Goal: Task Accomplishment & Management: Use online tool/utility

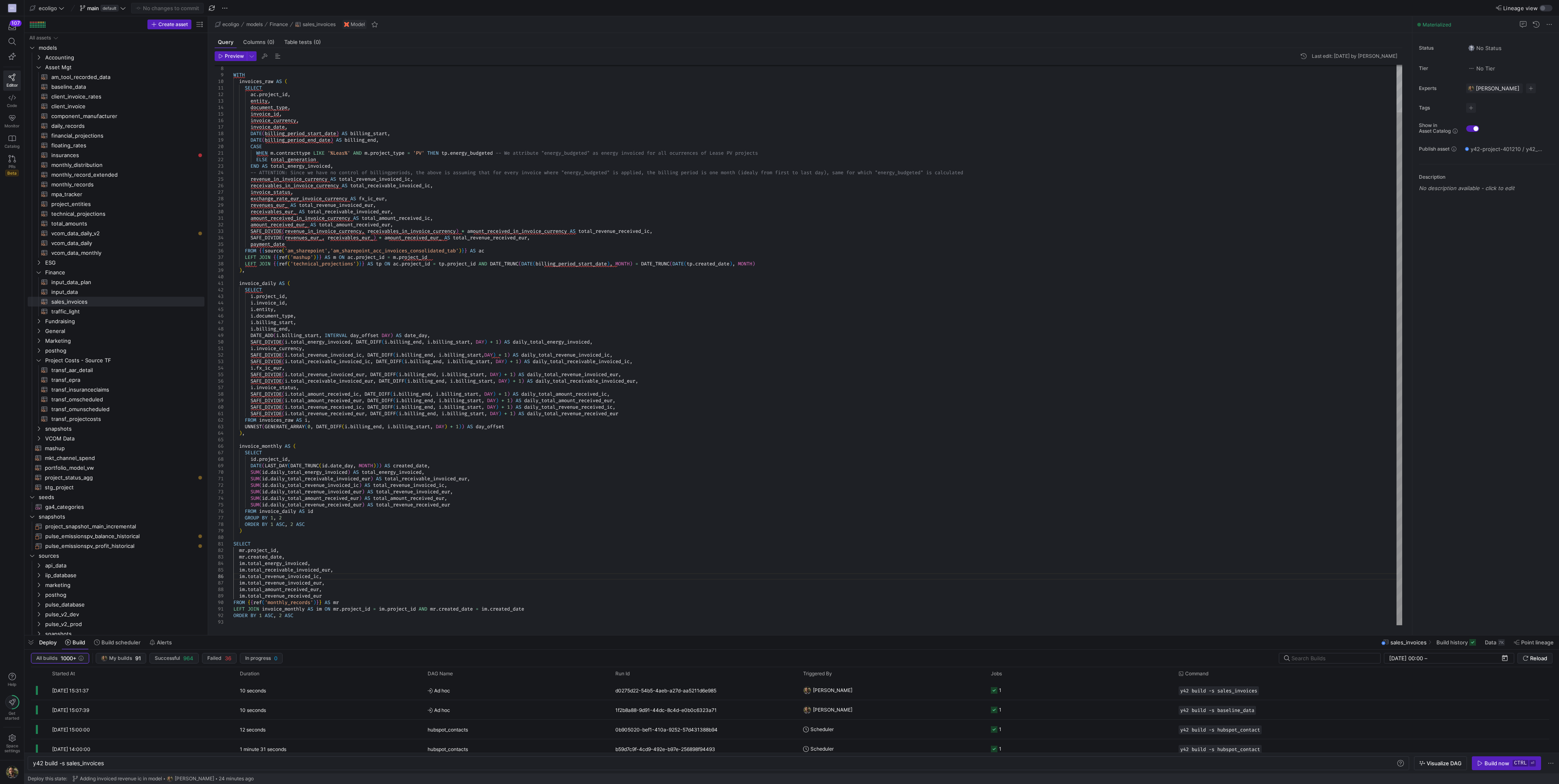
scroll to position [32, 90]
click at [188, 358] on span "Press SPACE to select this row." at bounding box center [188, 360] width 8 height 8
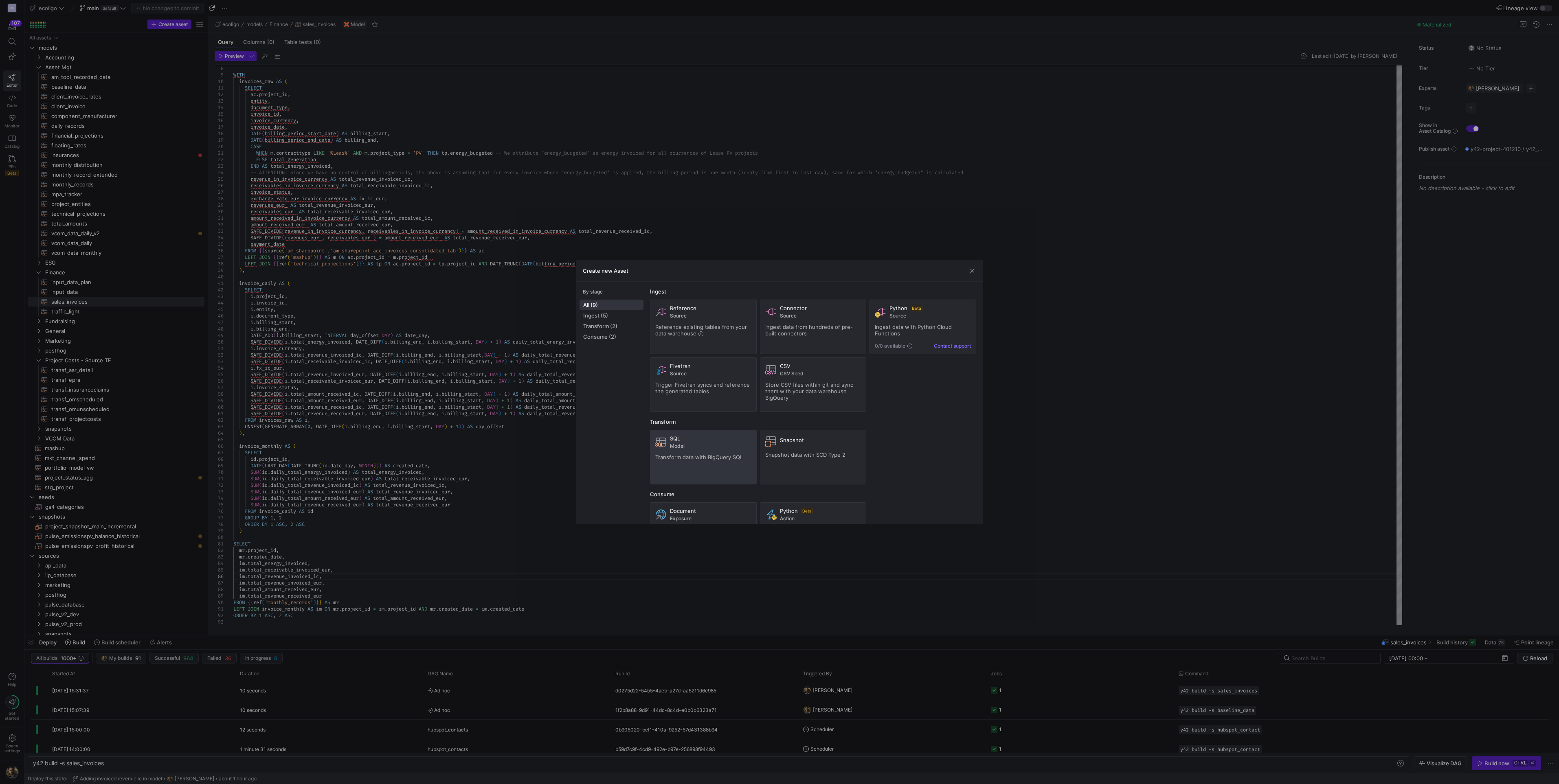
click at [682, 447] on span "Model" at bounding box center [710, 446] width 81 height 6
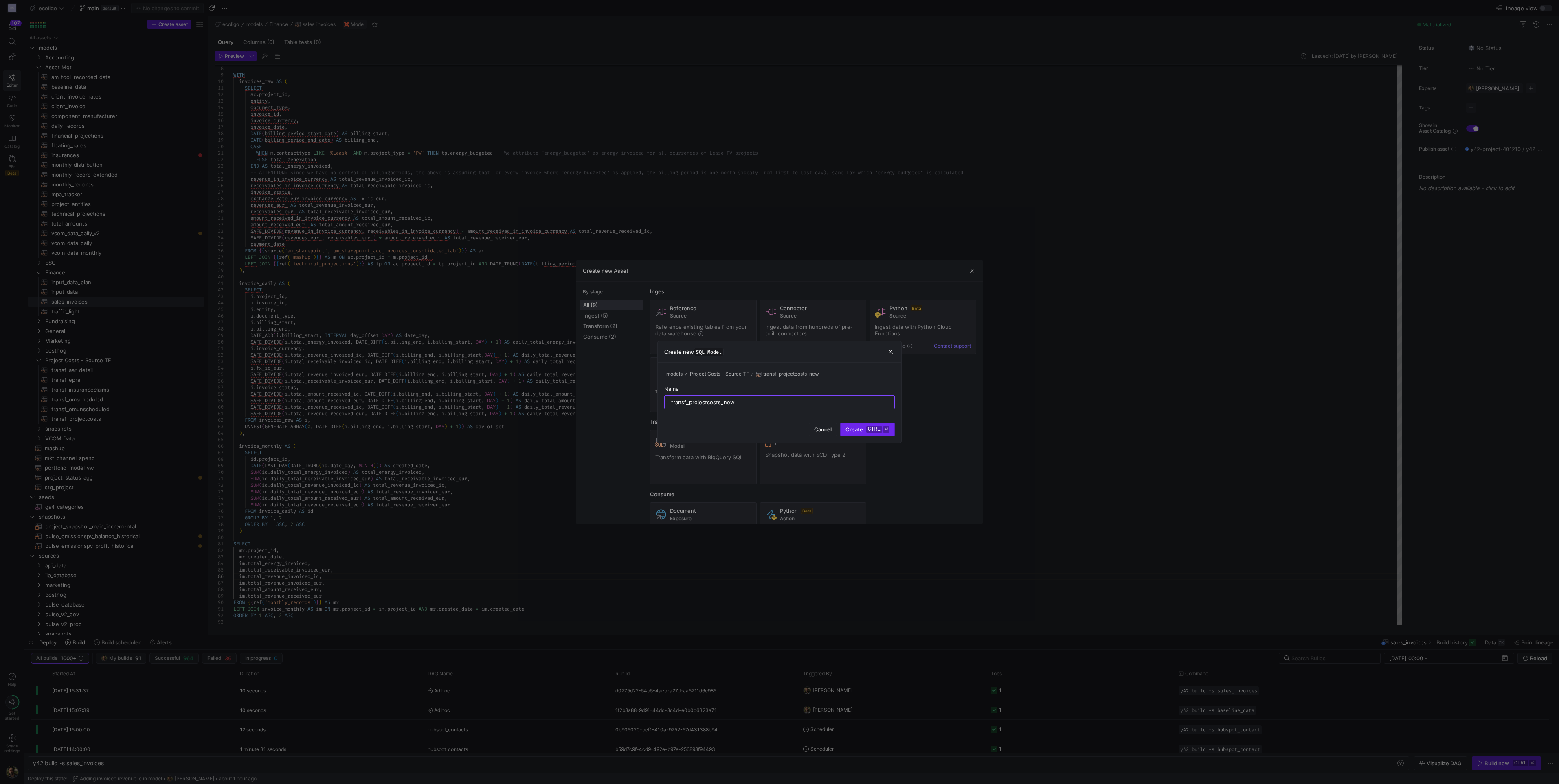
type input "transf_projectcosts_new"
click at [853, 433] on span "submit" at bounding box center [867, 429] width 54 height 13
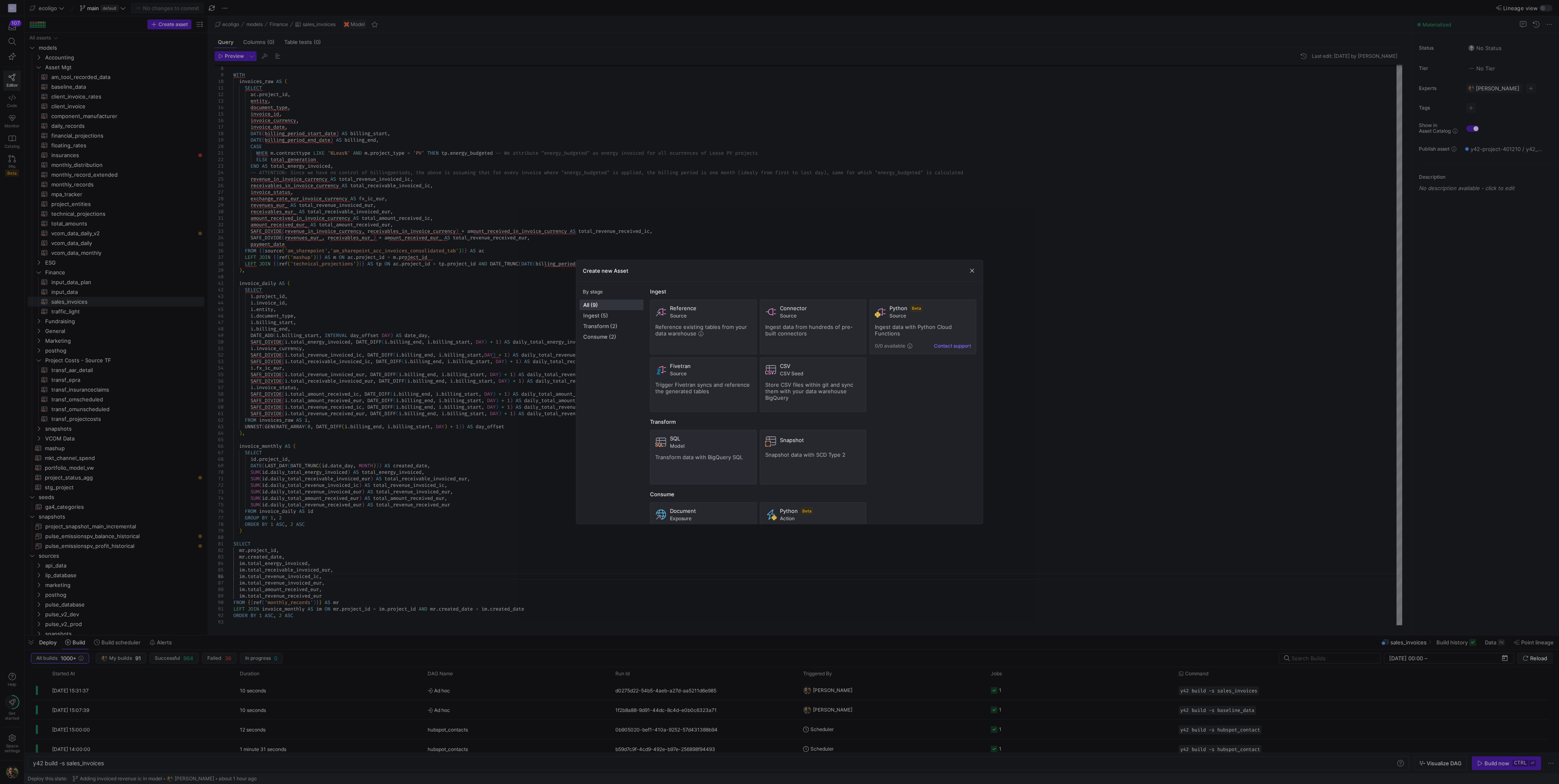
type textarea "y42 build -s transf_projectcosts_new"
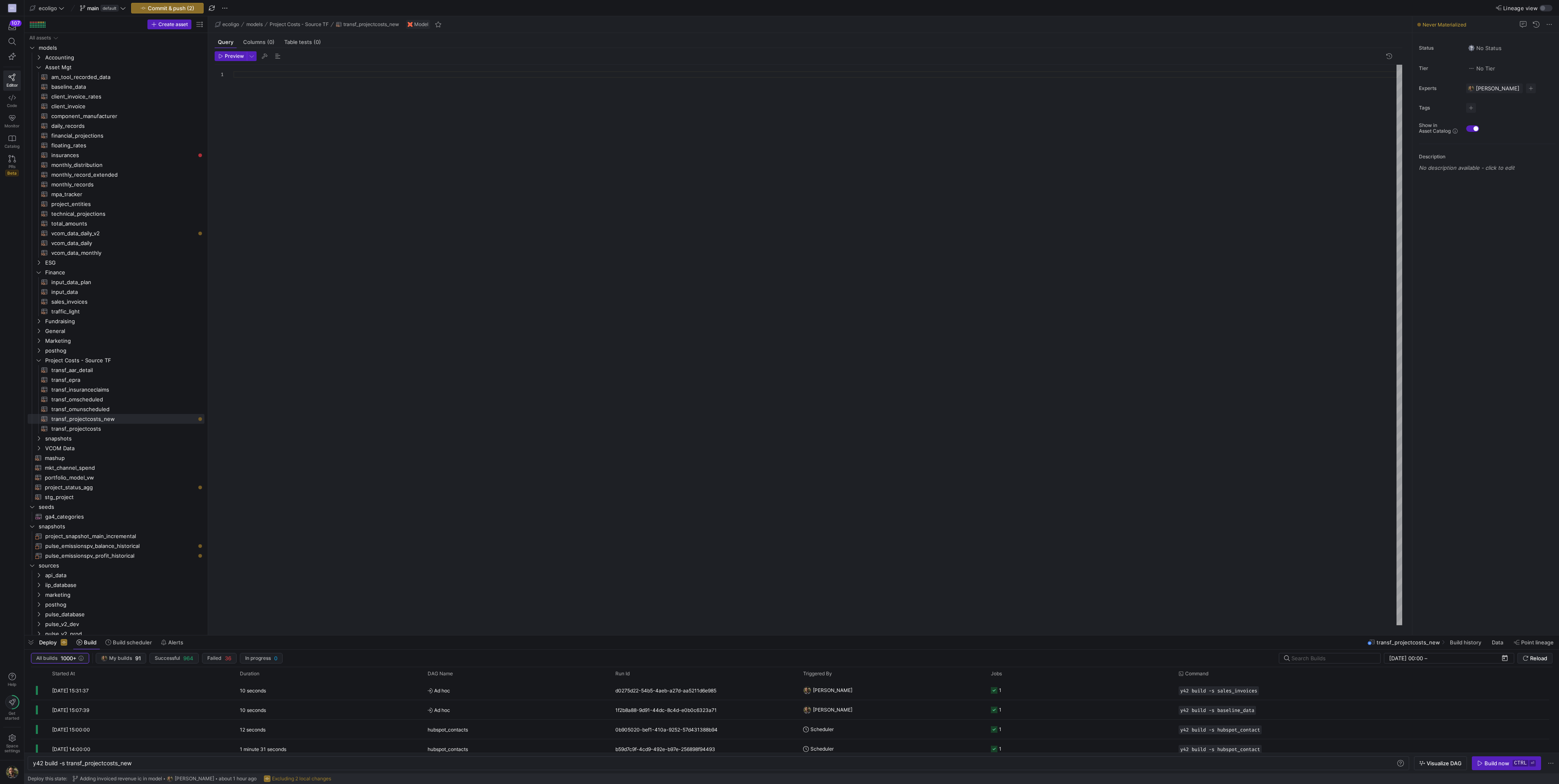
scroll to position [6, 0]
click at [85, 425] on span "transf_projectcosts​​​​​​​​​​" at bounding box center [124, 429] width 144 height 9
type textarea "{{ config( materialized='table', schema = 'schema_projectcosts' ) }} SELECT 'Pr…"
type textarea "y42 build -s transf_projectcosts"
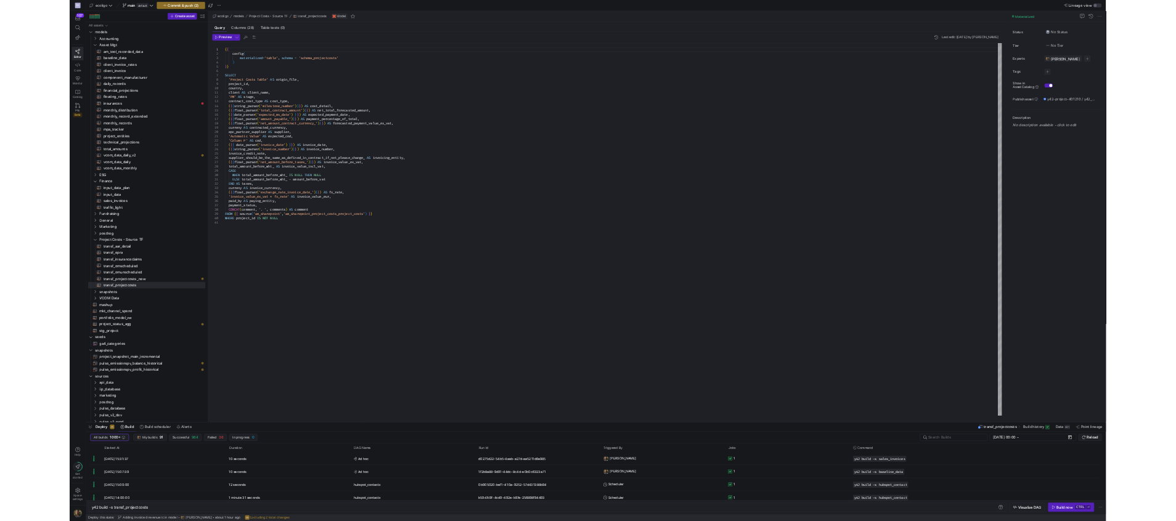
scroll to position [9, 0]
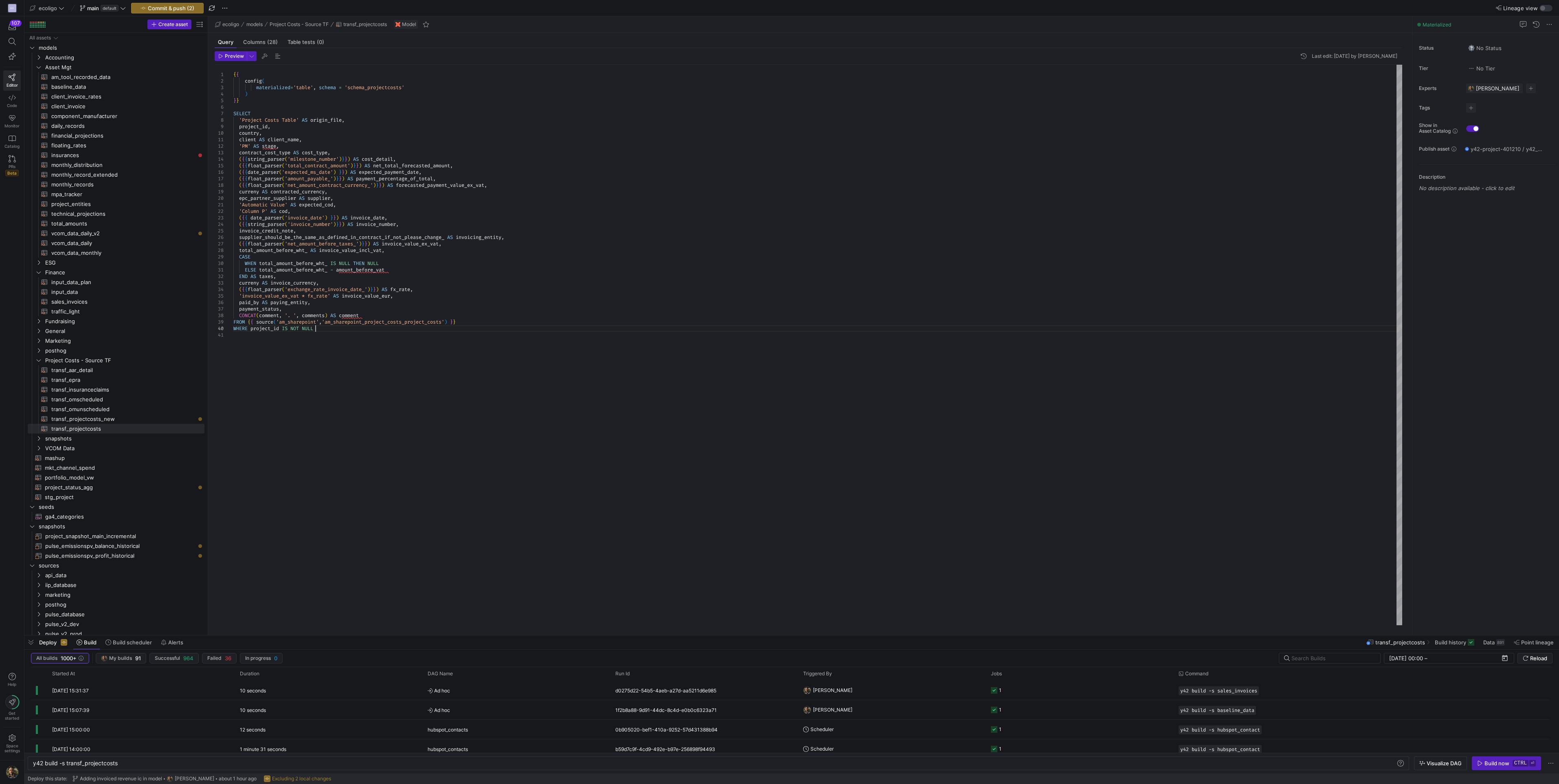
type textarea "{{ config( materialized='table', schema = 'schema_projectcosts' ) }} SELECT 'Pr…"
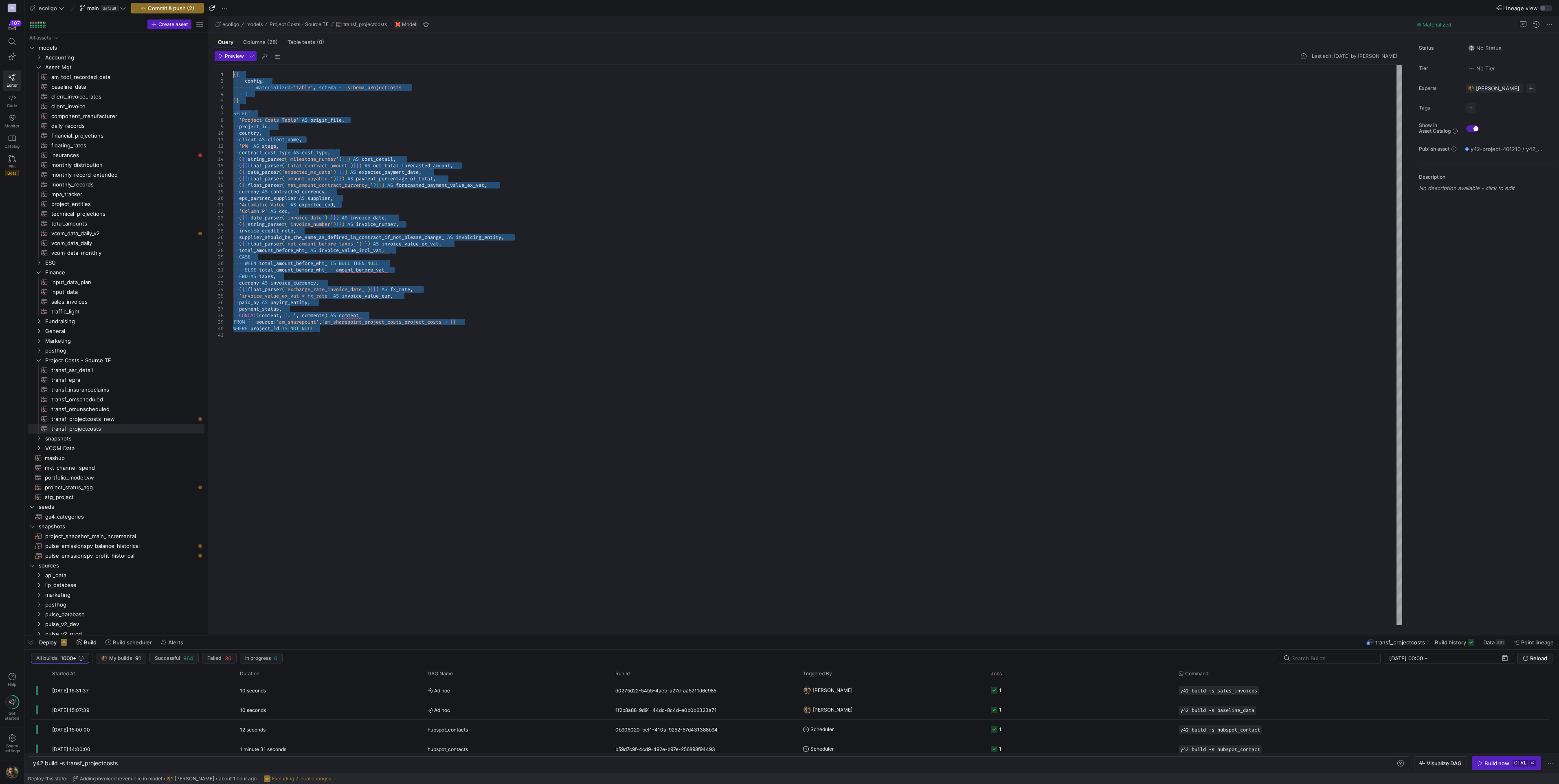
drag, startPoint x: 320, startPoint y: 331, endPoint x: 221, endPoint y: 73, distance: 276.3
click at [233, 73] on div "{ { config ( materialized = 'table' , schema = 'schema_projectcosts' ) } } SELE…" at bounding box center [818, 345] width 1168 height 560
click at [98, 418] on span "transf_projectcosts_new​​​​​​​​​​" at bounding box center [124, 419] width 144 height 9
type textarea "y42 build -s transf_projectcosts_new"
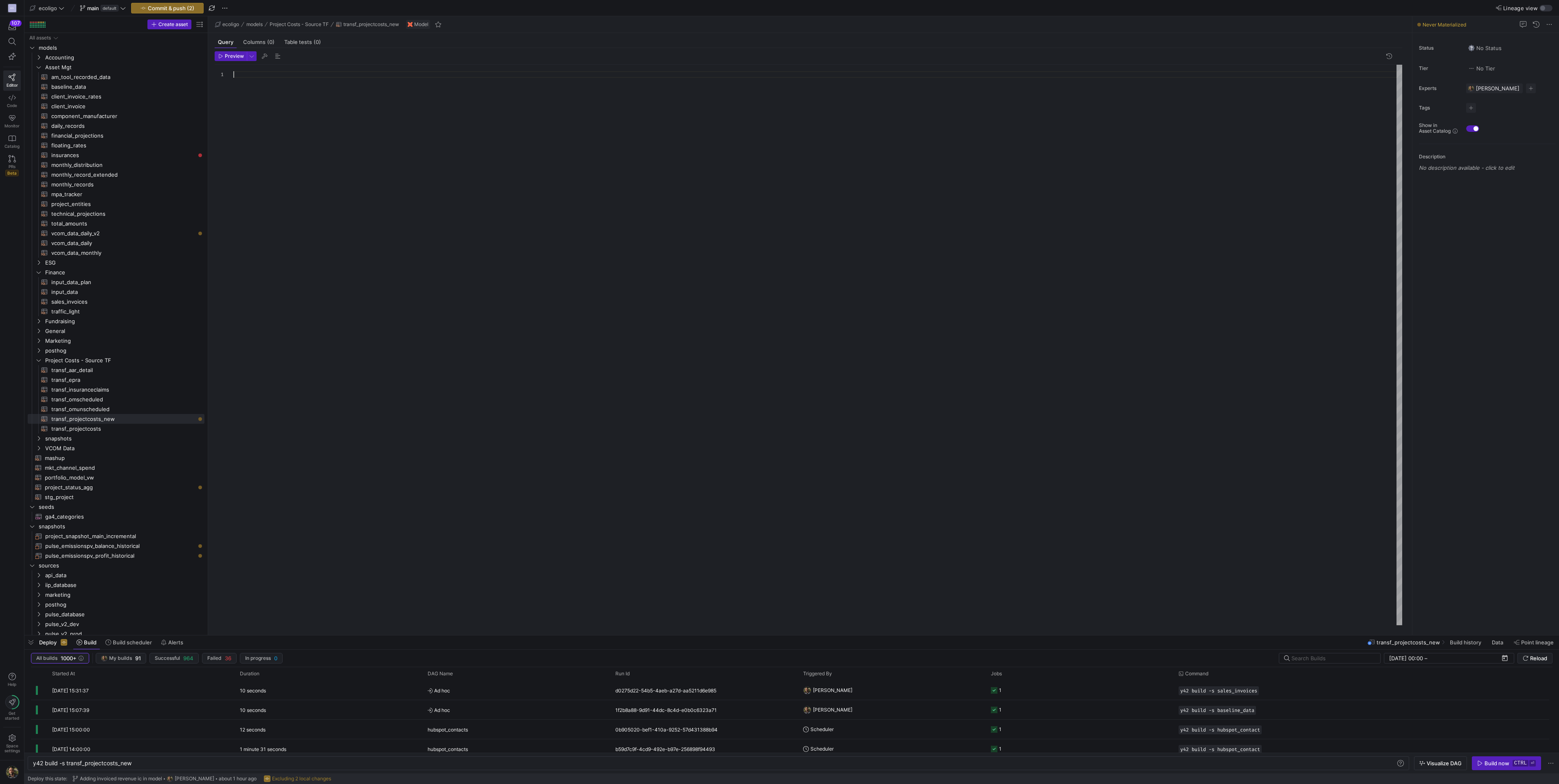
click at [267, 75] on div at bounding box center [818, 345] width 1168 height 560
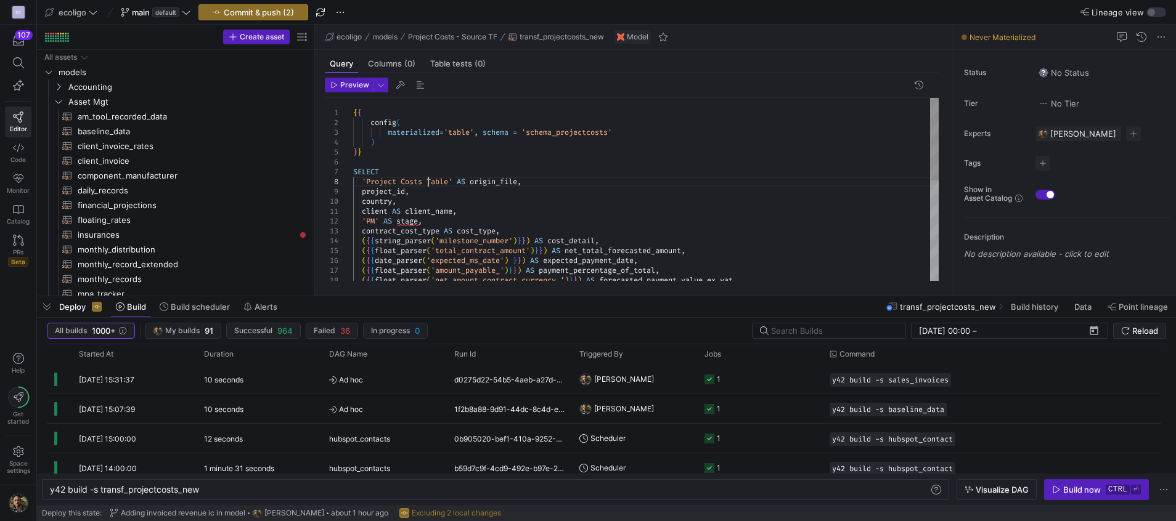
click at [428, 182] on div "{ { config ( materialized = 'table' , schema = 'schema_projectcosts' ) } } SELE…" at bounding box center [645, 300] width 585 height 404
click at [448, 180] on div "{ { config ( materialized = 'table' , schema = 'schema_projectcosts' ) } } SELE…" at bounding box center [645, 300] width 585 height 404
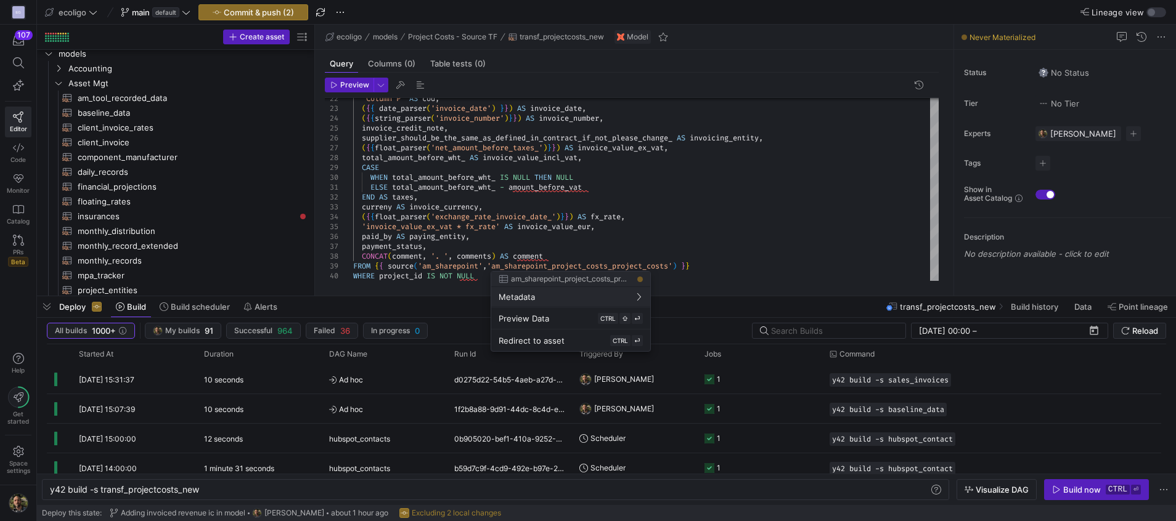
click at [677, 266] on div at bounding box center [588, 260] width 1176 height 521
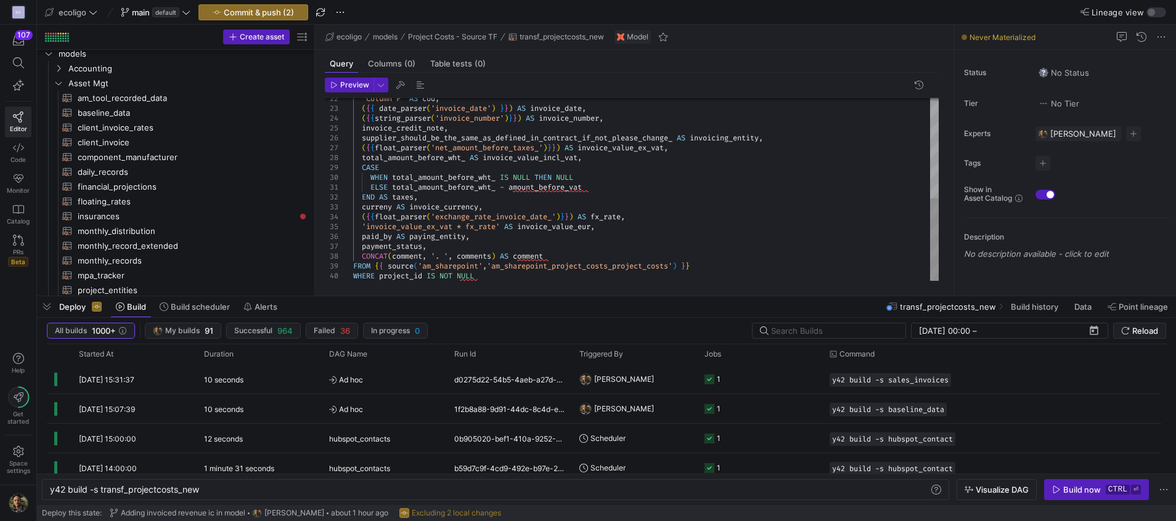
click at [677, 266] on div "'Column P' AS cod , ( { { date_parser ( 'invoice_date' ) } } ) AS invoice_date …" at bounding box center [645, 79] width 585 height 404
click at [532, 216] on div "'Column P' AS cod , ( { { date_parser ( 'invoice_date' ) } } ) AS invoice_date …" at bounding box center [645, 79] width 585 height 404
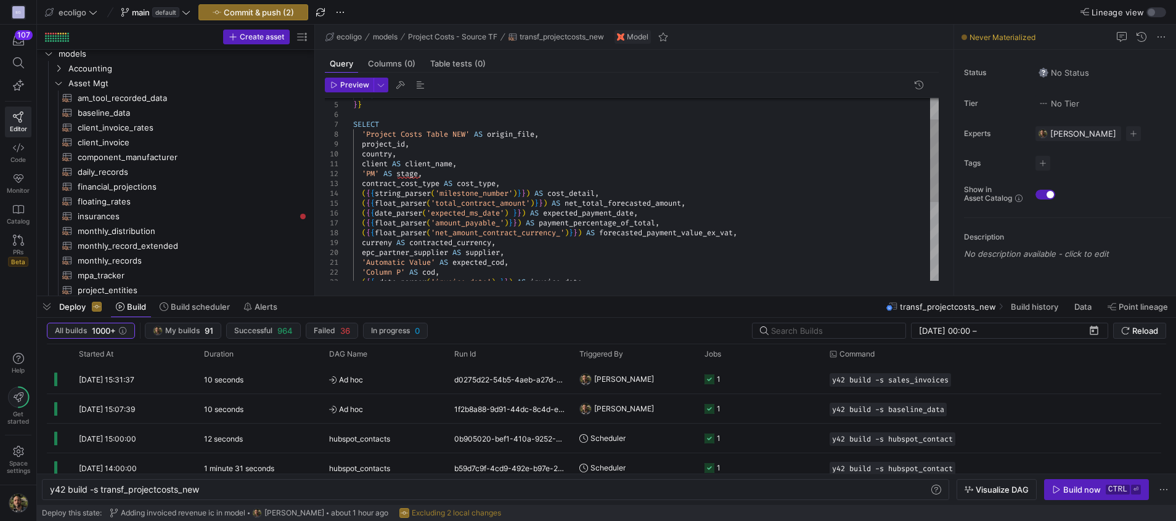
click at [397, 174] on div "'Column P' AS cod , ( { { date_parser ( 'invoice_date' ) } } ) AS invoice_date …" at bounding box center [645, 253] width 585 height 404
click at [460, 182] on div "'Column P' AS cod , ( { { date_parser ( 'invoice_date' ) } } ) AS invoice_date …" at bounding box center [645, 253] width 585 height 404
click at [513, 194] on div "'Column P' AS cod , ( { { date_parser ( 'invoice_date' ) } } ) AS invoice_date …" at bounding box center [645, 253] width 585 height 404
drag, startPoint x: 531, startPoint y: 203, endPoint x: 438, endPoint y: 202, distance: 92.4
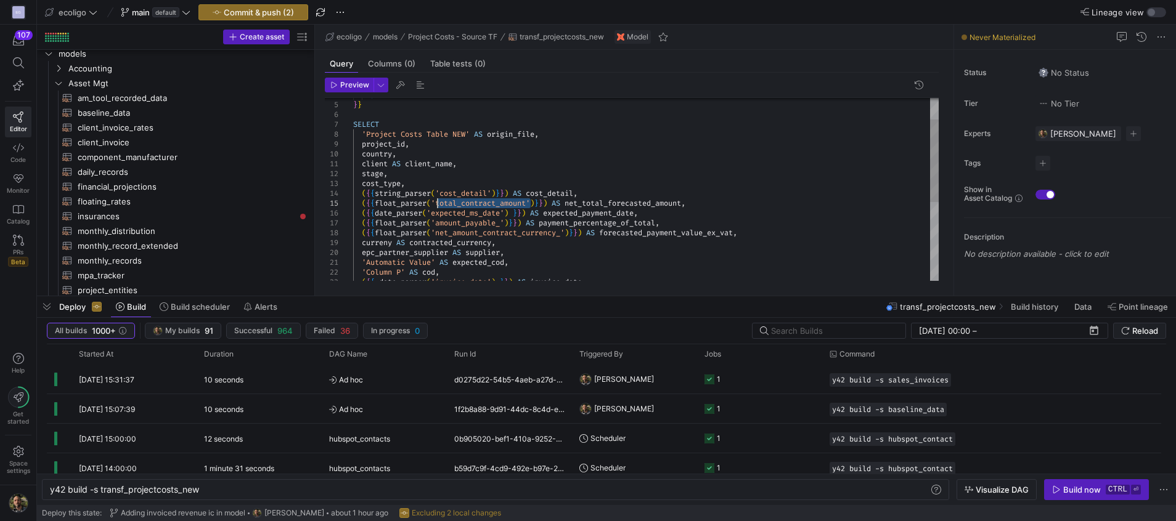
click at [438, 202] on div "'Column P' AS cod , ( { { date_parser ( 'invoice_date' ) } } ) AS invoice_date …" at bounding box center [645, 253] width 585 height 404
click at [507, 211] on div "'Column P' AS cod , 'Automatic Value' AS expected_cod , epc_partner_supplier AS…" at bounding box center [645, 253] width 585 height 404
click at [504, 212] on div "'Column P' AS cod , 'Automatic Value' AS expected_cod , epc_partner_supplier AS…" at bounding box center [645, 253] width 585 height 404
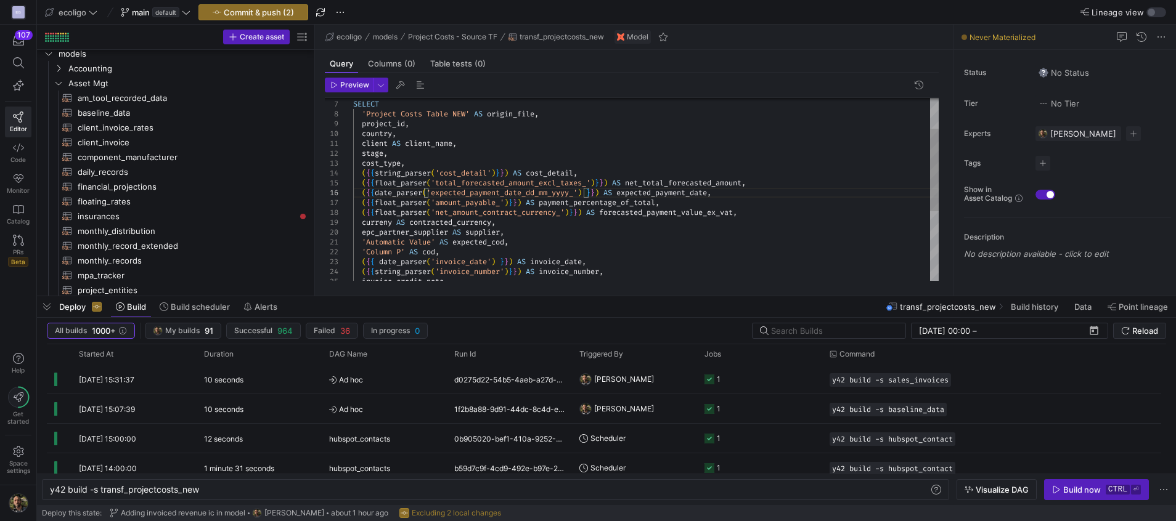
click at [505, 201] on div "'Column P' AS cod , 'Automatic Value' AS expected_cod , epc_partner_supplier AS…" at bounding box center [645, 232] width 585 height 404
click at [526, 202] on div "'Column P' AS cod , 'Automatic Value' AS expected_cod , epc_partner_supplier AS…" at bounding box center [645, 232] width 585 height 404
click at [566, 214] on div "'Column P' AS cod , 'Automatic Value' AS expected_cod , epc_partner_supplier AS…" at bounding box center [645, 232] width 585 height 404
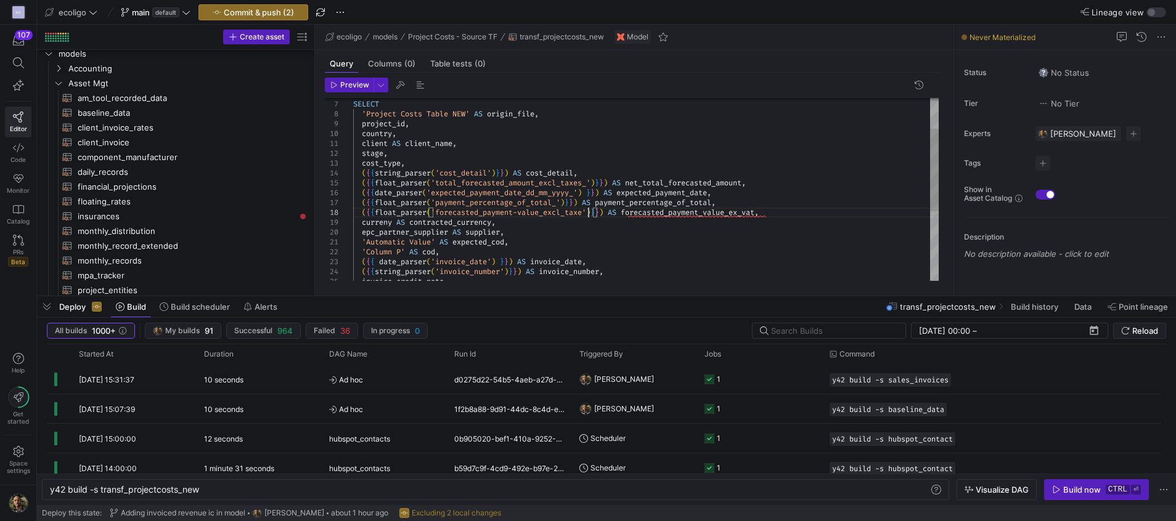
scroll to position [69, 239]
click at [521, 216] on div "'Column P' AS cod , 'Automatic Value' AS expected_cod , epc_partner_supplier AS…" at bounding box center [645, 232] width 585 height 404
click at [482, 212] on div "'Column P' AS cod , 'Automatic Value' AS expected_cod , epc_partner_supplier AS…" at bounding box center [645, 232] width 585 height 404
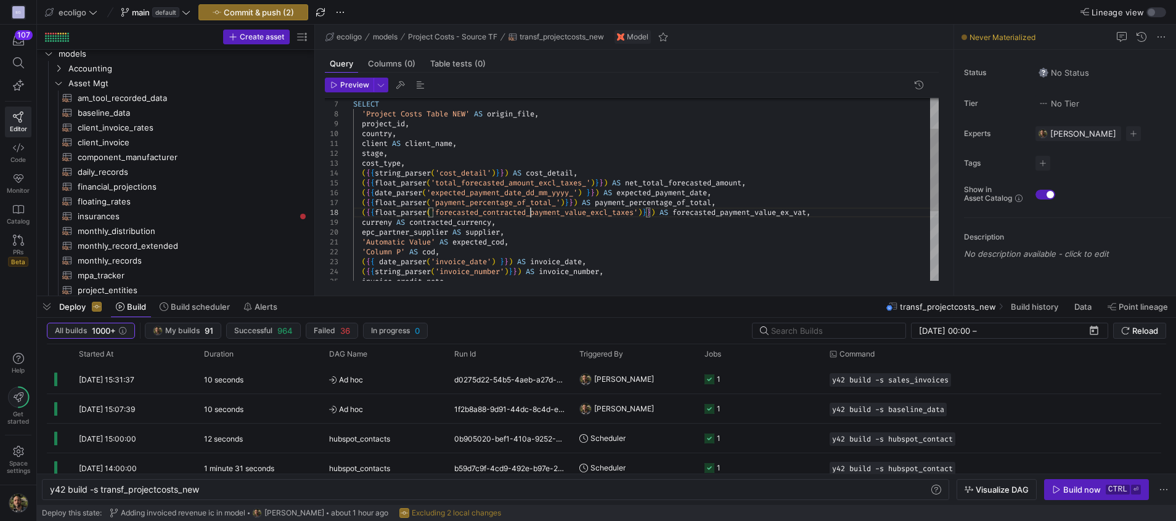
click at [642, 214] on div "'Column P' AS cod , 'Automatic Value' AS expected_cod , epc_partner_supplier AS…" at bounding box center [645, 232] width 585 height 404
click at [359, 222] on div "'Column P' AS cod , 'Automatic Value' AS expected_cod , epc_partner_supplier AS…" at bounding box center [645, 232] width 585 height 404
click at [364, 222] on div "'Column P' AS cod , 'Automatic Value' AS expected_cod , epc_partner_supplier AS…" at bounding box center [645, 232] width 585 height 404
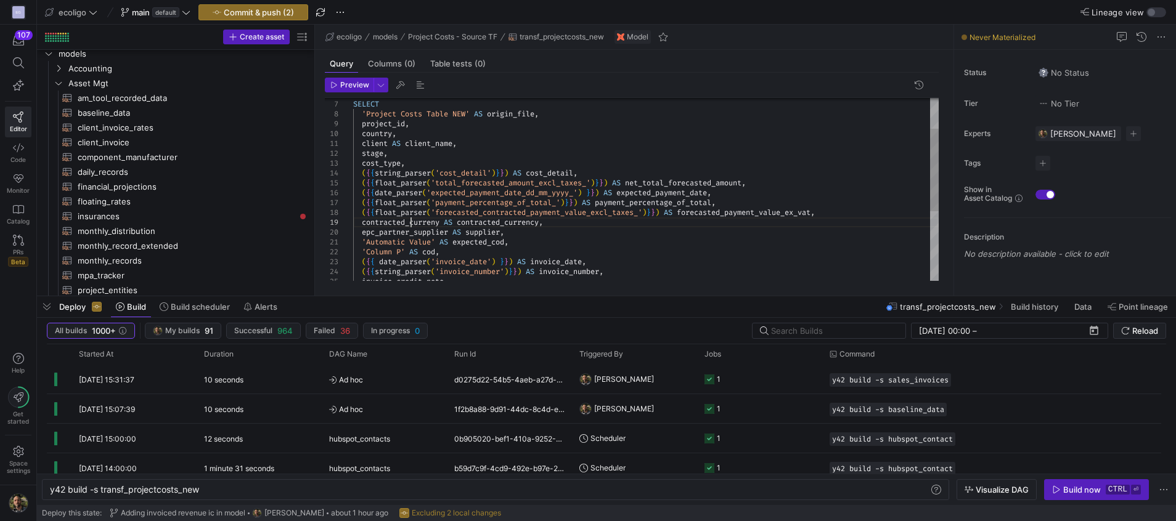
click at [450, 238] on div "'Column P' AS cod , 'Automatic Value' AS expected_cod , epc_partner_supplier AS…" at bounding box center [645, 232] width 585 height 404
click at [523, 242] on div "'Column P' AS cod , 'Automatic Value' AS expected_cod , epc_partner_supplier AS…" at bounding box center [645, 232] width 585 height 404
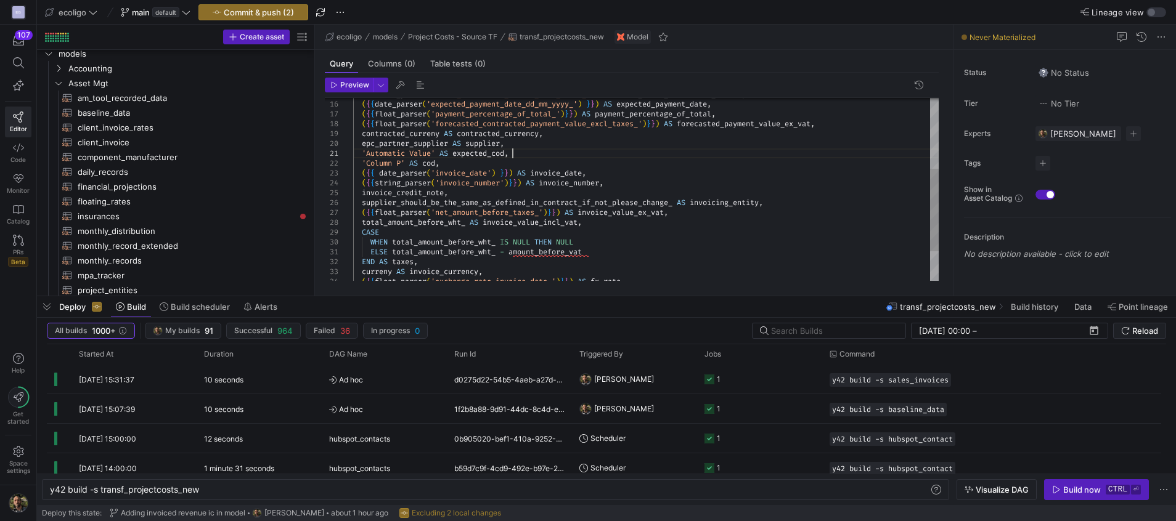
click at [489, 174] on div "'Column P' AS cod , 'Automatic Value' AS expected_cod , epc_partner_supplier AS…" at bounding box center [645, 143] width 585 height 404
click at [460, 190] on div "'Column P' AS cod , 'Automatic Value' AS expected_cod , epc_partner_supplier AS…" at bounding box center [645, 143] width 585 height 404
click at [364, 192] on div "'Column P' AS cod , 'Automatic Value' AS expected_cod , epc_partner_supplier AS…" at bounding box center [645, 143] width 585 height 404
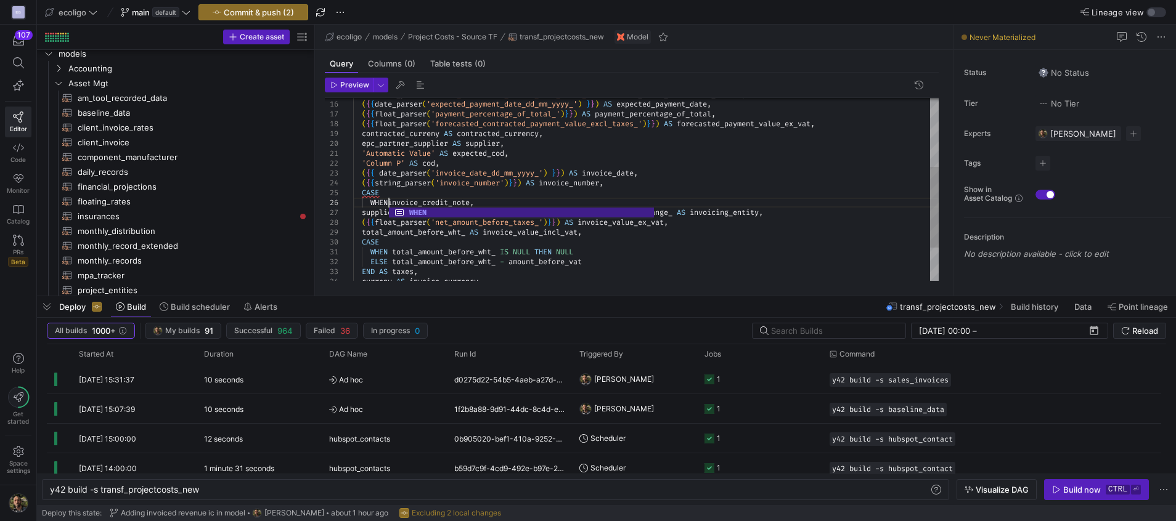
scroll to position [49, 39]
click at [476, 201] on div "'Column P' AS cod , 'Automatic Value' AS expected_cod , epc_partner_supplier AS…" at bounding box center [645, 148] width 585 height 414
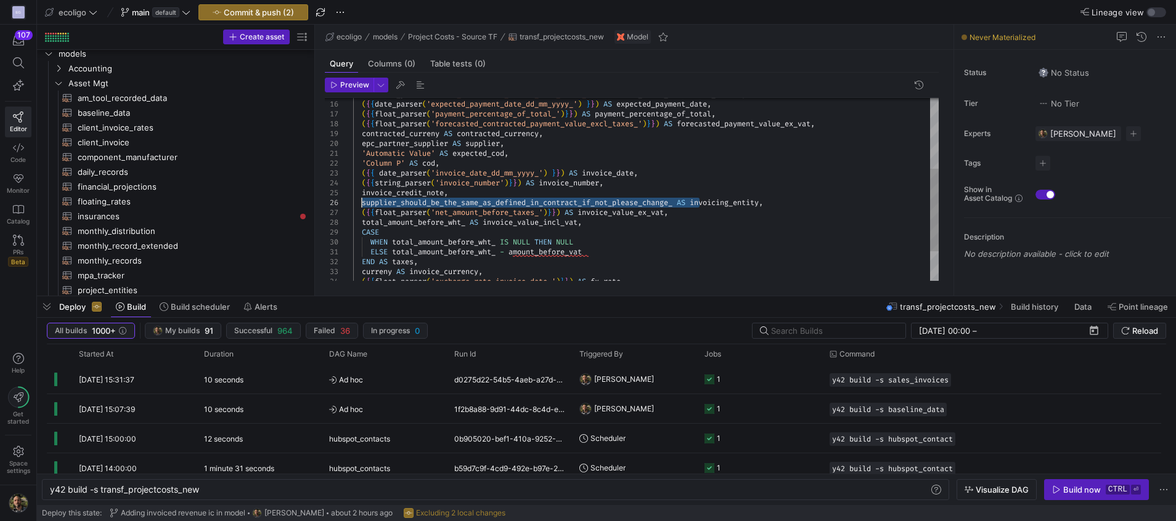
drag, startPoint x: 697, startPoint y: 204, endPoint x: 361, endPoint y: 198, distance: 335.9
click at [361, 198] on div "'Column P' AS cod , 'Automatic Value' AS expected_cod , epc_partner_supplier AS…" at bounding box center [645, 143] width 585 height 404
drag, startPoint x: 543, startPoint y: 212, endPoint x: 438, endPoint y: 211, distance: 105.4
click at [438, 211] on div "'Column P' AS cod , 'Automatic Value' AS expected_cod , epc_partner_supplier AS…" at bounding box center [645, 143] width 585 height 404
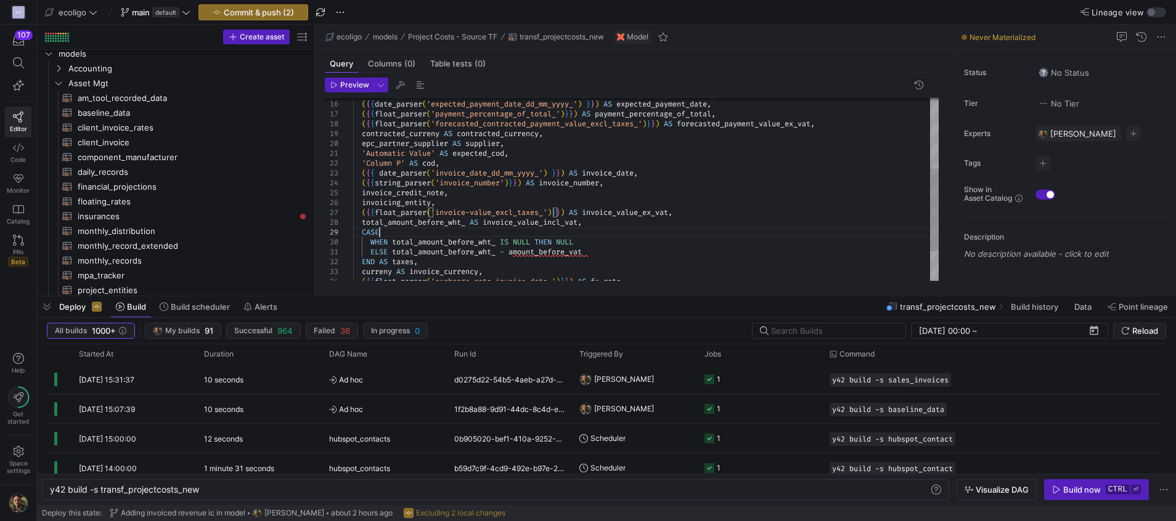
click at [486, 229] on div "'Column P' AS cod , 'Automatic Value' AS expected_cod , epc_partner_supplier AS…" at bounding box center [645, 143] width 585 height 404
click at [486, 221] on div "'Column P' AS cod , 'Automatic Value' AS expected_cod , epc_partner_supplier AS…" at bounding box center [645, 143] width 585 height 404
drag, startPoint x: 572, startPoint y: 212, endPoint x: 405, endPoint y: 212, distance: 167.0
click at [405, 212] on div "'Column P' AS cod , 'Automatic Value' AS expected_cod , epc_partner_supplier AS…" at bounding box center [645, 143] width 585 height 404
click at [474, 213] on div "'Column P' AS cod , 'Automatic Value' AS expected_cod , epc_partner_supplier AS…" at bounding box center [645, 143] width 585 height 404
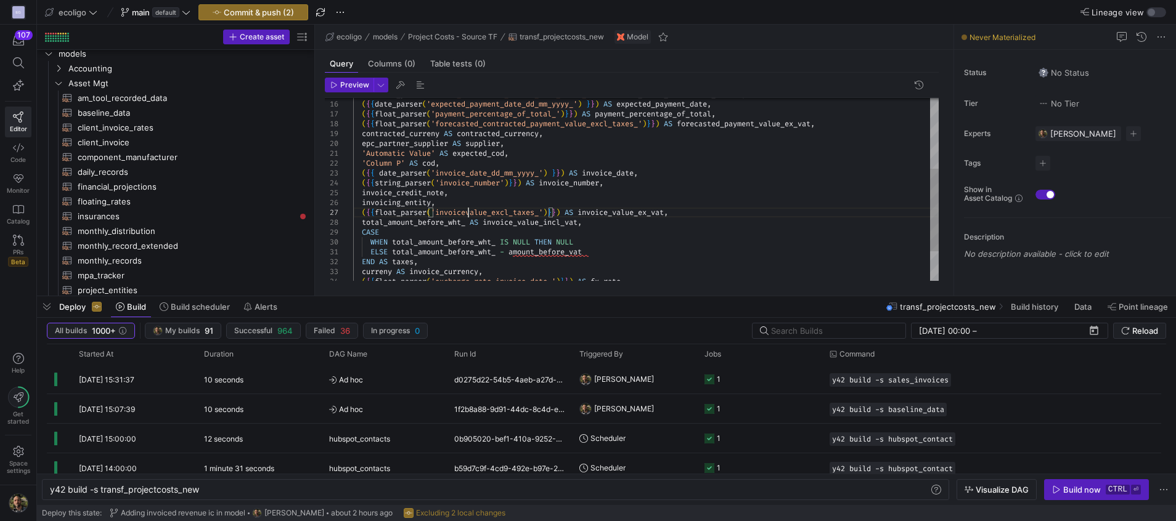
scroll to position [59, 120]
drag, startPoint x: 574, startPoint y: 213, endPoint x: 362, endPoint y: 214, distance: 211.4
click at [362, 214] on div "'Column P' AS cod , 'Automatic Value' AS expected_cod , epc_partner_supplier AS…" at bounding box center [645, 143] width 585 height 404
drag, startPoint x: 471, startPoint y: 226, endPoint x: 362, endPoint y: 224, distance: 108.5
click at [362, 224] on div "'Column P' AS cod , 'Automatic Value' AS expected_cod , epc_partner_supplier AS…" at bounding box center [645, 143] width 585 height 404
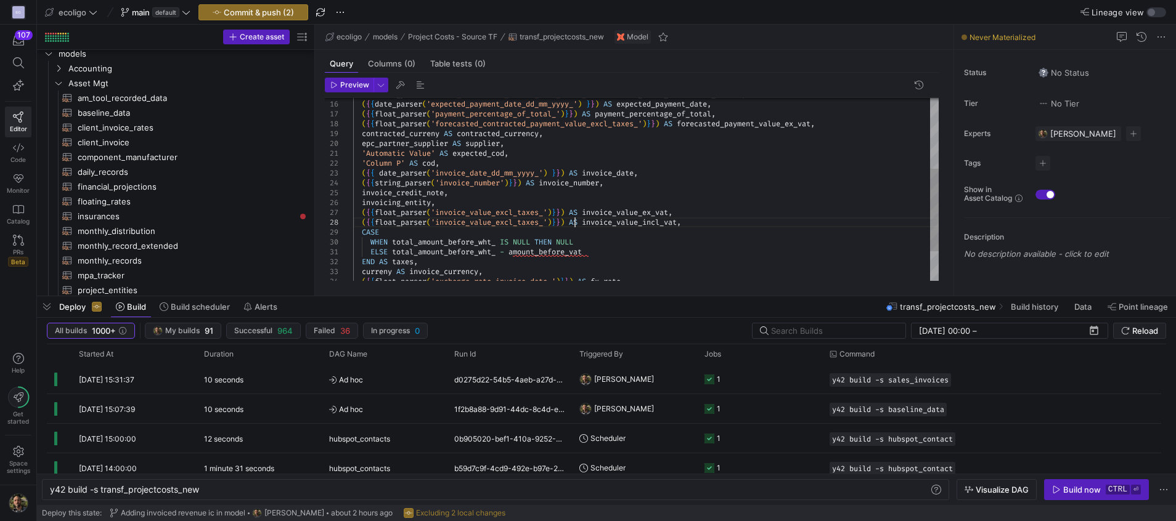
click at [508, 220] on div "'Column P' AS cod , 'Automatic Value' AS expected_cod , epc_partner_supplier AS…" at bounding box center [645, 143] width 585 height 404
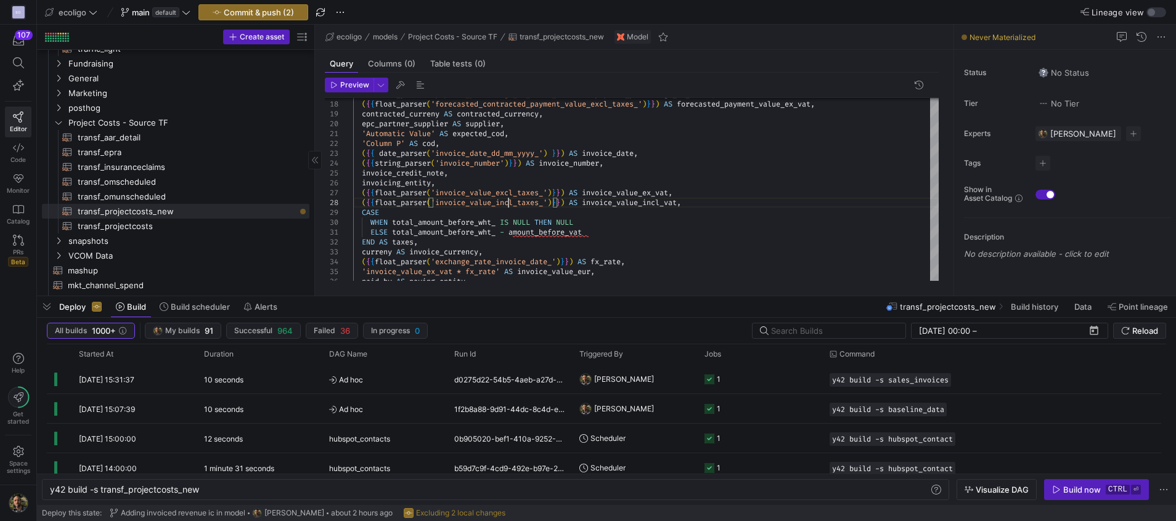
scroll to position [423, 0]
click at [151, 225] on span "transf_projectcosts​​​​​​​​​​" at bounding box center [187, 226] width 218 height 14
type textarea "{{ config( materialized='table', schema = 'schema_projectcosts' ) }} SELECT 'Pr…"
type textarea "y42 build -s transf_projectcosts"
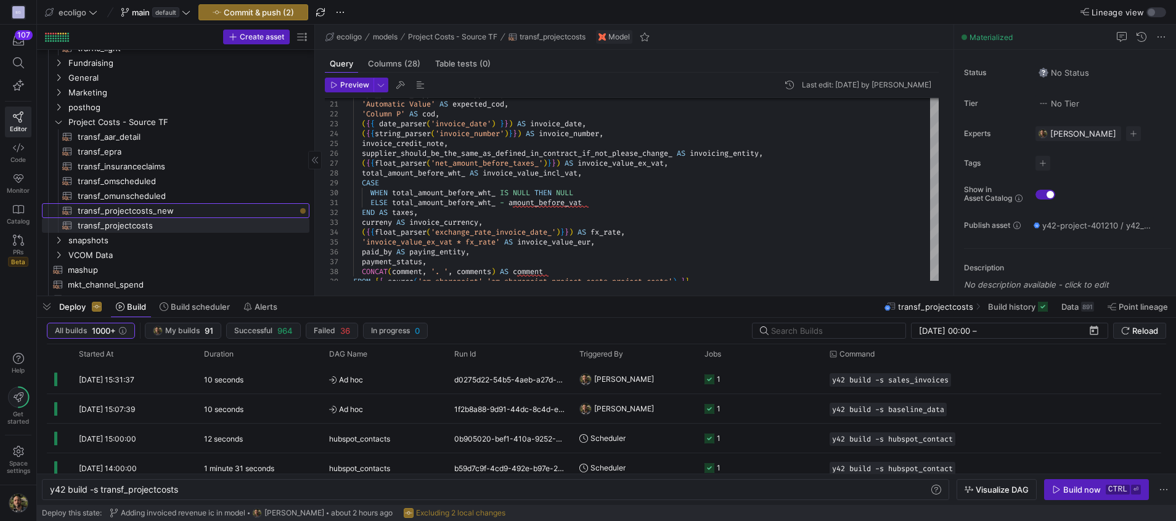
click at [113, 207] on span "transf_projectcosts_new​​​​​​​​​​" at bounding box center [187, 211] width 218 height 14
type textarea "{{ config( materialized='table', schema = 'schema_projectcosts' ) }} SELECT 'Pr…"
type textarea "y42 build -s transf_projectcosts_new"
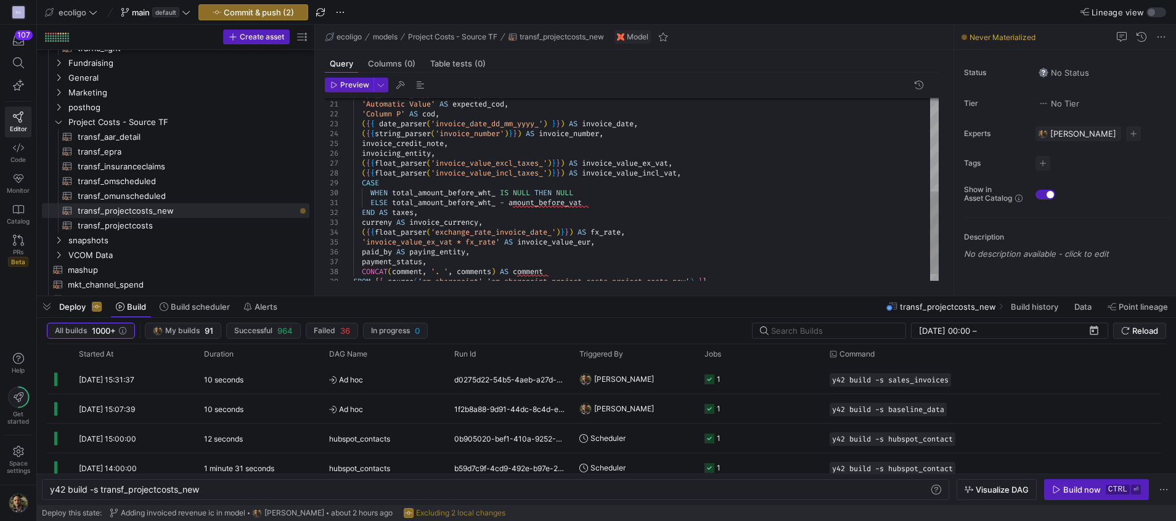
scroll to position [69, 1]
drag, startPoint x: 572, startPoint y: 165, endPoint x: 362, endPoint y: 165, distance: 210.1
click at [362, 165] on div "epc_partner_supplier AS supplier , 'Automatic Value' AS expected_cod , 'Column …" at bounding box center [645, 94] width 585 height 404
drag, startPoint x: 504, startPoint y: 193, endPoint x: 393, endPoint y: 193, distance: 110.9
click at [393, 193] on div "epc_partner_supplier AS supplier , 'Automatic Value' AS expected_cod , 'Column …" at bounding box center [645, 94] width 585 height 404
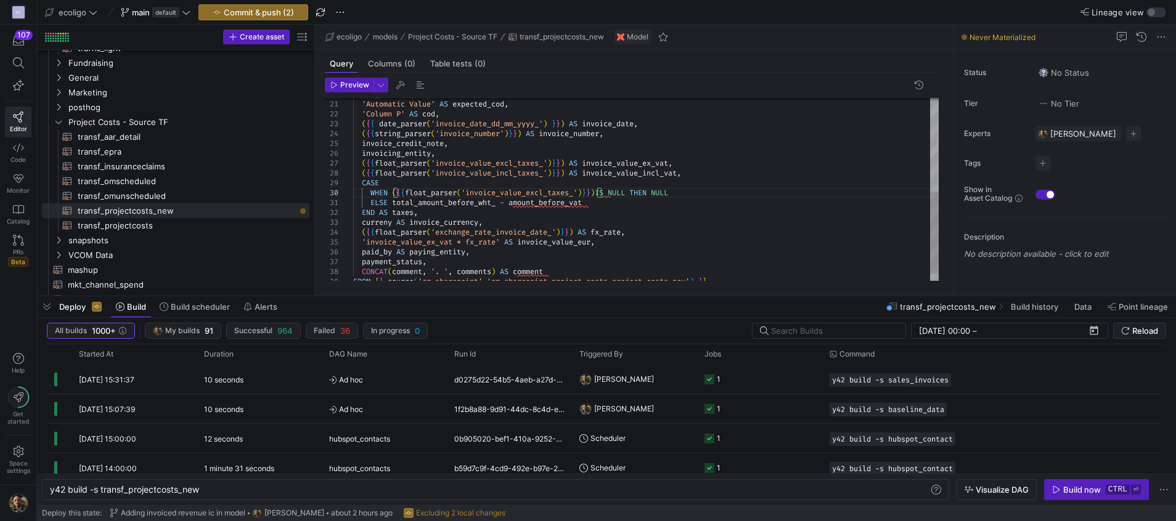
scroll to position [89, 253]
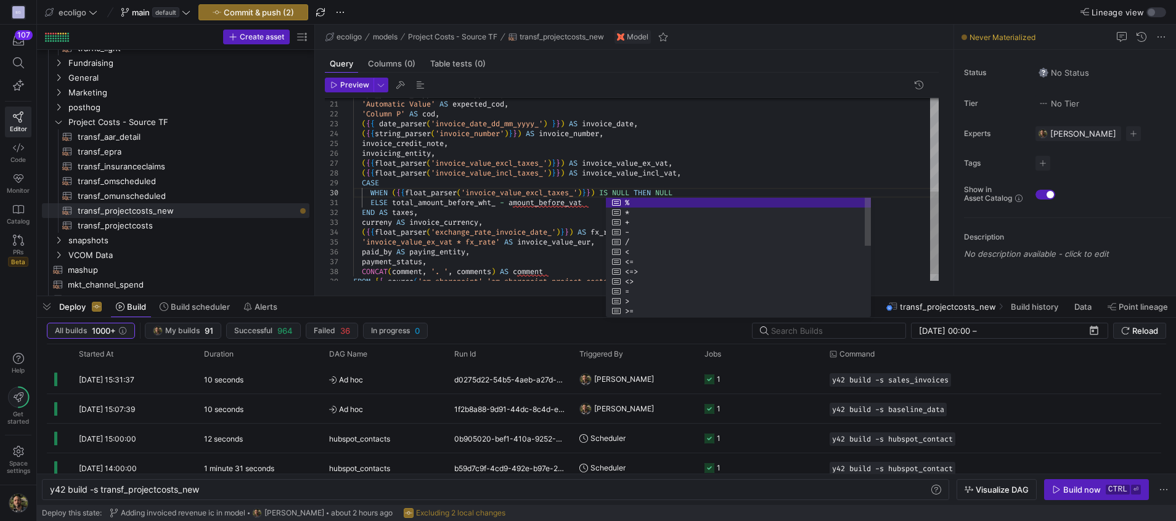
click at [483, 201] on div "epc_partner_supplier AS supplier , 'Automatic Value' AS expected_cod , 'Column …" at bounding box center [645, 94] width 585 height 404
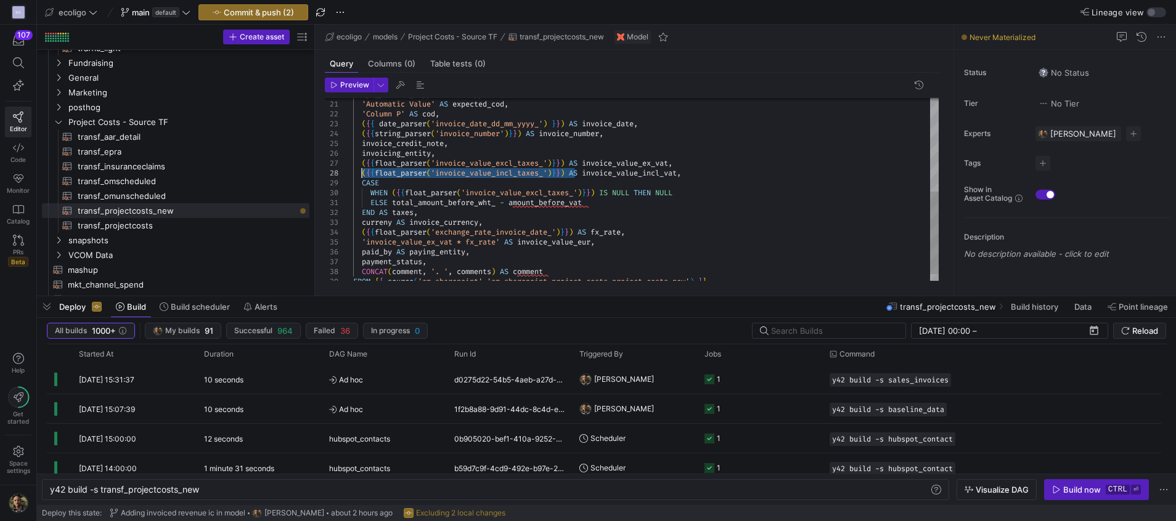
drag, startPoint x: 573, startPoint y: 173, endPoint x: 362, endPoint y: 169, distance: 210.8
click at [362, 169] on div "epc_partner_supplier AS supplier , 'Automatic Value' AS expected_cod , 'Column …" at bounding box center [645, 94] width 585 height 404
drag, startPoint x: 500, startPoint y: 202, endPoint x: 393, endPoint y: 199, distance: 107.3
click at [393, 199] on div "epc_partner_supplier AS supplier , 'Automatic Value' AS expected_cod , 'Column …" at bounding box center [645, 94] width 585 height 404
drag, startPoint x: 571, startPoint y: 171, endPoint x: 360, endPoint y: 174, distance: 211.4
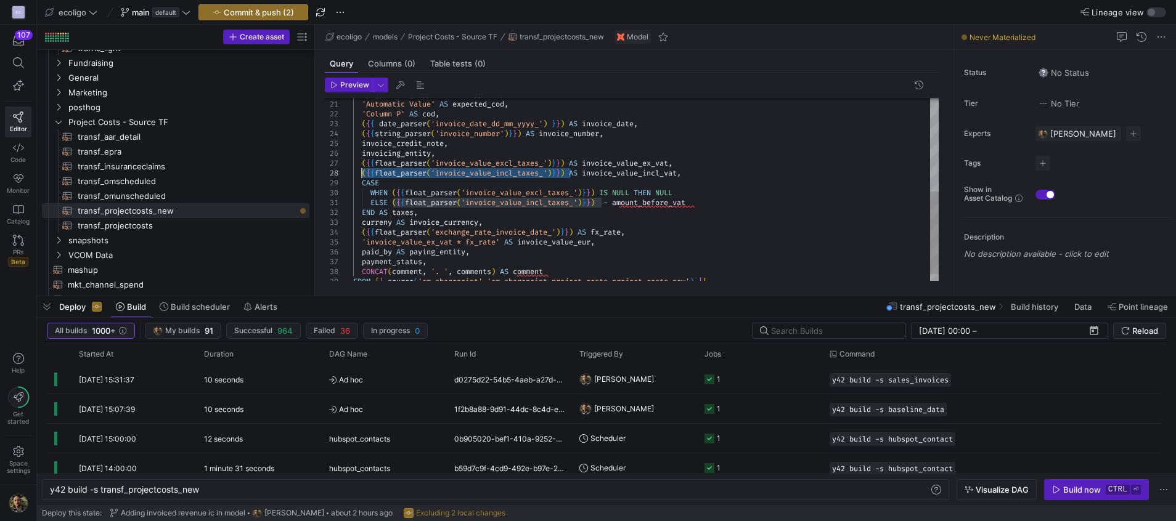
click at [360, 174] on div "epc_partner_supplier AS supplier , 'Automatic Value' AS expected_cod , 'Column …" at bounding box center [645, 94] width 585 height 404
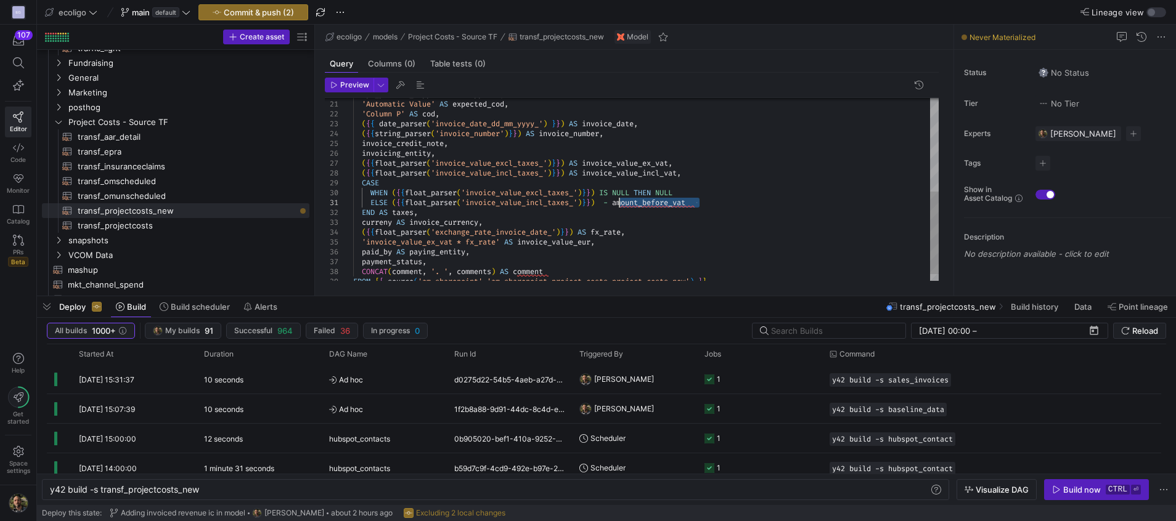
drag, startPoint x: 698, startPoint y: 199, endPoint x: 618, endPoint y: 200, distance: 79.5
click at [618, 200] on div "epc_partner_supplier AS supplier , 'Automatic Value' AS expected_cod , 'Column …" at bounding box center [645, 94] width 585 height 404
click at [608, 203] on div "epc_partner_supplier AS supplier , 'Automatic Value' AS expected_cod , 'Column …" at bounding box center [645, 94] width 585 height 404
click at [852, 209] on div "epc_partner_supplier AS supplier , 'Automatic Value' AS expected_cod , 'Column …" at bounding box center [645, 94] width 585 height 404
click at [360, 224] on div "epc_partner_supplier AS supplier , 'Automatic Value' AS expected_cod , 'Column …" at bounding box center [645, 94] width 585 height 404
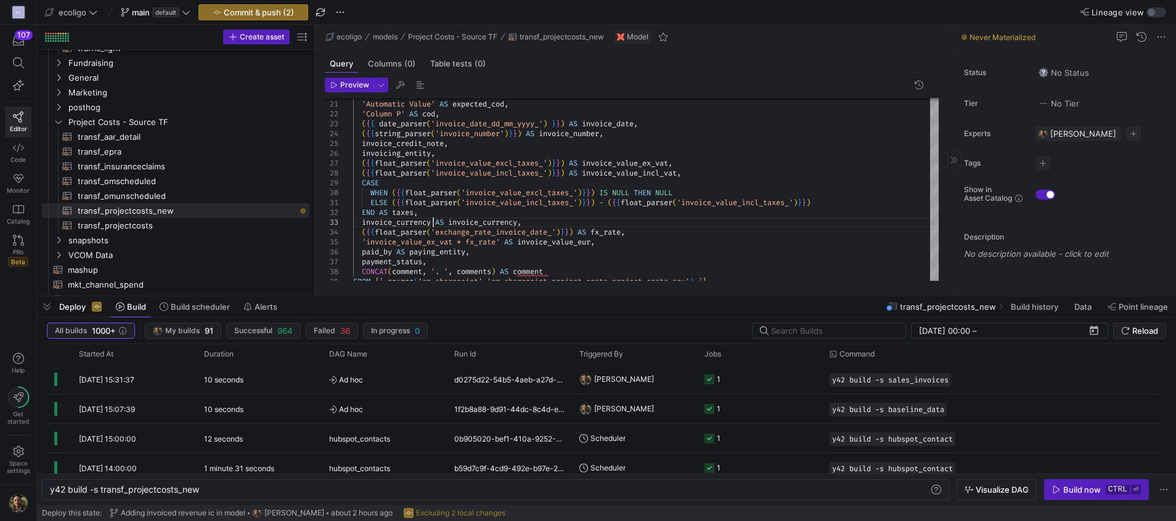
scroll to position [29, 79]
click at [452, 222] on div "epc_partner_supplier AS supplier , 'Automatic Value' AS expected_cod , 'Column …" at bounding box center [645, 94] width 585 height 404
click at [409, 251] on div "epc_partner_supplier AS supplier , 'Automatic Value' AS expected_cod , 'Column …" at bounding box center [645, 94] width 585 height 404
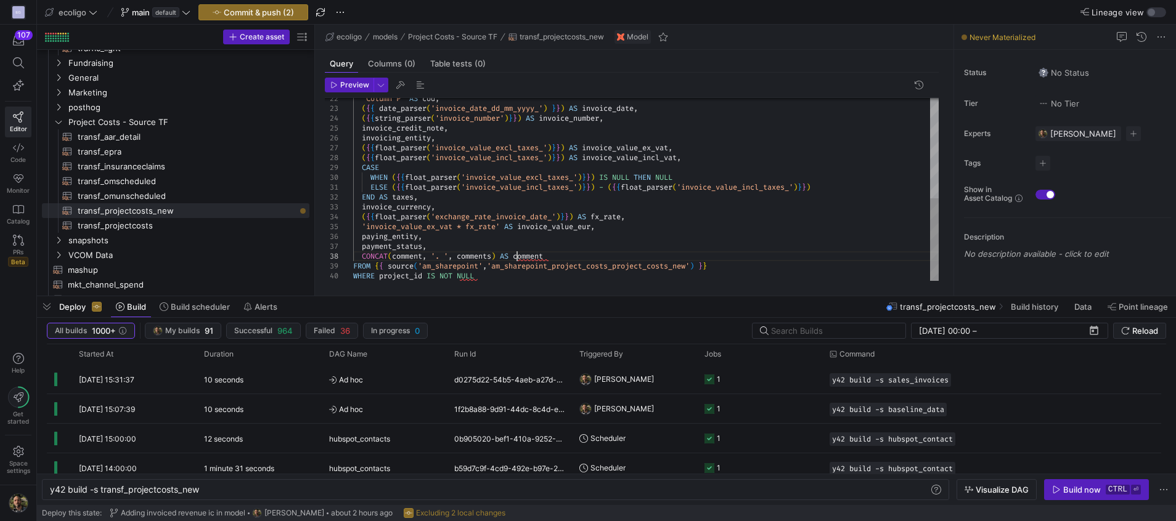
click at [517, 257] on div "'Column P' AS cod , ( { { date_parser ( 'invoice_date_dd_mm_yyyy_' ) } } ) AS i…" at bounding box center [645, 79] width 585 height 404
type textarea "ELSE ({{float_parser('invoice_value_incl_taxes_')}}) - ({{float_parser('invoice…"
click at [254, 6] on span "button" at bounding box center [253, 12] width 108 height 15
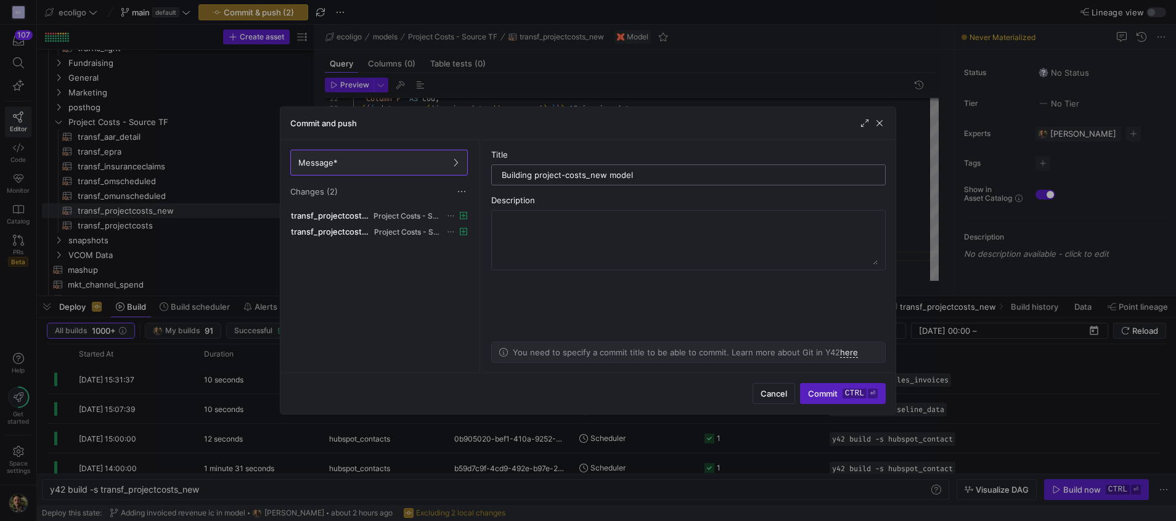
click at [566, 178] on input "Building project-costs_new model" at bounding box center [688, 175] width 373 height 10
type input "Building project_costs_new model"
click at [829, 391] on span "Commit ctrl ⏎" at bounding box center [843, 394] width 70 height 10
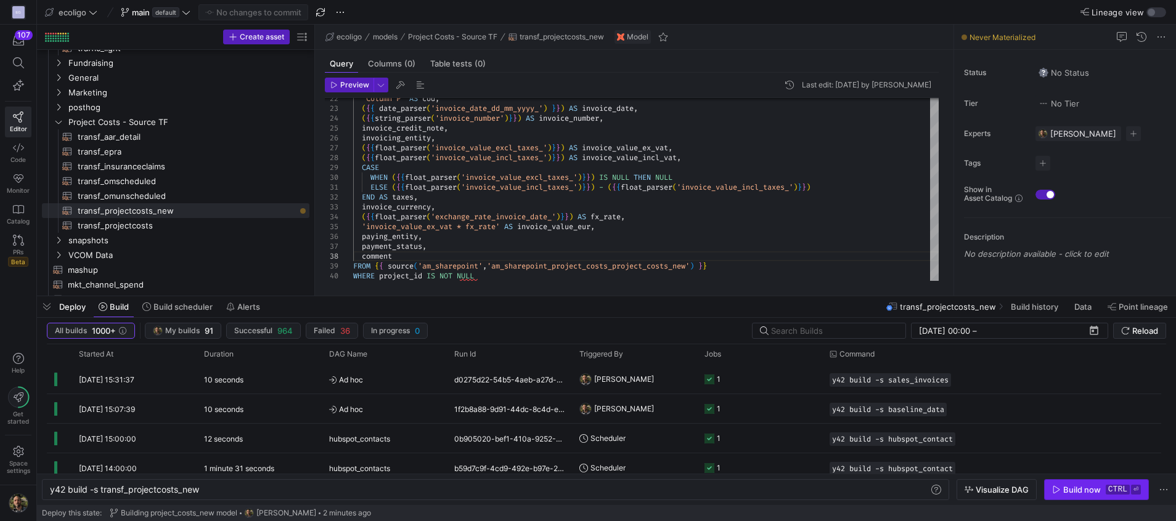
click at [1078, 486] on div "Build now" at bounding box center [1082, 490] width 38 height 10
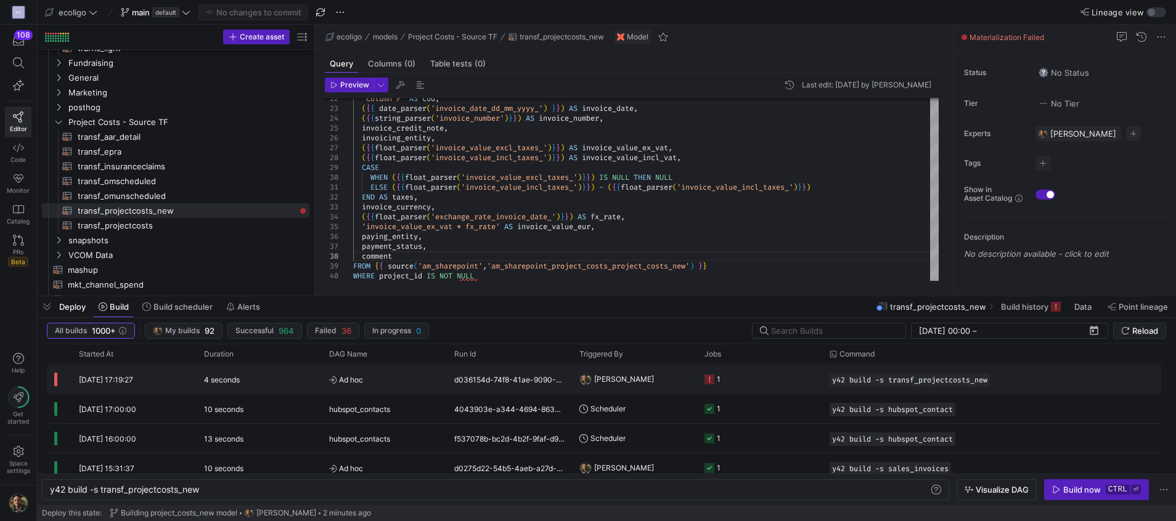
click at [672, 385] on y42-orchestration-triggered-by "[PERSON_NAME]" at bounding box center [634, 379] width 110 height 28
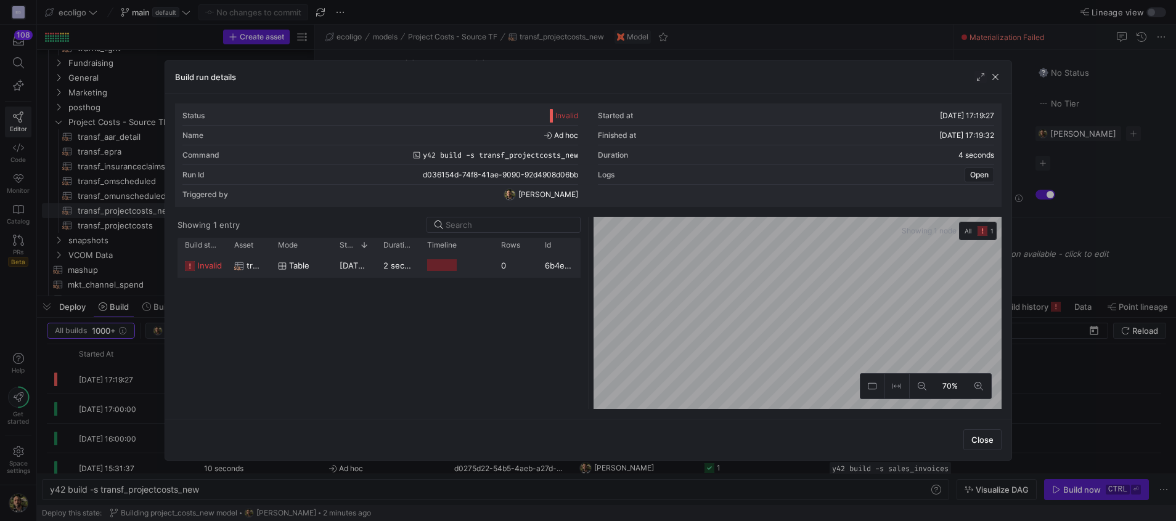
click at [376, 263] on div "2 seconds" at bounding box center [398, 265] width 44 height 24
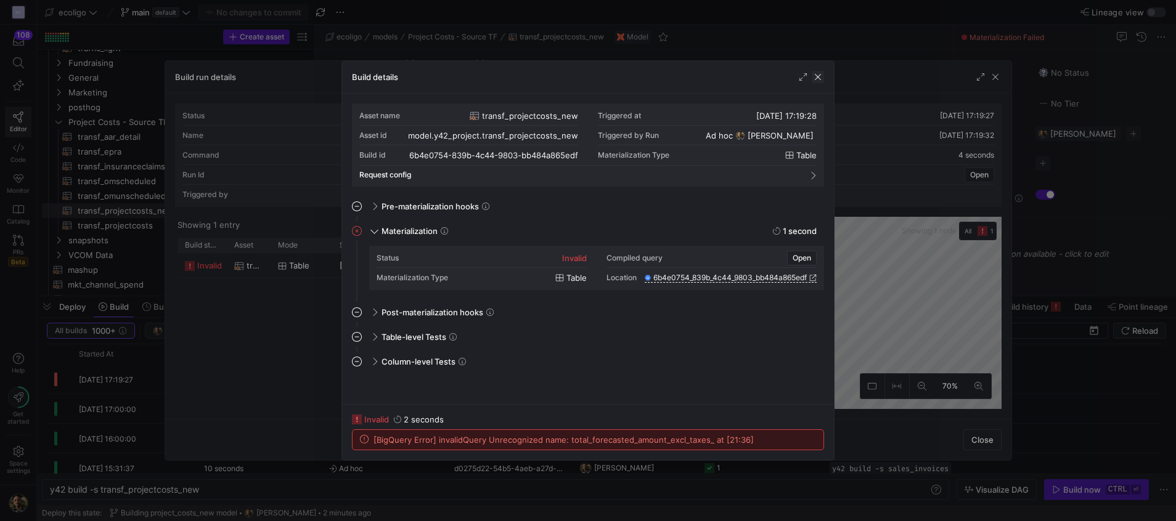
click at [813, 78] on span "button" at bounding box center [817, 77] width 12 height 12
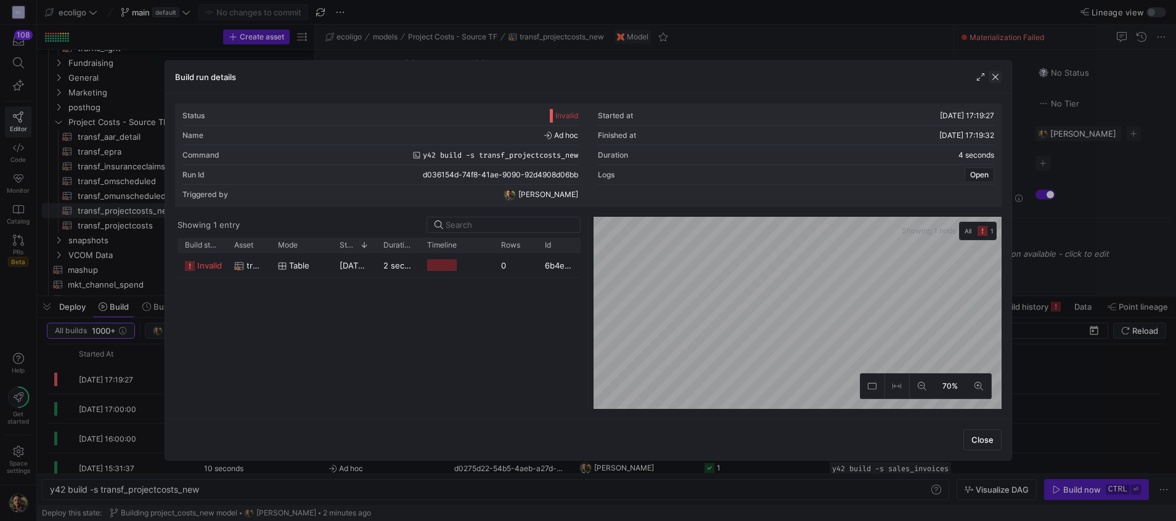
click at [996, 77] on span "button" at bounding box center [995, 77] width 12 height 12
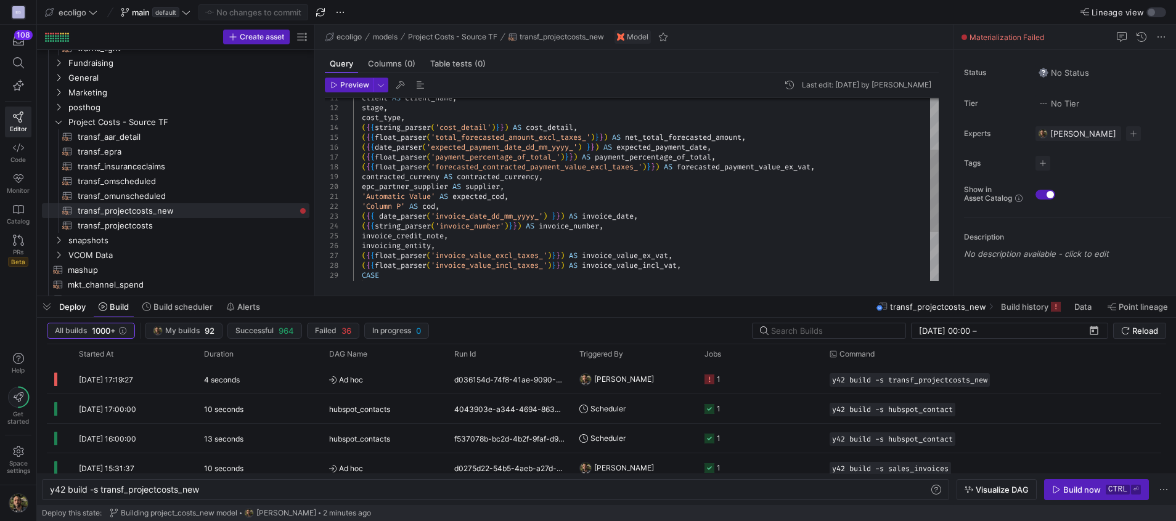
click at [515, 139] on div "'Column P' AS cod , ( { { date_parser ( 'invoice_date_dd_mm_yyyy_' ) } } ) AS i…" at bounding box center [645, 187] width 585 height 404
type textarea "client AS client_name, stage, cost_type, ({{string_parser('cost_detail')}}) AS …"
click at [234, 14] on span "Commit & push (1)" at bounding box center [258, 12] width 69 height 10
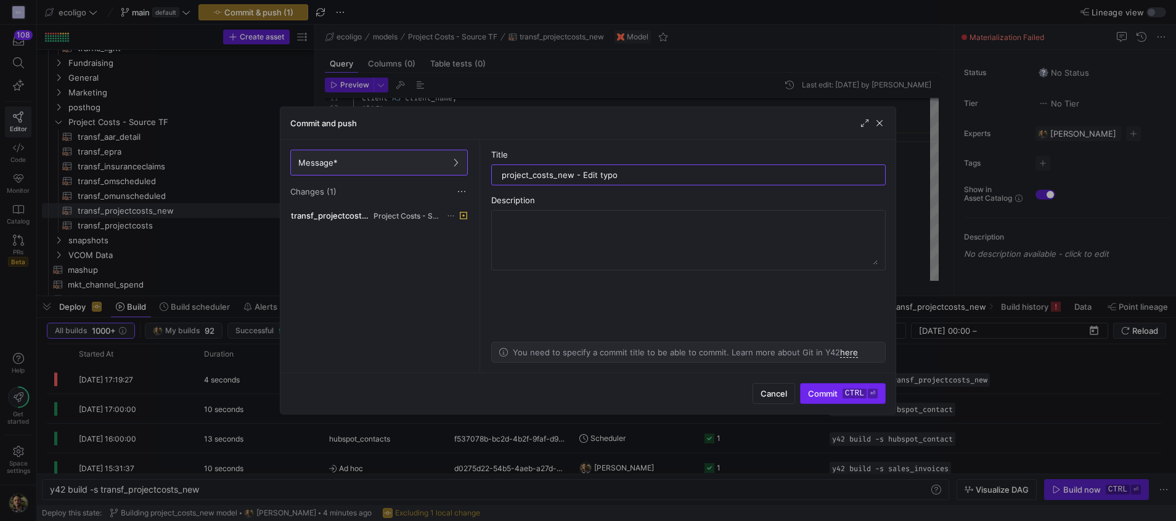
type input "project_costs_new - Edit typo"
click at [835, 399] on span "submit" at bounding box center [842, 394] width 84 height 20
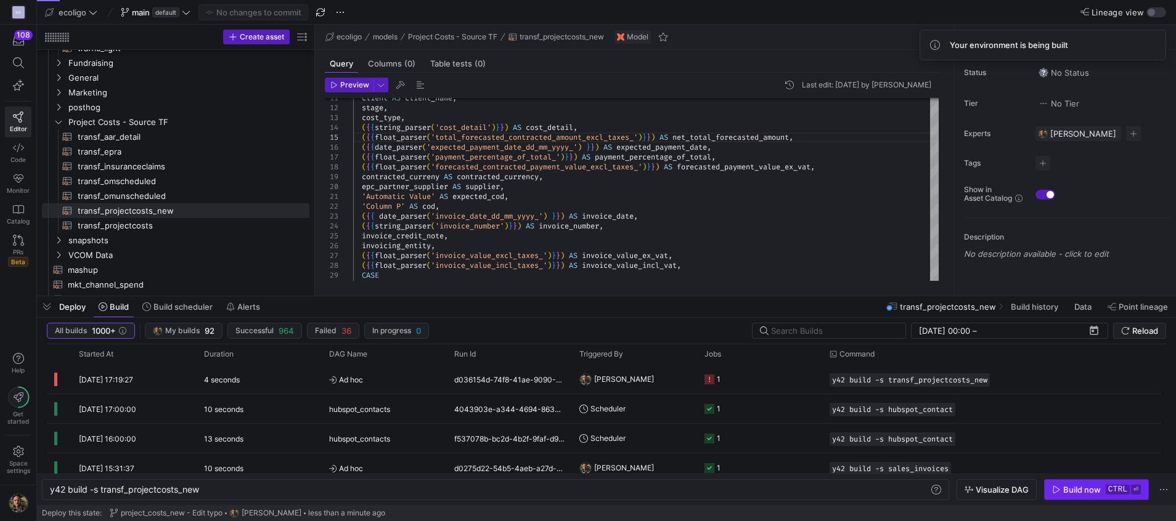
click at [1059, 486] on icon "button" at bounding box center [1056, 490] width 9 height 9
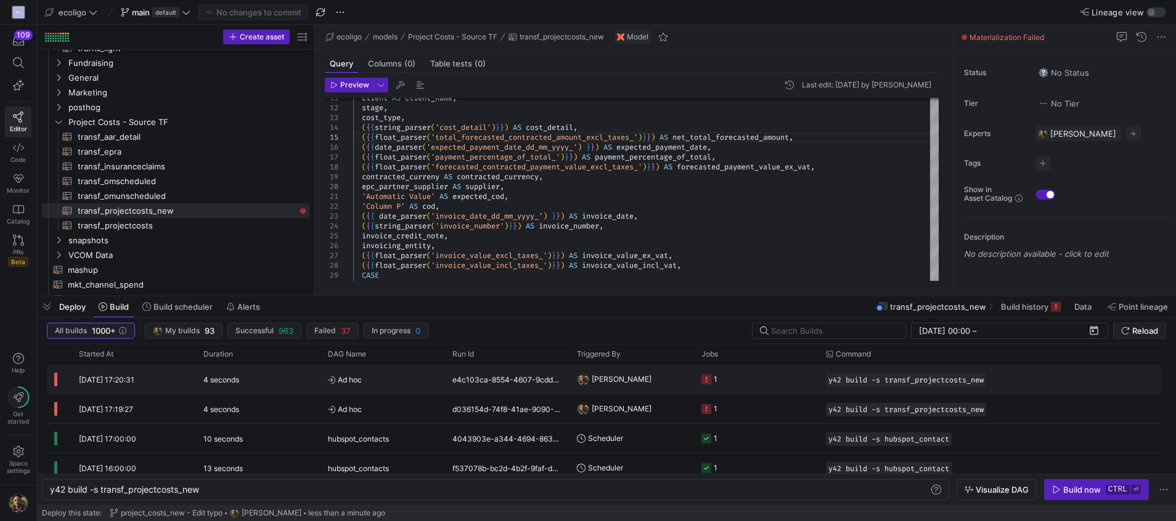
click at [757, 385] on y42-job-status-cell-renderer "1" at bounding box center [756, 379] width 110 height 28
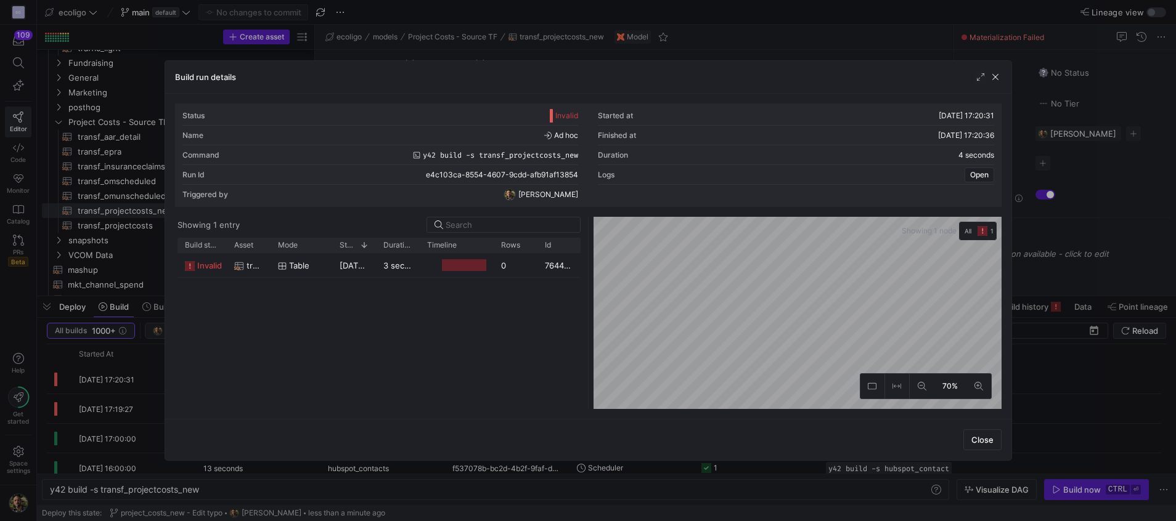
click at [372, 253] on div "Build status Asset Mode 1 Rows" at bounding box center [378, 245] width 403 height 15
click at [362, 262] on span "[DATE] 17:20:32" at bounding box center [371, 266] width 62 height 10
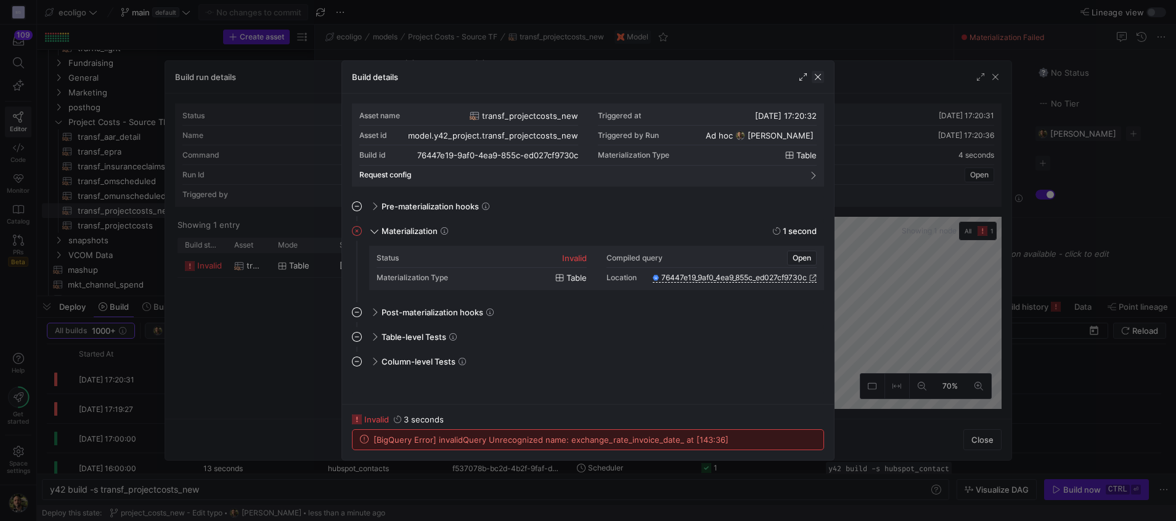
click at [816, 76] on span "button" at bounding box center [817, 77] width 12 height 12
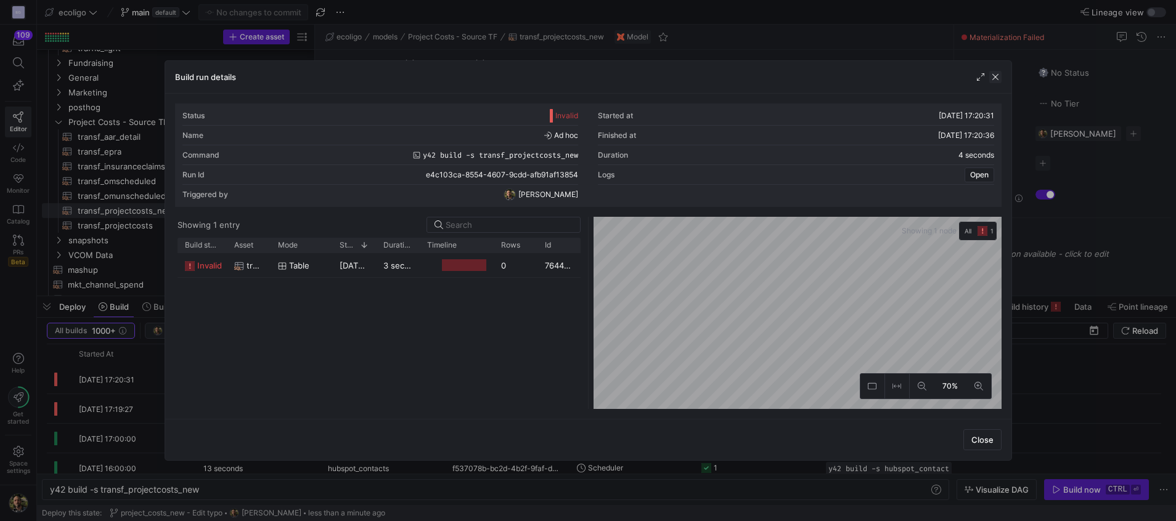
click at [995, 75] on span "button" at bounding box center [995, 77] width 12 height 12
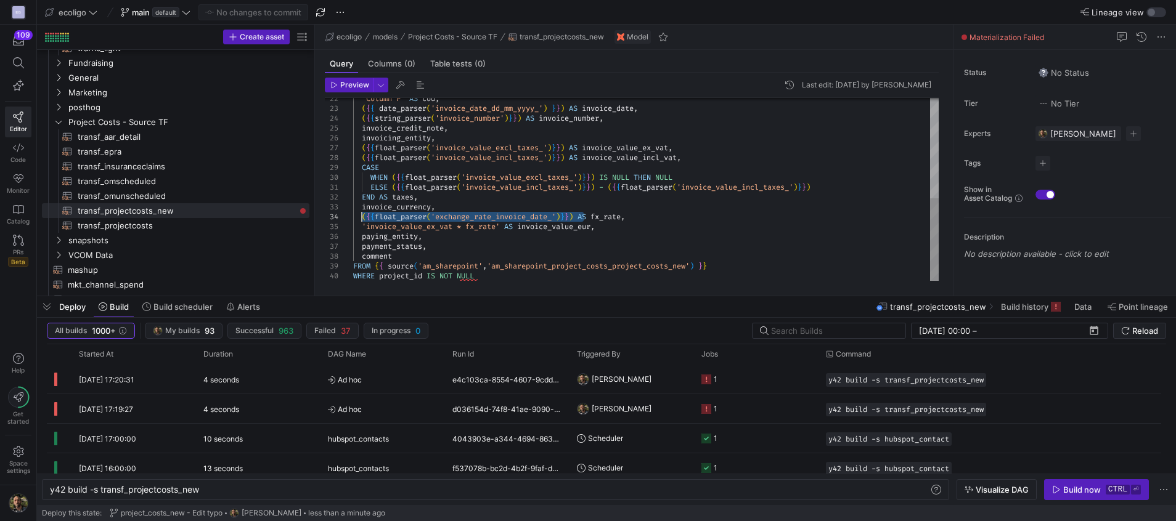
drag, startPoint x: 582, startPoint y: 220, endPoint x: 362, endPoint y: 220, distance: 219.4
click at [362, 220] on div "'Column P' AS cod , ( { { date_parser ( 'invoice_date_dd_mm_yyyy_' ) } } ) AS i…" at bounding box center [645, 79] width 585 height 404
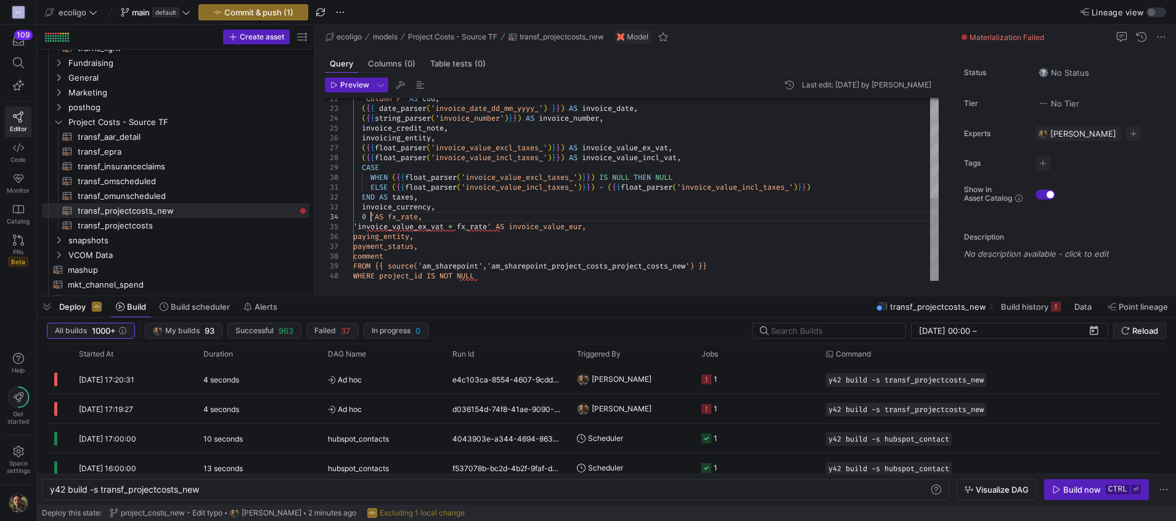
scroll to position [39, 17]
type textarea "ELSE ({{float_parser('invoice_value_incl_taxes_')}}) - ({{float_parser('invoice…"
click at [235, 4] on button "Commit & push (1)" at bounding box center [253, 12] width 110 height 16
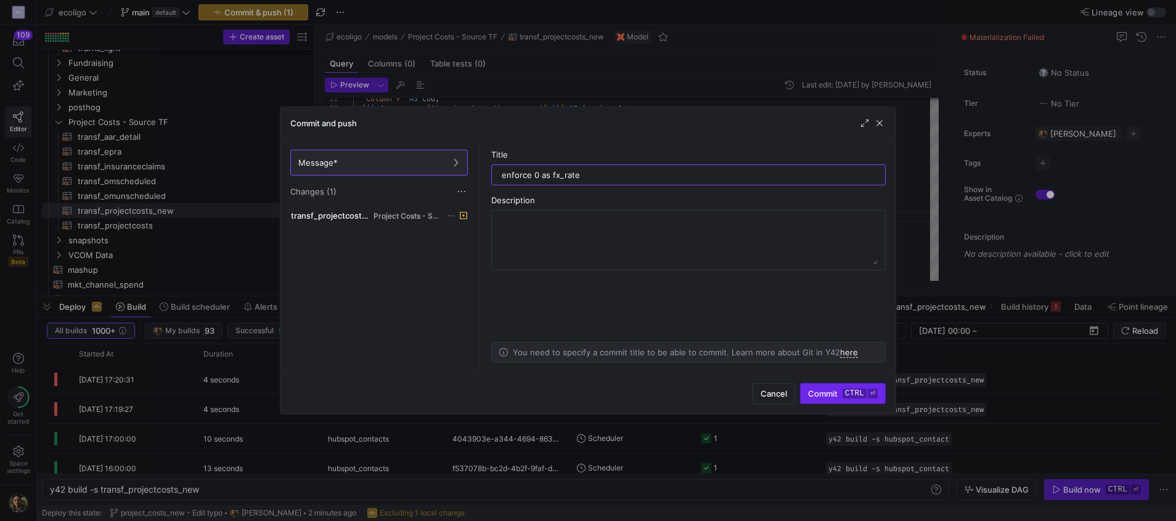
type input "enforce 0 as fx_rate"
click at [821, 388] on span "submit" at bounding box center [842, 394] width 84 height 20
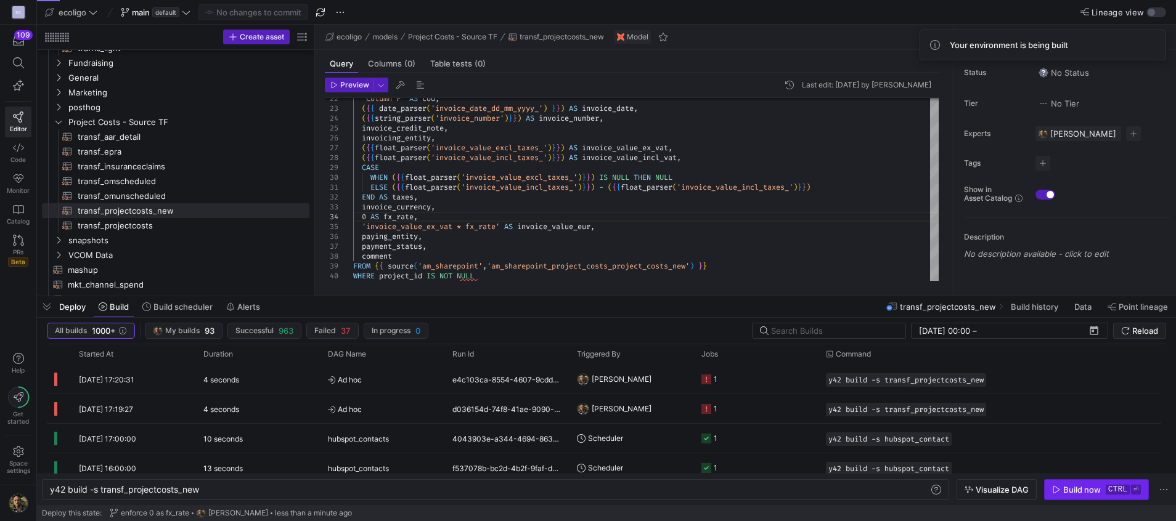
click at [1080, 489] on div "Build now" at bounding box center [1082, 490] width 38 height 10
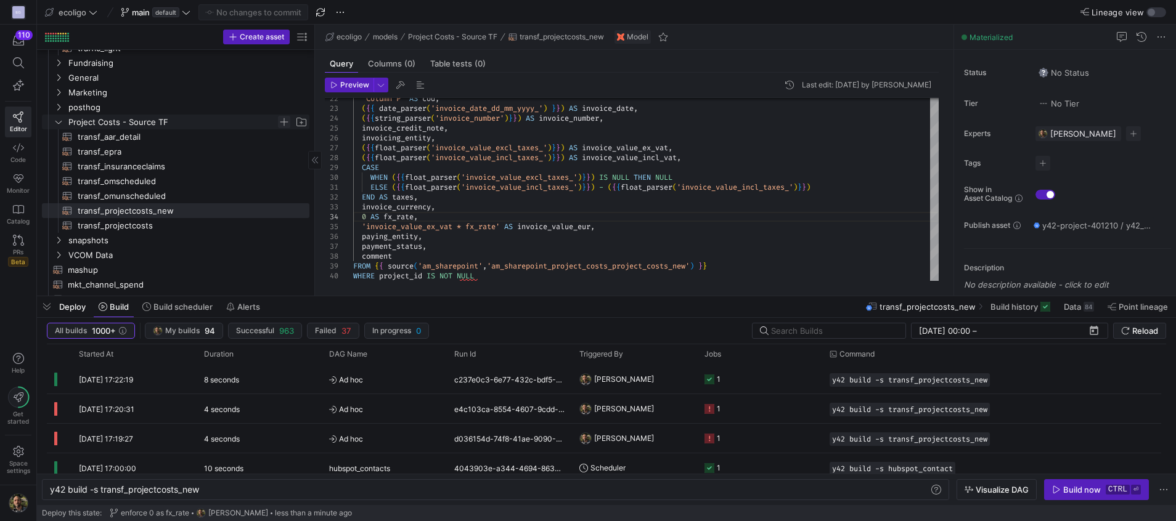
click at [285, 120] on span "Press SPACE to select this row." at bounding box center [284, 122] width 12 height 12
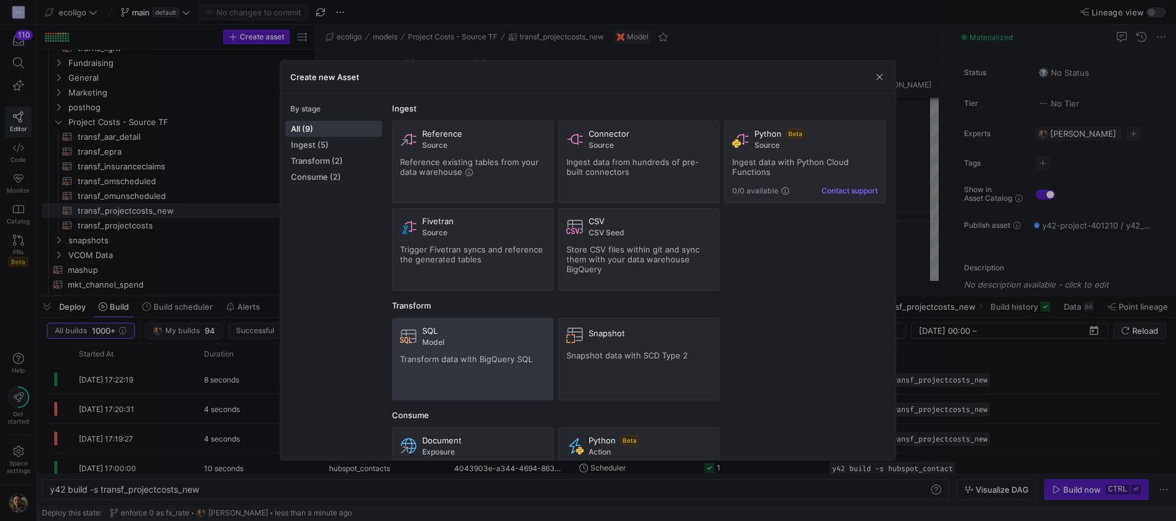
click at [450, 362] on span "Transform data with BigQuery SQL" at bounding box center [466, 359] width 132 height 10
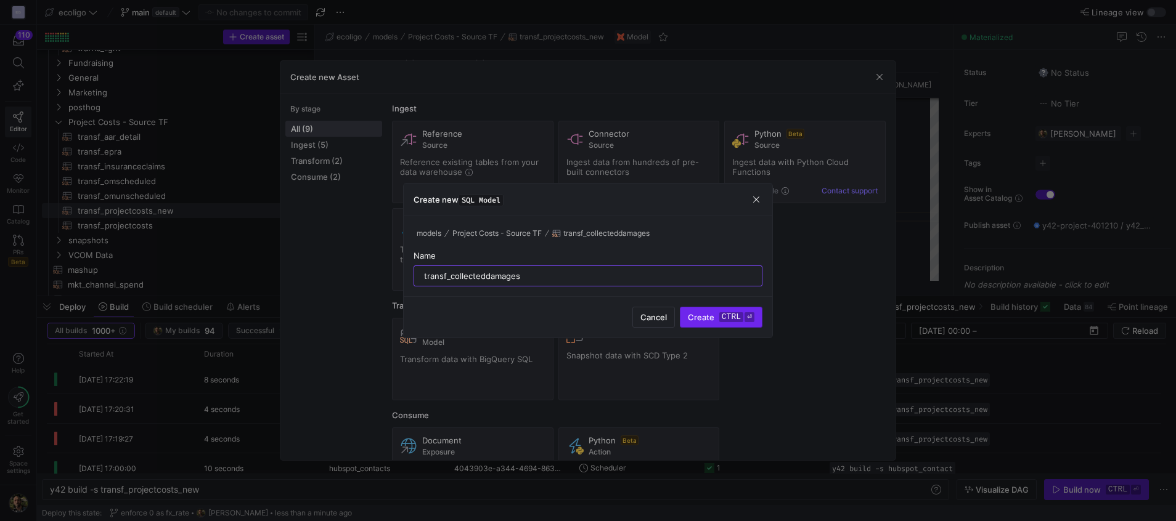
type input "transf_collecteddamages"
click at [709, 323] on span "submit" at bounding box center [720, 317] width 81 height 20
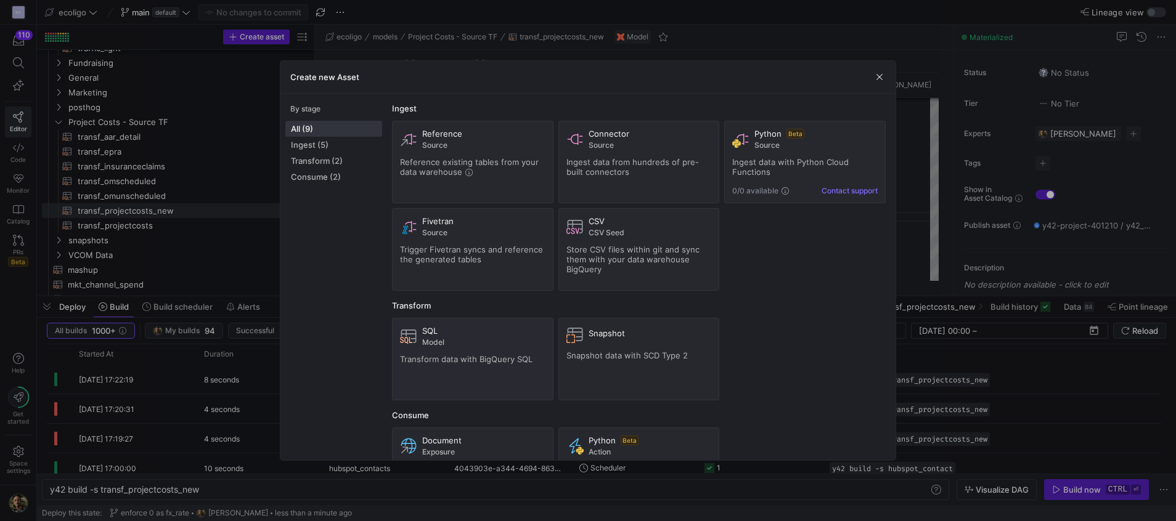
type textarea "y42 build -s transf_collecteddamages"
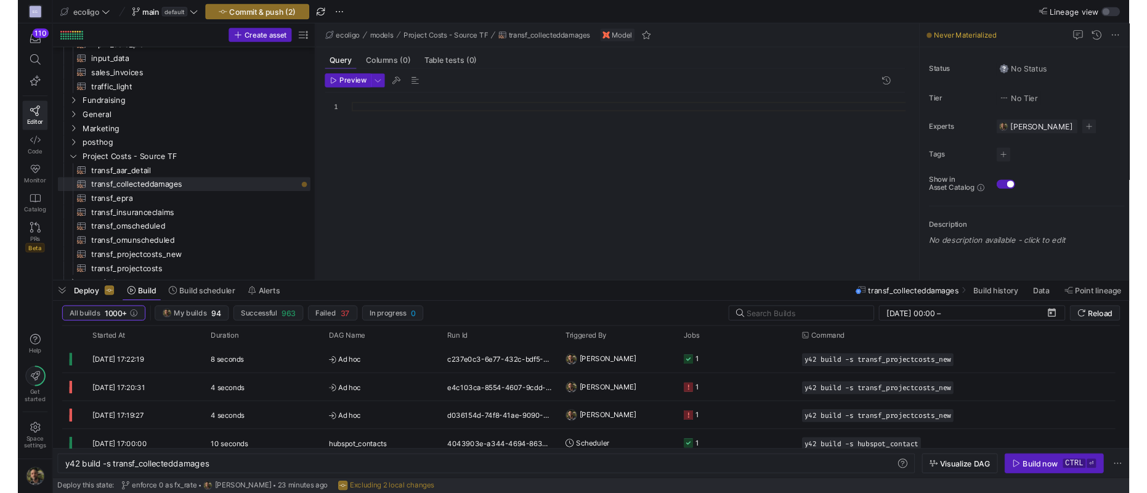
scroll to position [423, 0]
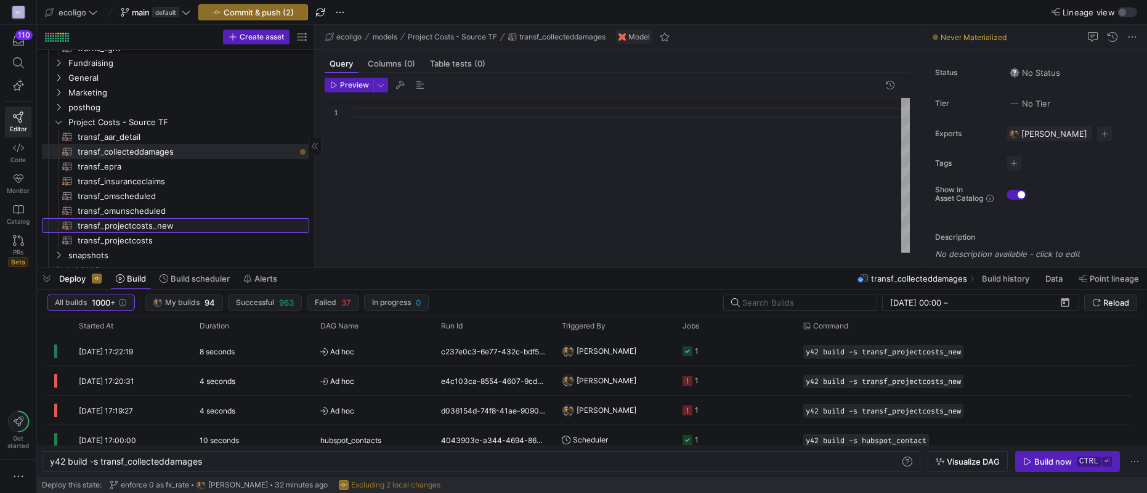
click at [142, 228] on span "transf_projectcosts_new​​​​​​​​​​" at bounding box center [187, 226] width 218 height 14
type textarea "{{ config( materialized='table', schema = 'schema_projectcosts' ) }} SELECT 'Pr…"
type textarea "y42 build -s transf_projectcosts_new"
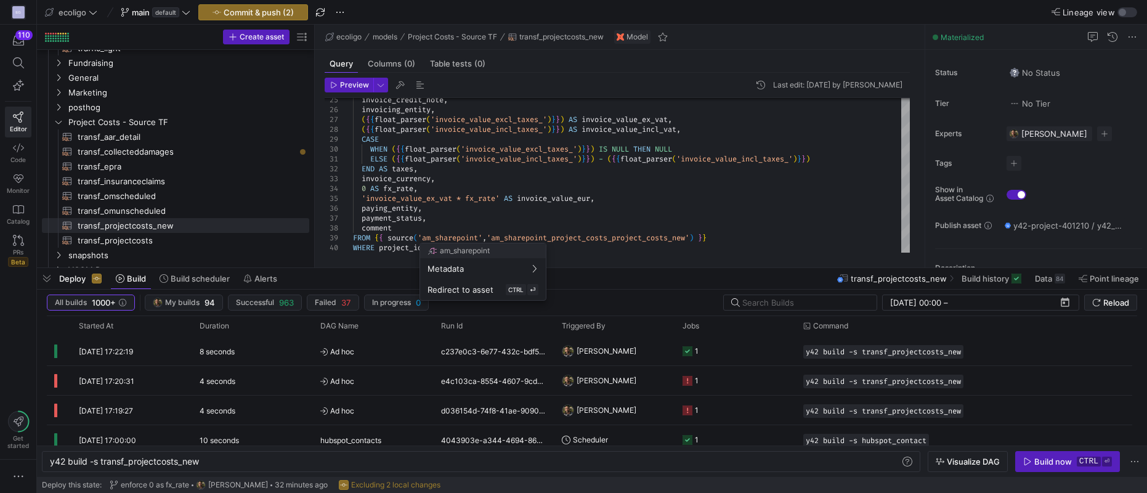
click at [564, 255] on div at bounding box center [573, 246] width 1147 height 493
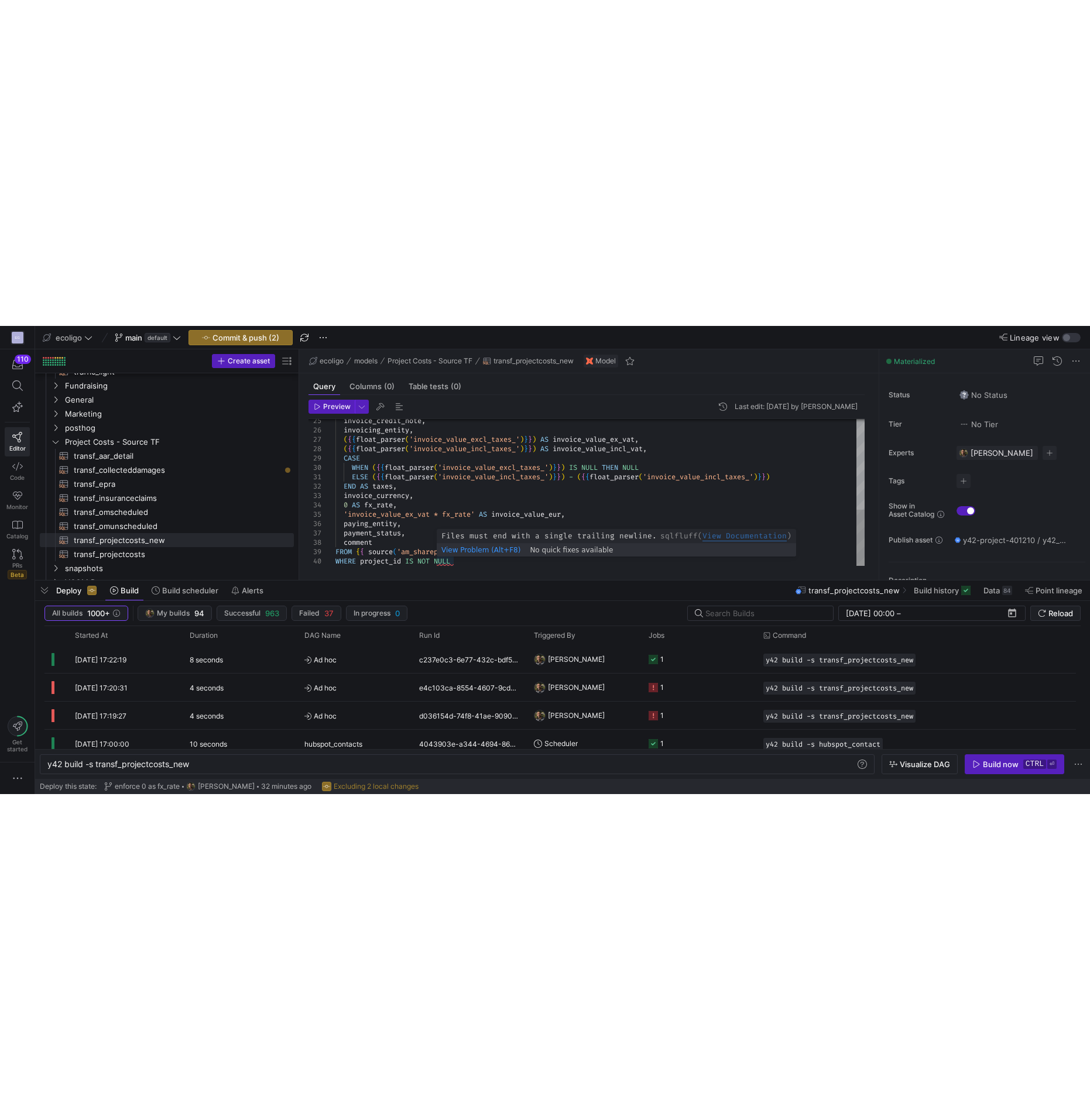
scroll to position [9, 0]
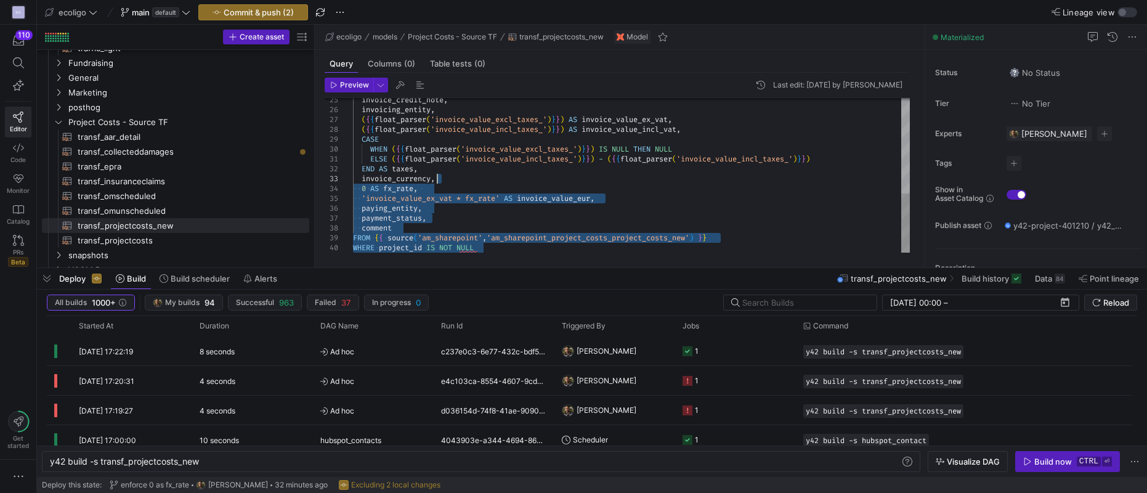
type textarea "{{ config( materialized='table', schema = 'schema_projectcosts' ) }} SELECT 'Pr…"
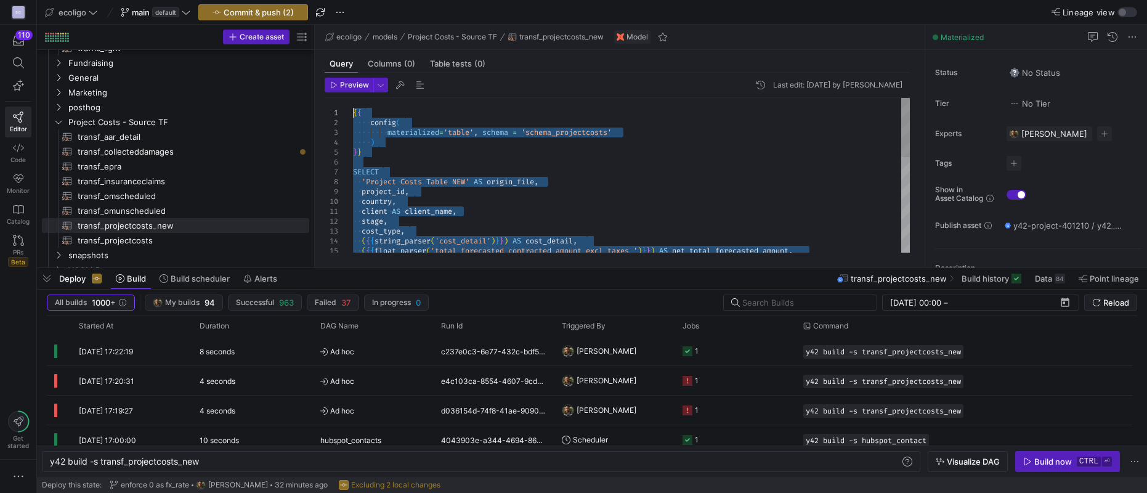
drag, startPoint x: 481, startPoint y: 249, endPoint x: 272, endPoint y: -36, distance: 353.1
click at [126, 148] on span "transf_collecteddamages​​​​​​​​​​" at bounding box center [187, 152] width 218 height 14
type textarea "y42 build -s transf_collecteddamages"
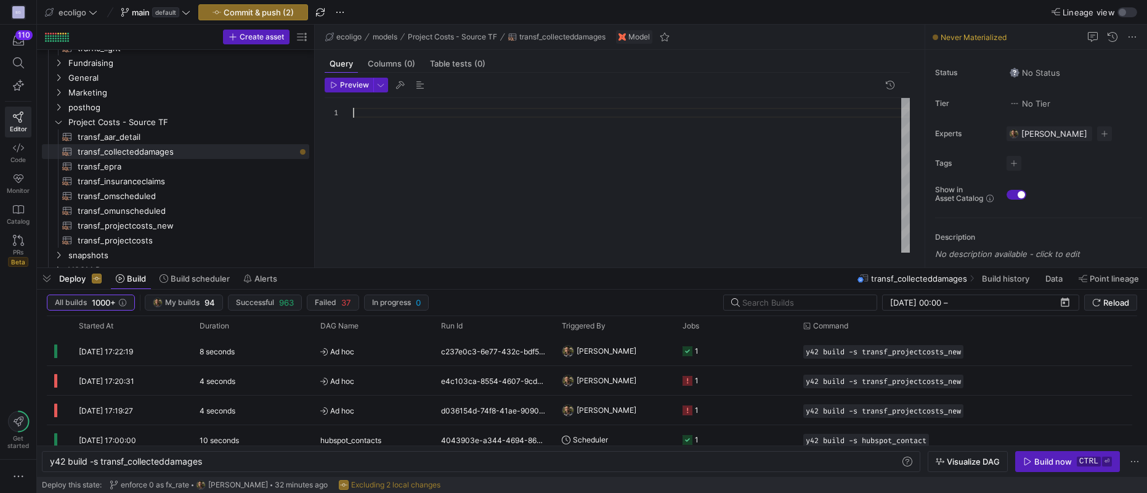
click at [387, 110] on div at bounding box center [631, 175] width 557 height 155
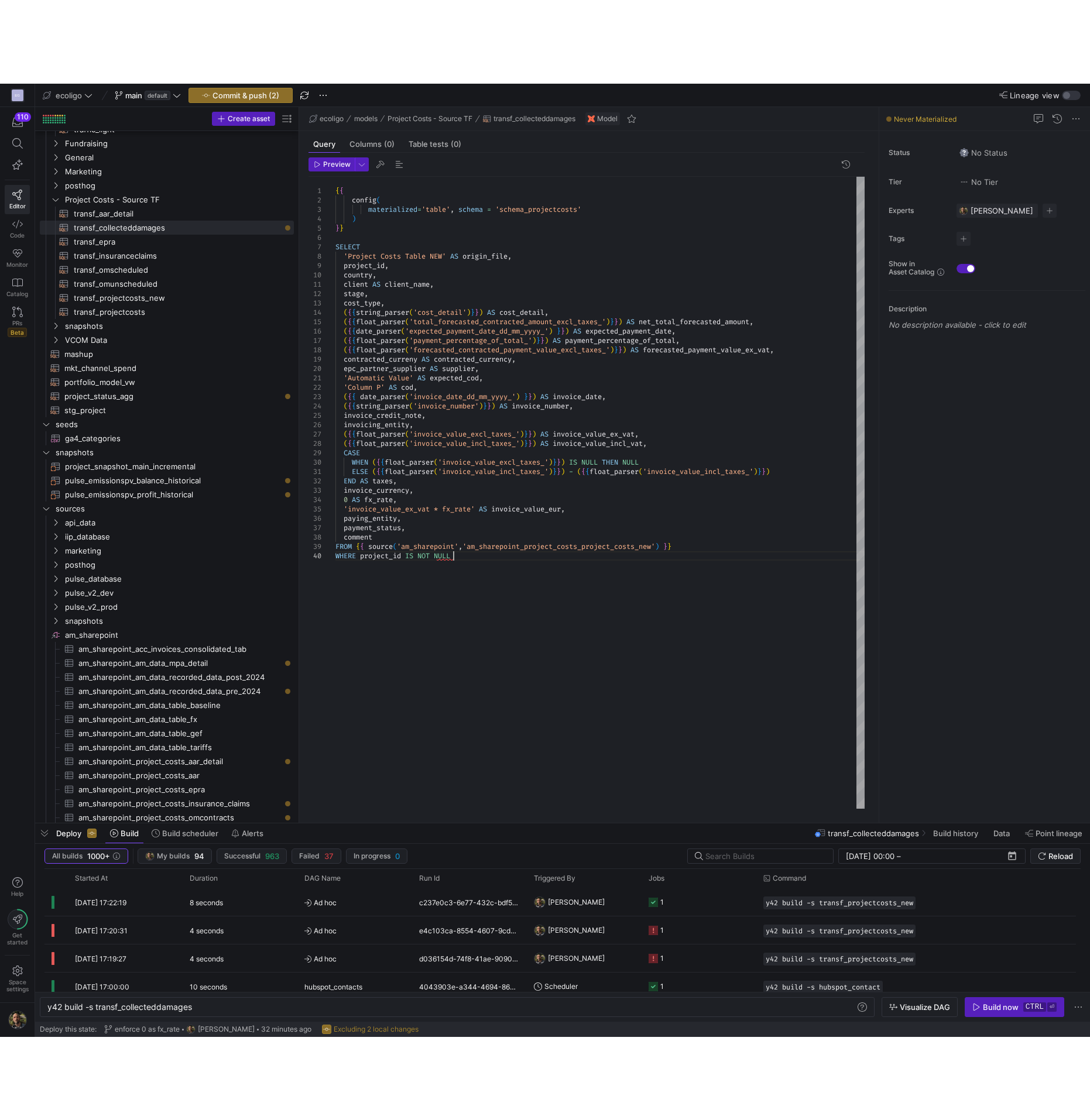
scroll to position [364, 0]
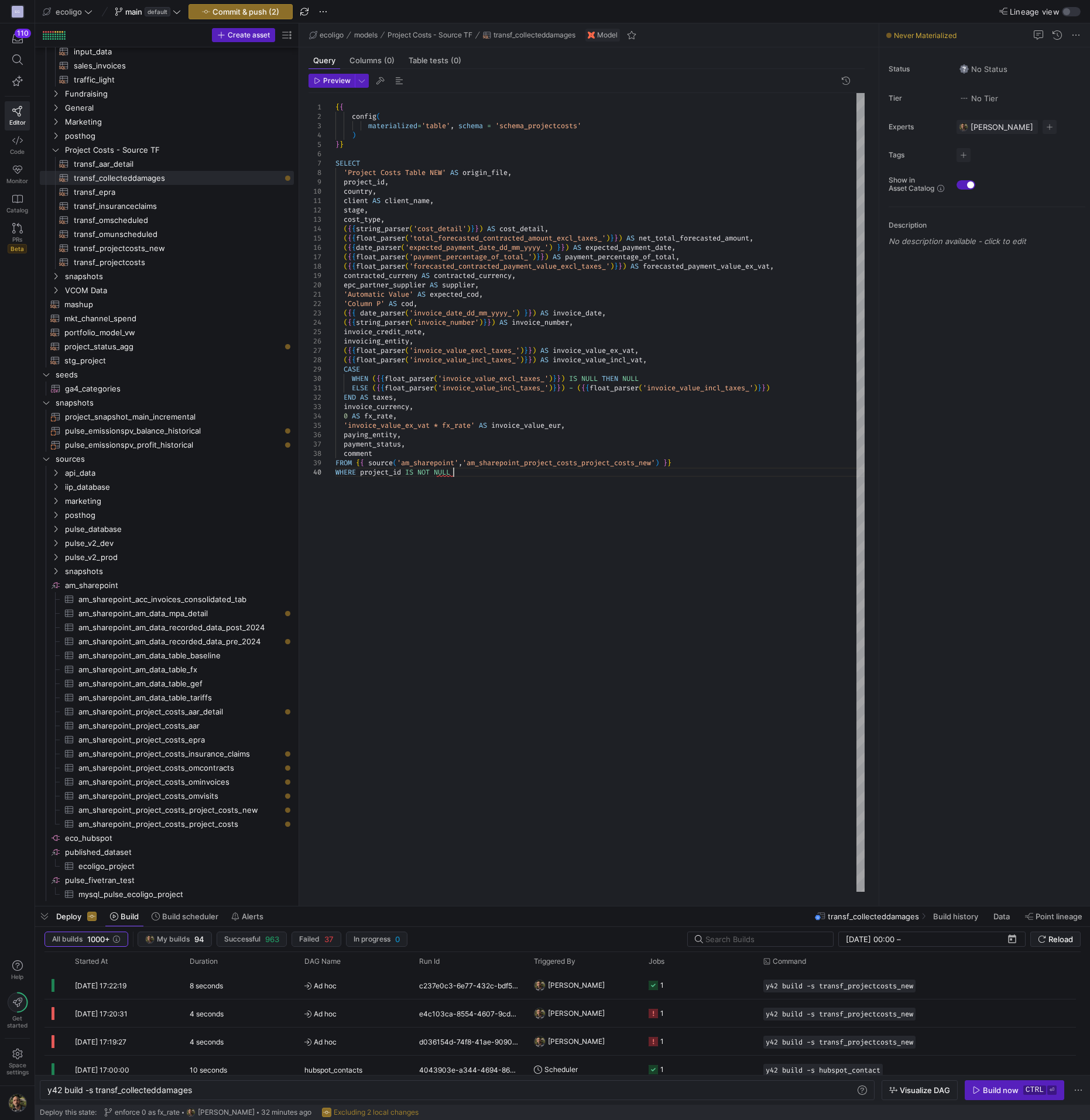
click at [486, 615] on div "cost_type , ( { { string_parser ( 'cost_detail' ) } } ) AS cost_detail , ( { { …" at bounding box center [600, 492] width 529 height 799
drag, startPoint x: 445, startPoint y: 171, endPoint x: 347, endPoint y: 172, distance: 98.0
click at [347, 172] on div "cost_type , ( { { string_parser ( 'cost_detail' ) } } ) AS cost_detail , ( { { …" at bounding box center [600, 492] width 529 height 799
type textarea "{{ config( materialized='table', schema = 'schema_projectcosts' ) }} SELECT 'Co…"
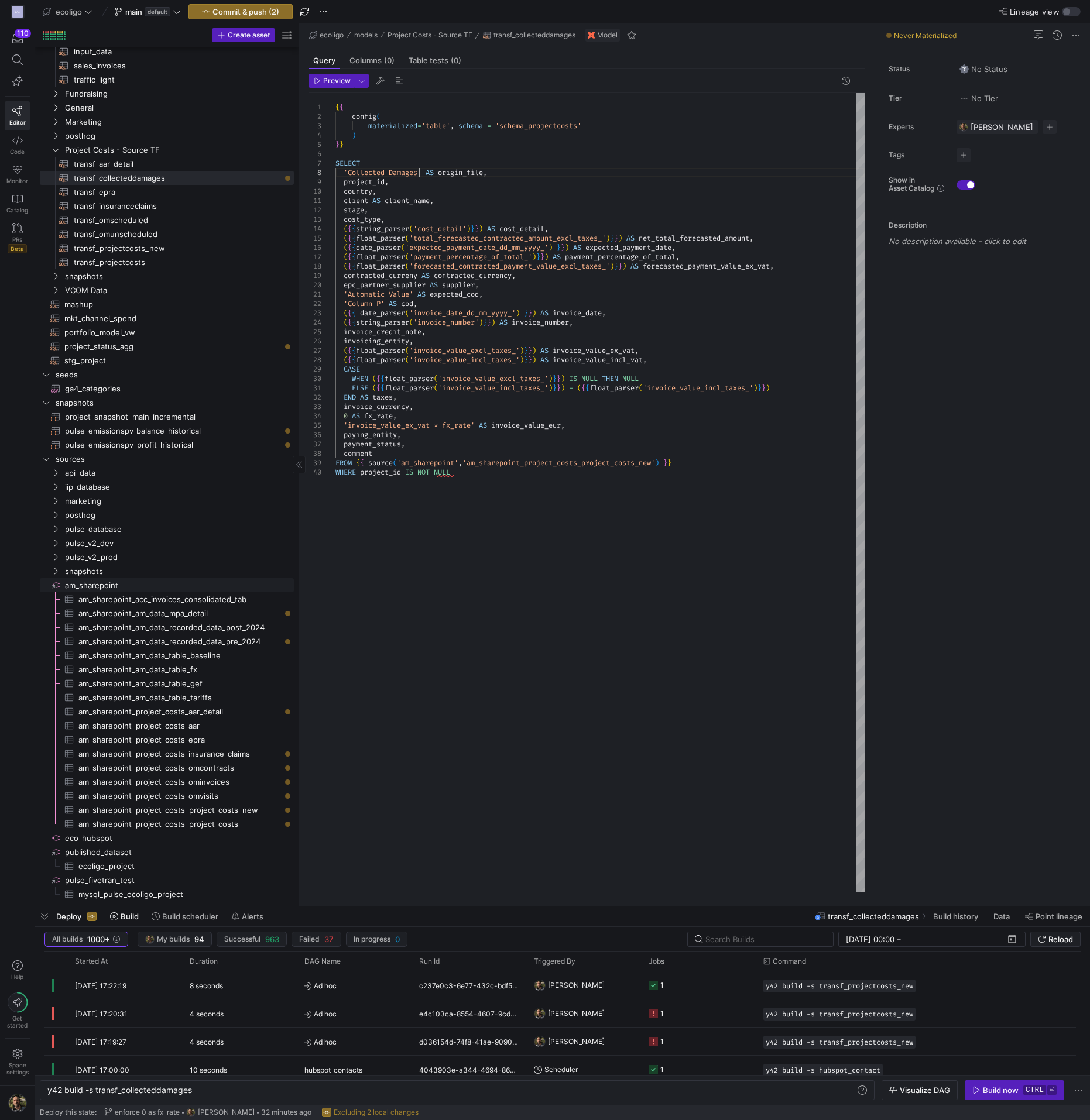
click at [94, 580] on span "am_sharepoint​​​​​​​​" at bounding box center [178, 585] width 227 height 13
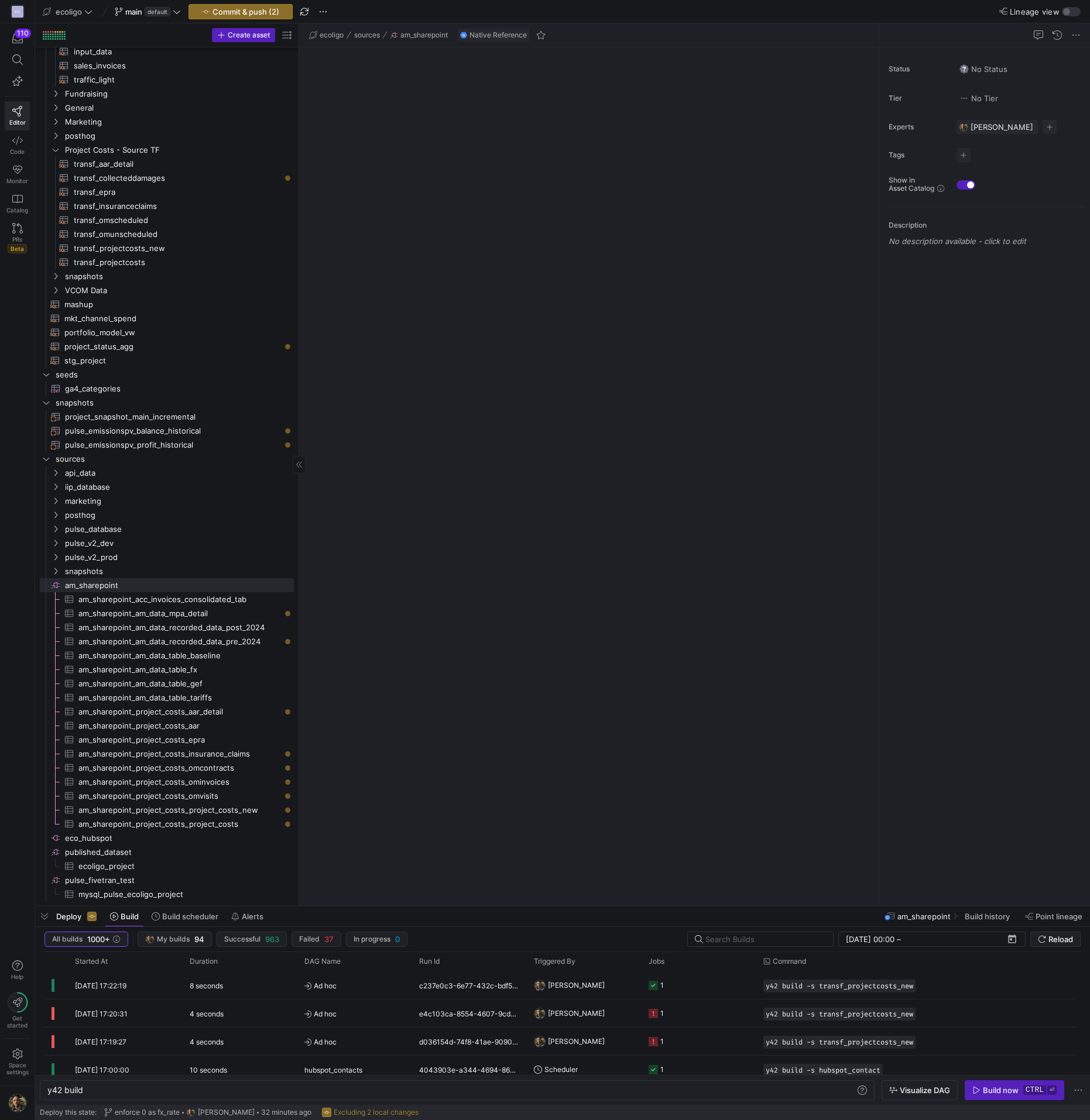
type textarea "y42 build"
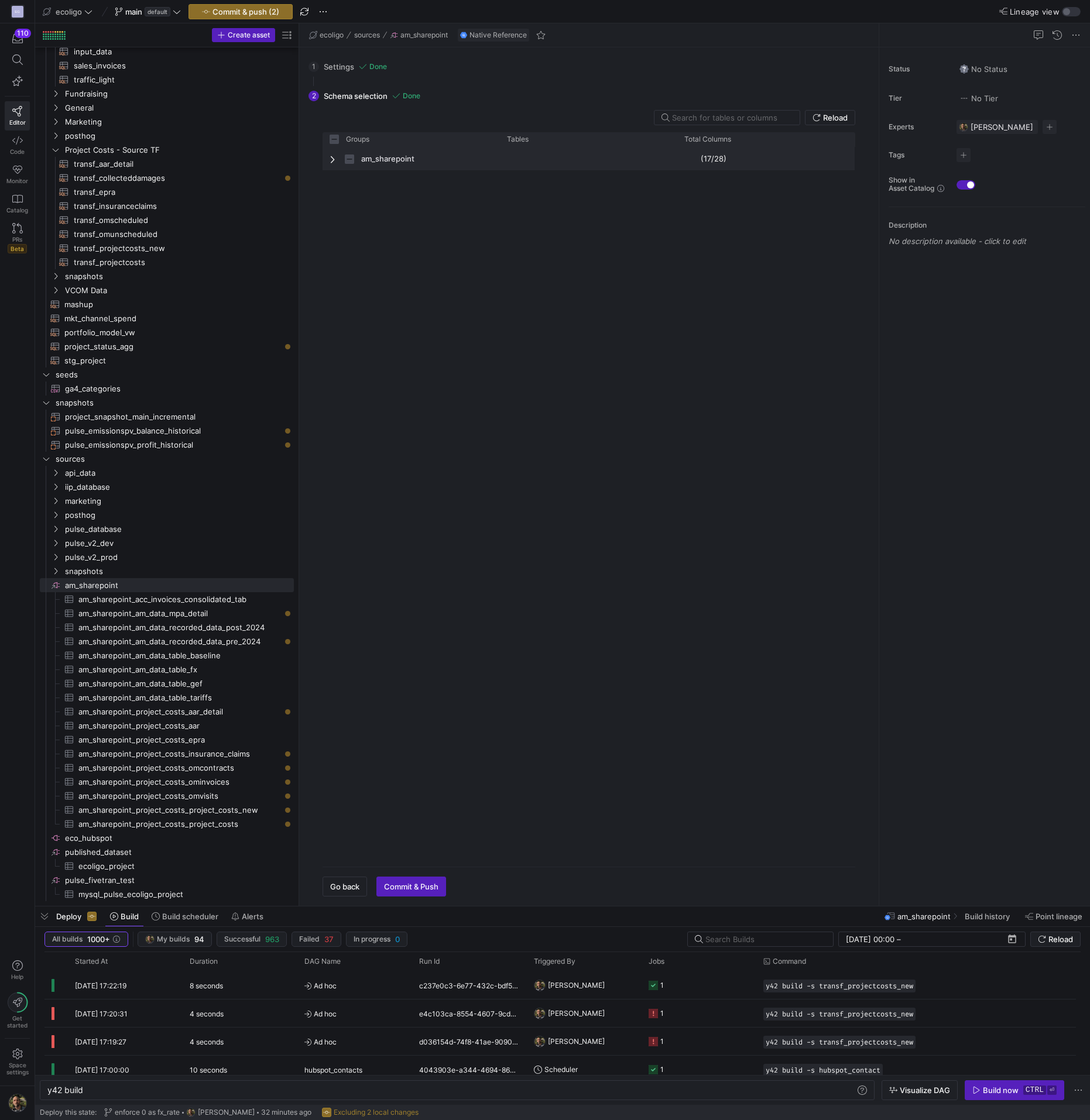
click at [333, 161] on span "Press SPACE to select this row." at bounding box center [334, 160] width 9 height 9
checkbox input "false"
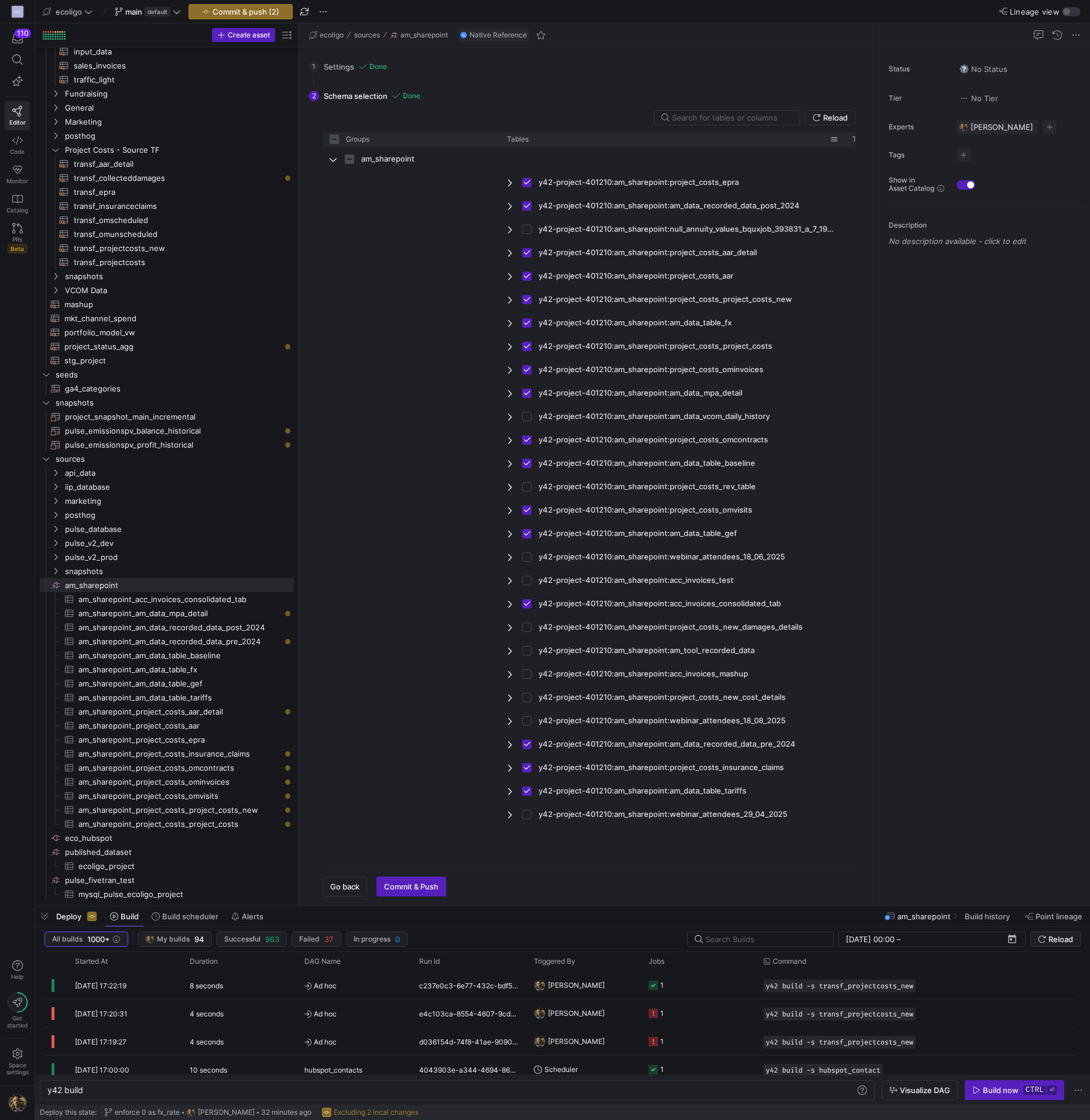
drag, startPoint x: 677, startPoint y: 138, endPoint x: 845, endPoint y: 135, distance: 168.0
click at [845, 135] on div at bounding box center [845, 139] width 5 height 14
click at [528, 624] on input "Press Space to toggle row selection (unchecked)" at bounding box center [527, 628] width 10 height 9
checkbox input "true"
checkbox input "false"
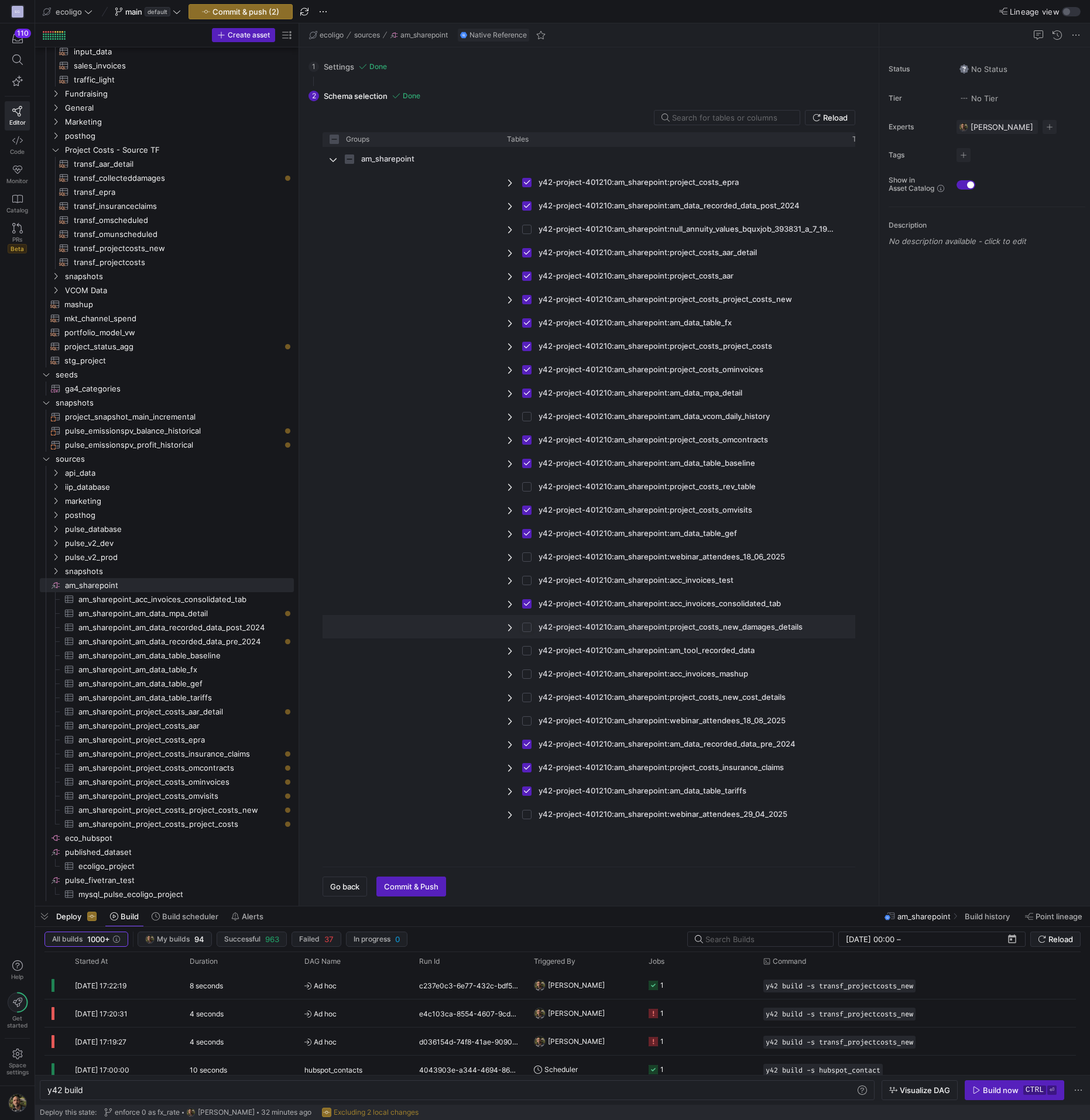
checkbox input "true"
click at [396, 880] on span "button" at bounding box center [411, 887] width 68 height 19
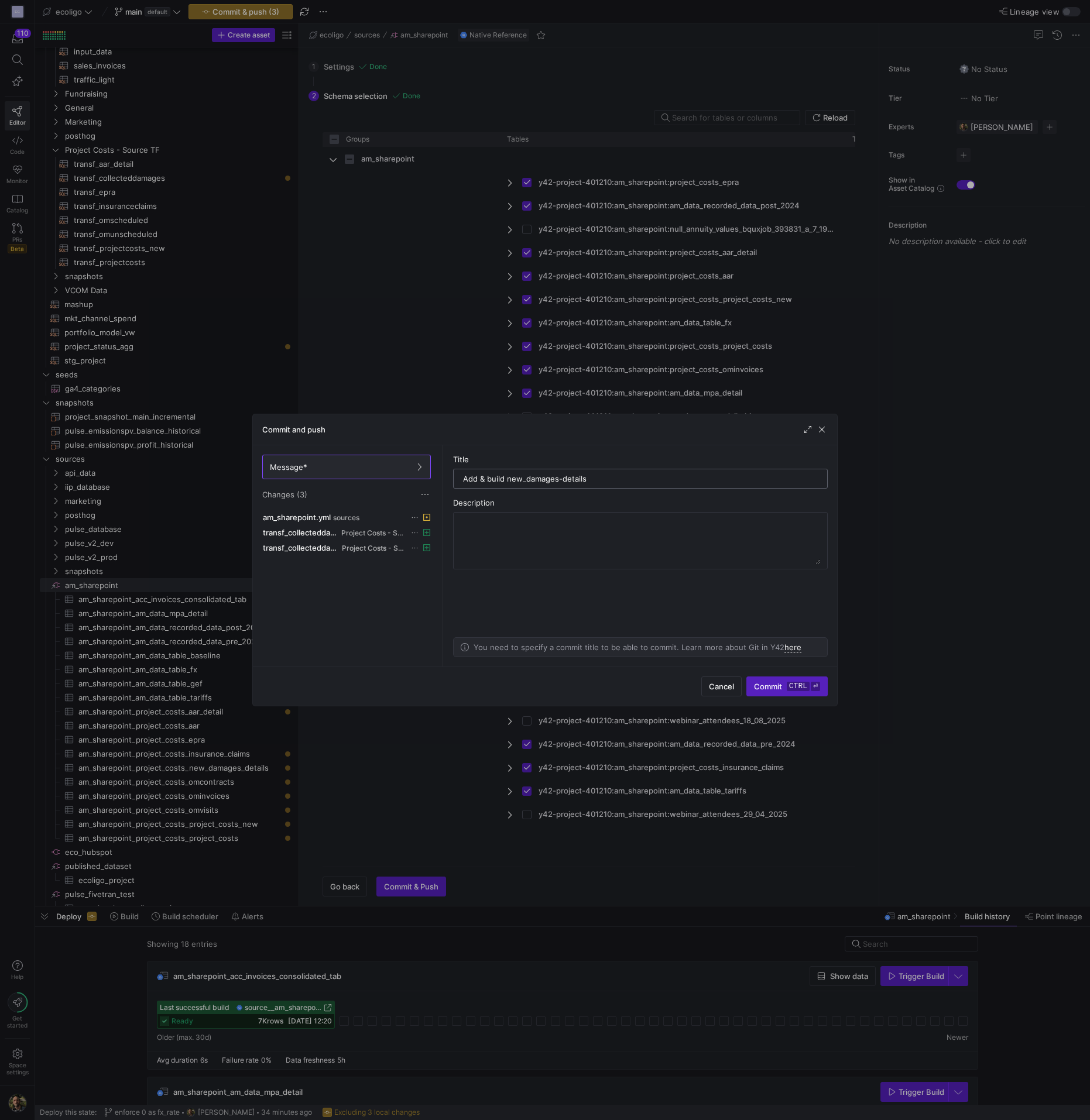
click at [564, 481] on input "Add & build new_damages-details" at bounding box center [640, 479] width 354 height 9
type input "Add & build new_damages_details"
click at [773, 686] on span "Commit ctrl ⏎" at bounding box center [788, 687] width 67 height 9
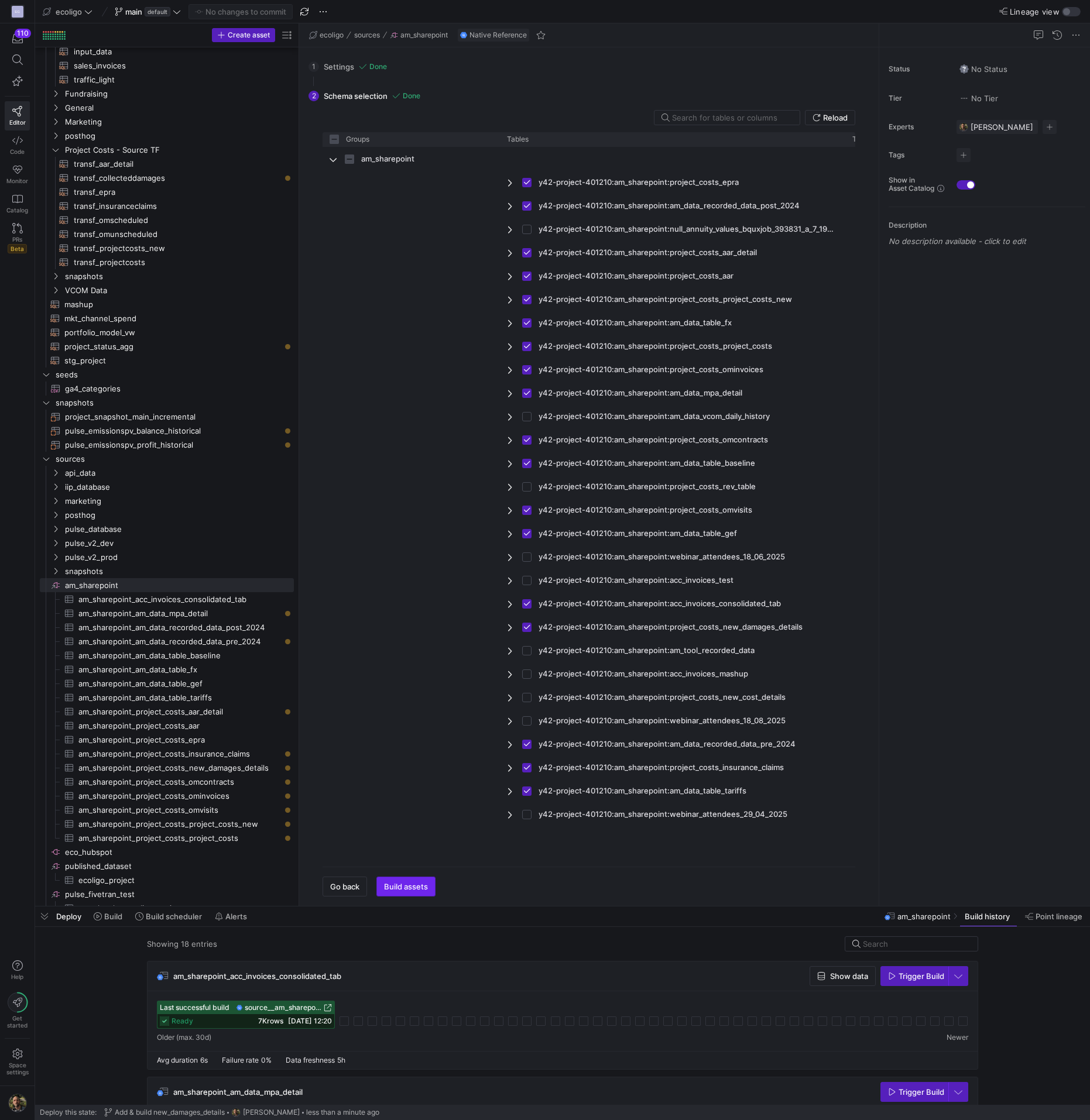
click at [411, 888] on span "Build assets" at bounding box center [406, 887] width 44 height 9
click at [904, 979] on span "Trigger Build" at bounding box center [922, 977] width 46 height 9
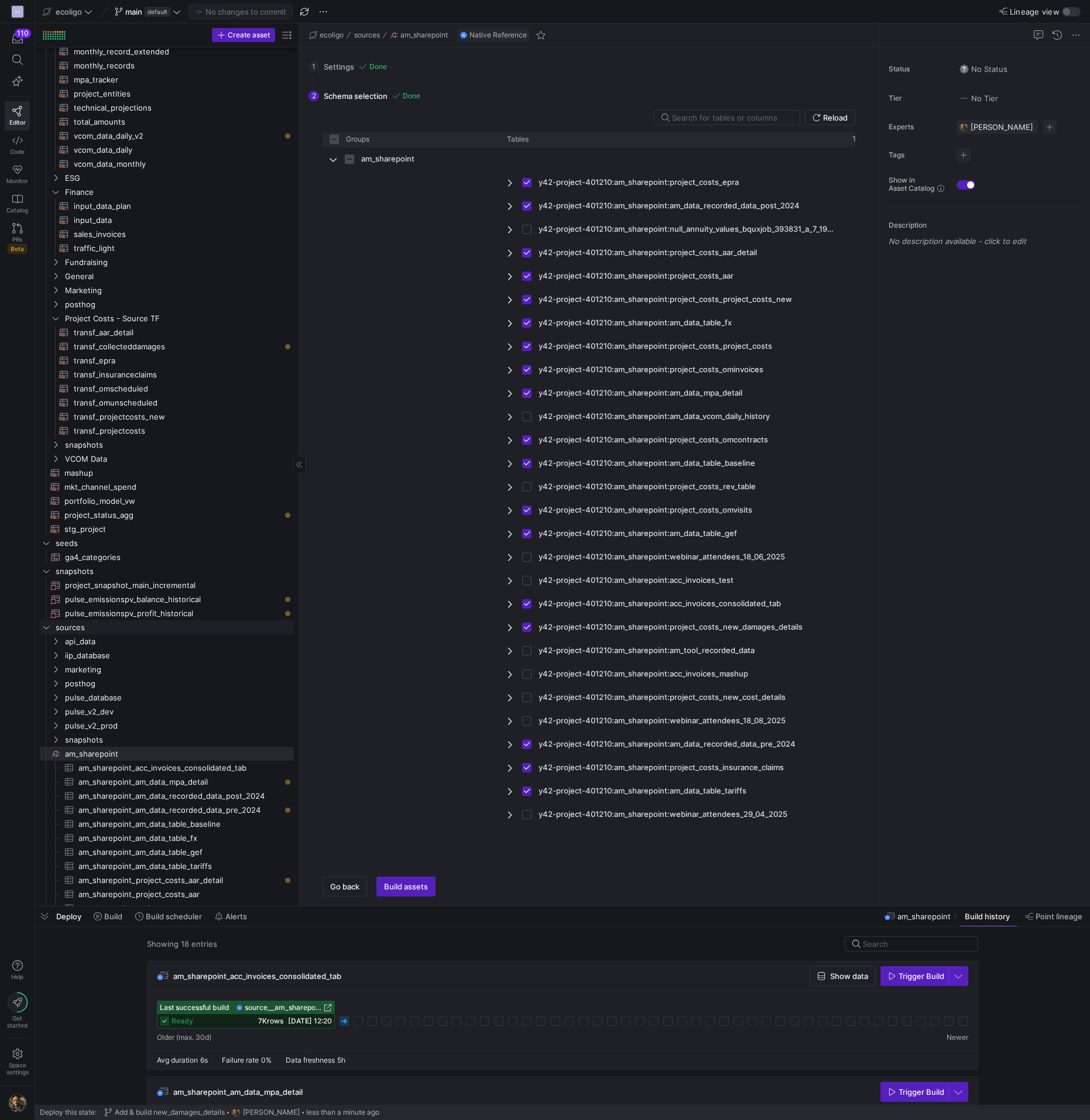
scroll to position [200, 0]
click at [145, 347] on span "transf_collecteddamages​​​​​​​​​​" at bounding box center [178, 346] width 207 height 13
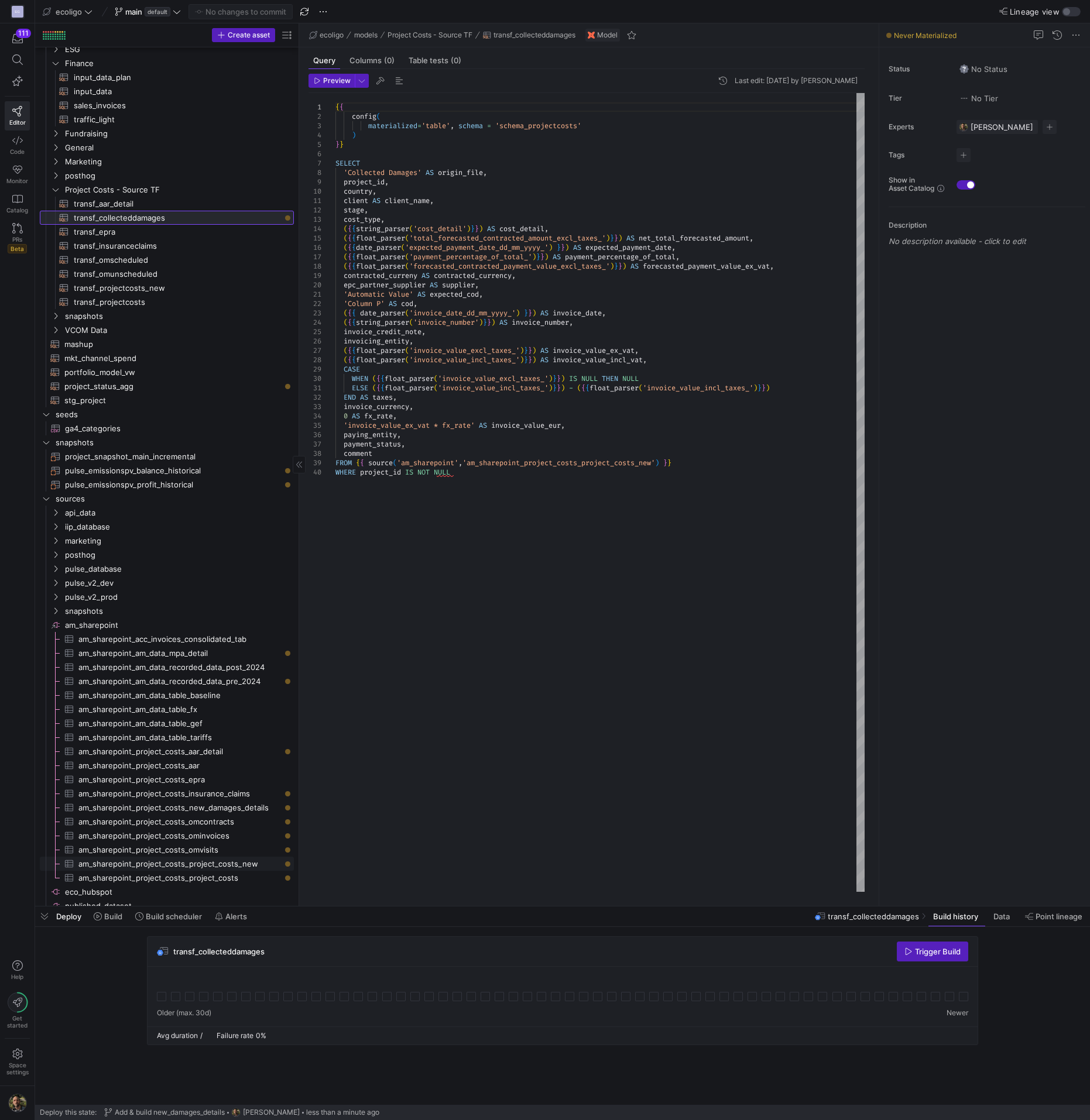
scroll to position [330, 0]
click at [660, 464] on div at bounding box center [545, 560] width 1090 height 1120
drag, startPoint x: 661, startPoint y: 464, endPoint x: 654, endPoint y: 464, distance: 7.0
click at [654, 464] on div at bounding box center [545, 560] width 1090 height 1120
click at [636, 463] on div at bounding box center [545, 560] width 1090 height 1120
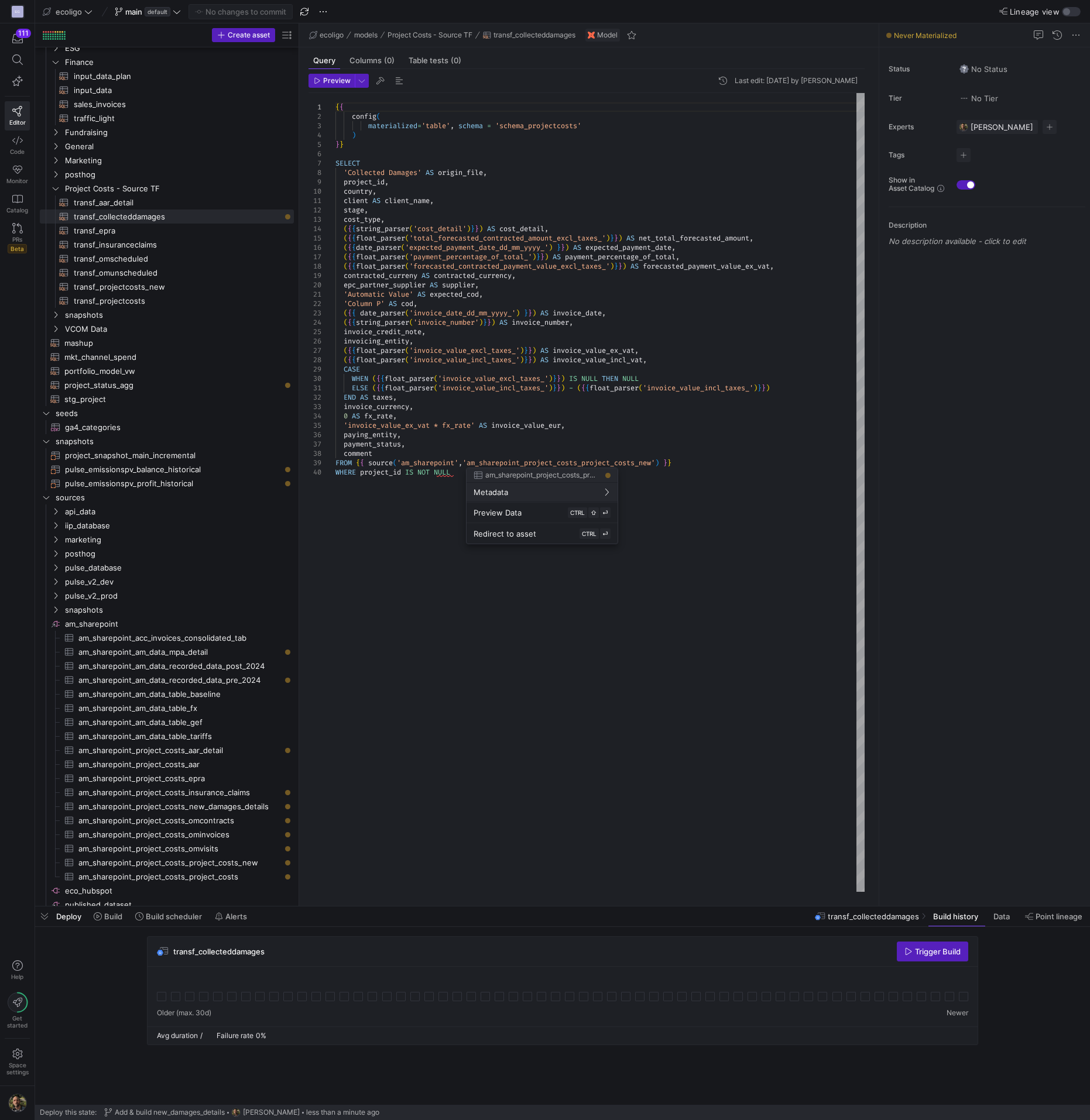
click at [636, 463] on div at bounding box center [545, 560] width 1090 height 1120
click at [661, 463] on div at bounding box center [545, 560] width 1090 height 1120
click at [661, 463] on div "{ { config ( materialized = 'table' , schema = 'schema_projectcosts' ) } } SELE…" at bounding box center [600, 492] width 529 height 799
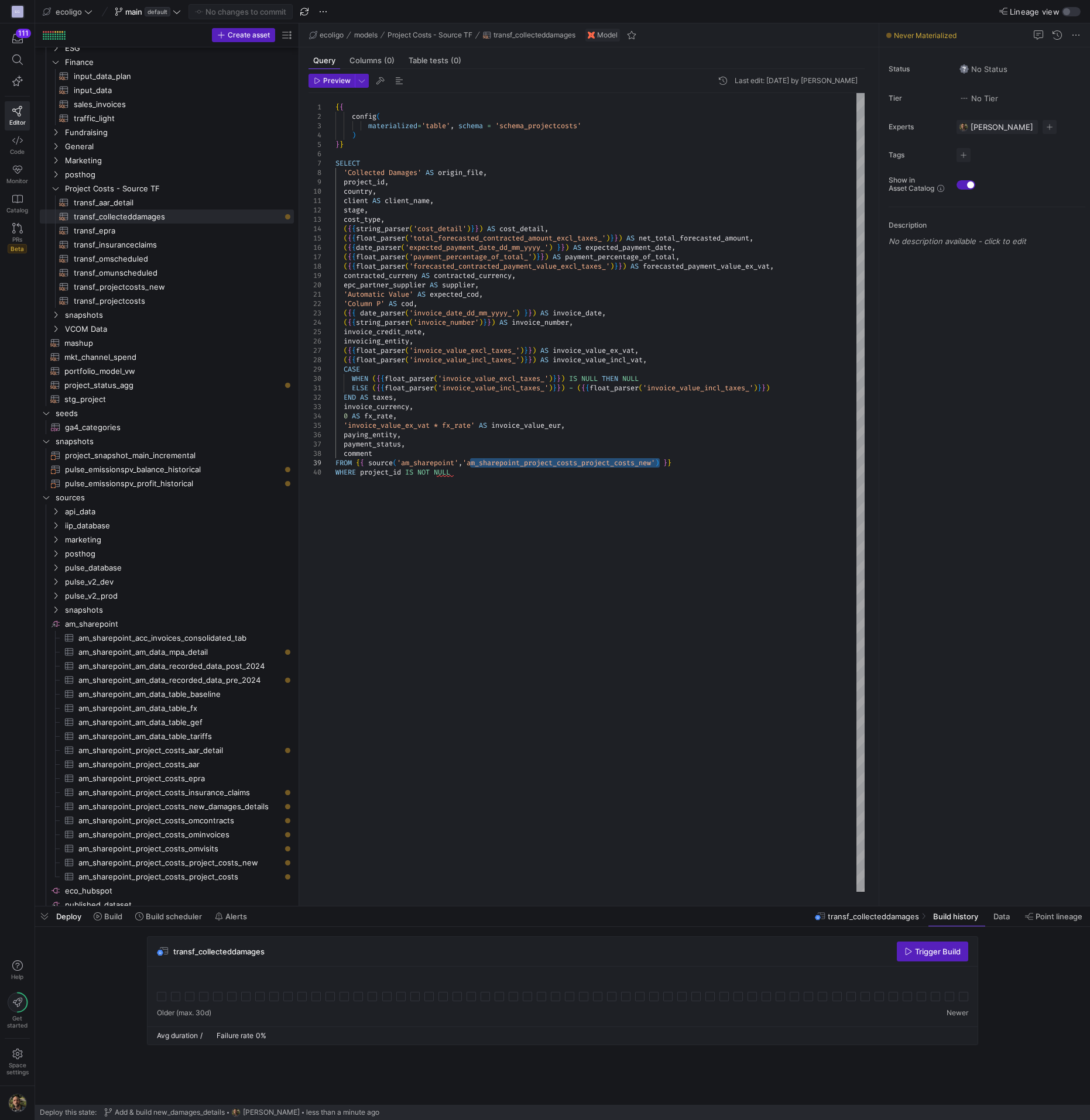
click at [661, 463] on div "{ { config ( materialized = 'table' , schema = 'schema_projectcosts' ) } } SELE…" at bounding box center [600, 492] width 529 height 799
click at [704, 461] on div "{ { config ( materialized = 'table' , schema = 'schema_projectcosts' ) } } SELE…" at bounding box center [600, 492] width 529 height 799
click at [362, 219] on div "{ { config ( materialized = 'table' , schema = 'schema_projectcosts' ) } } SELE…" at bounding box center [600, 492] width 529 height 799
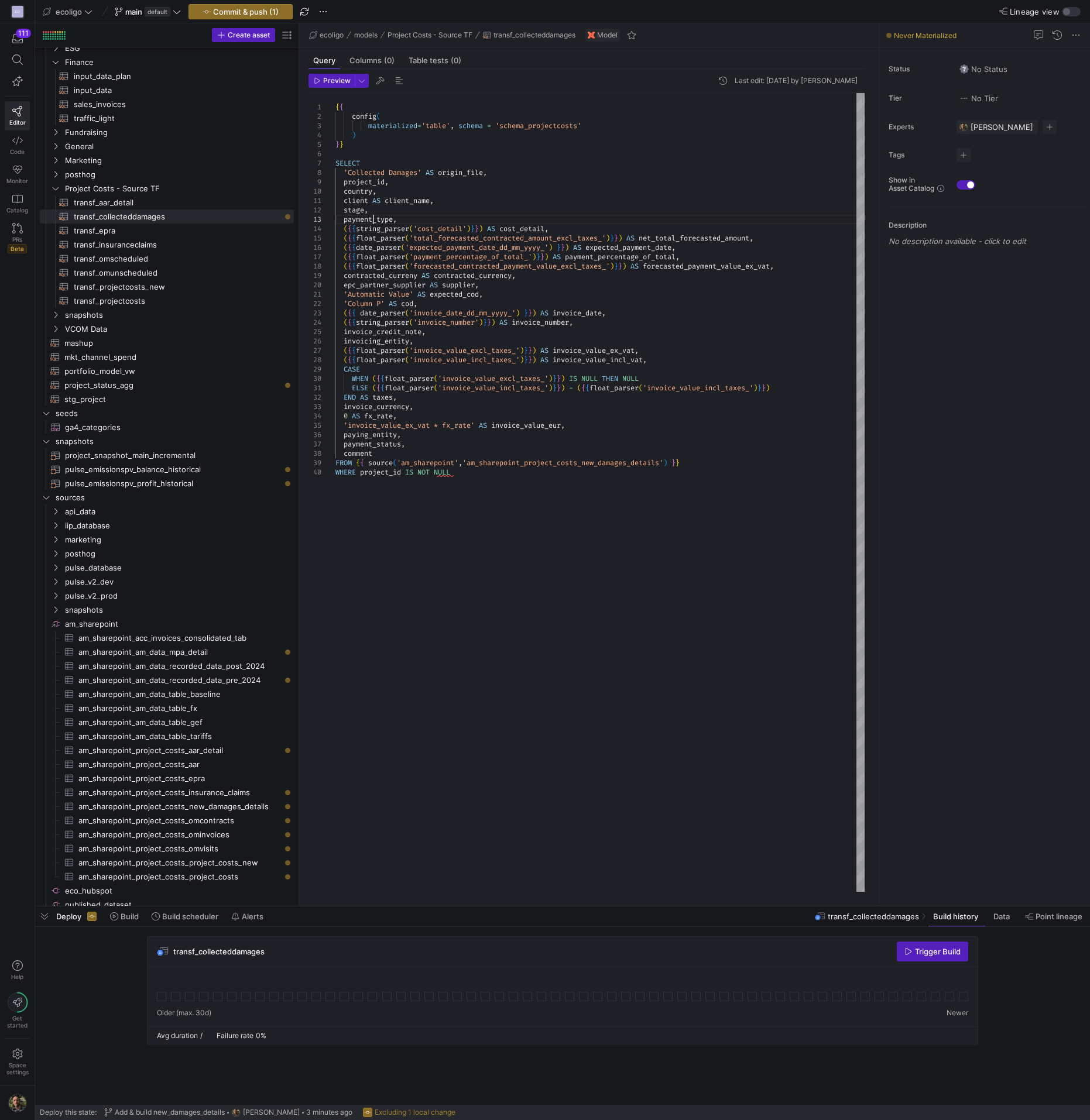
click at [395, 218] on div "{ { config ( materialized = 'table' , schema = 'schema_projectcosts' ) } } SELE…" at bounding box center [600, 492] width 529 height 799
click at [439, 231] on div "{ { config ( materialized = 'table' , schema = 'schema_projectcosts' ) } } SELE…" at bounding box center [600, 492] width 529 height 799
drag, startPoint x: 632, startPoint y: 237, endPoint x: 343, endPoint y: 236, distance: 289.0
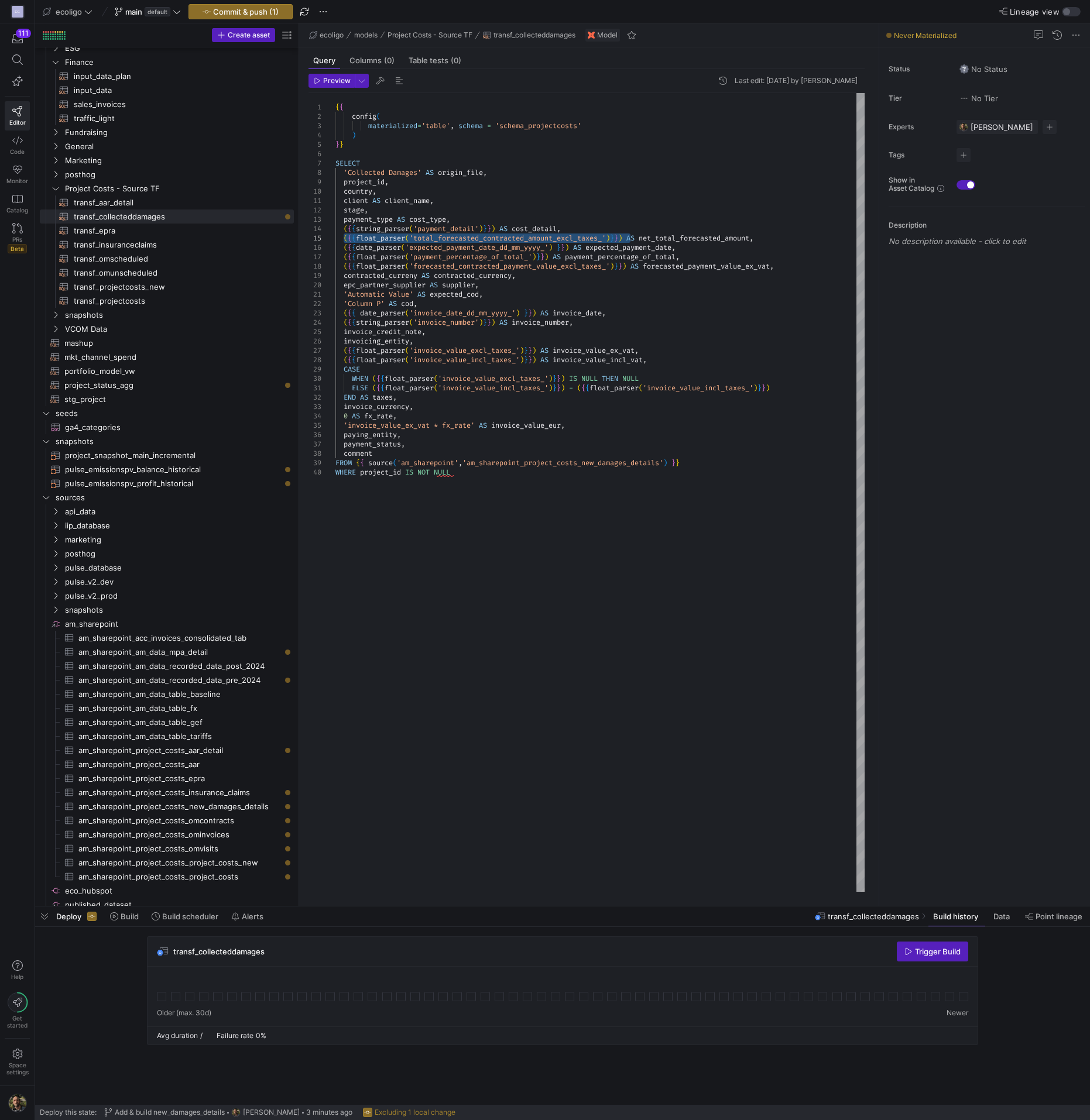
click at [343, 236] on div "{ { config ( materialized = 'table' , schema = 'schema_projectcosts' ) } } SELE…" at bounding box center [600, 492] width 529 height 799
click at [569, 239] on div "{ { config ( materialized = 'table' , schema = 'schema_projectcosts' ) } } SELE…" at bounding box center [600, 492] width 529 height 799
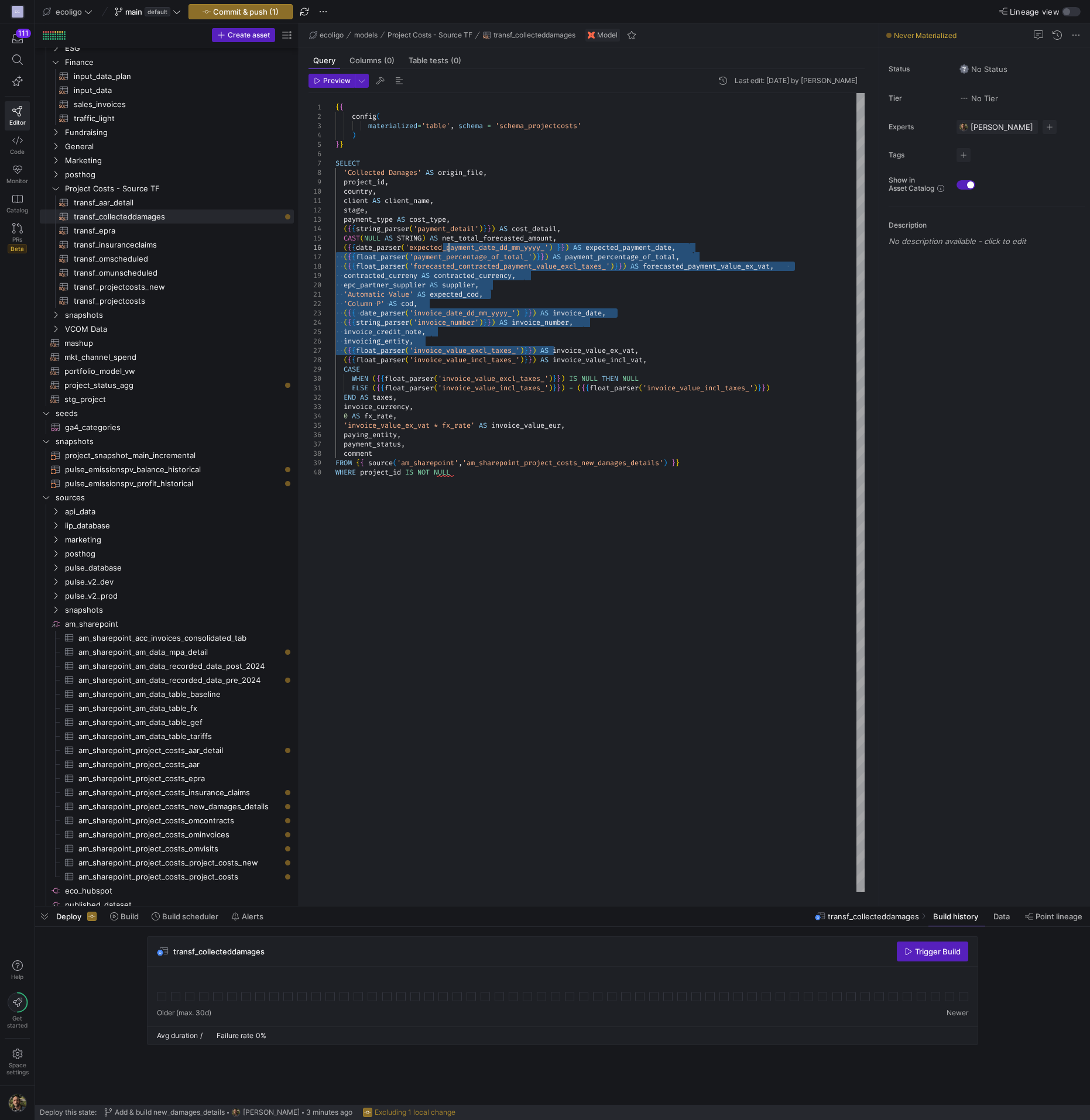
drag, startPoint x: 555, startPoint y: 353, endPoint x: 432, endPoint y: 237, distance: 169.1
click at [432, 237] on div "{ { config ( materialized = 'table' , schema = 'schema_projectcosts' ) } } SELE…" at bounding box center [600, 492] width 529 height 799
click at [425, 238] on div "{ { config ( materialized = 'table' , schema = 'schema_projectcosts' ) } } SELE…" at bounding box center [600, 492] width 529 height 799
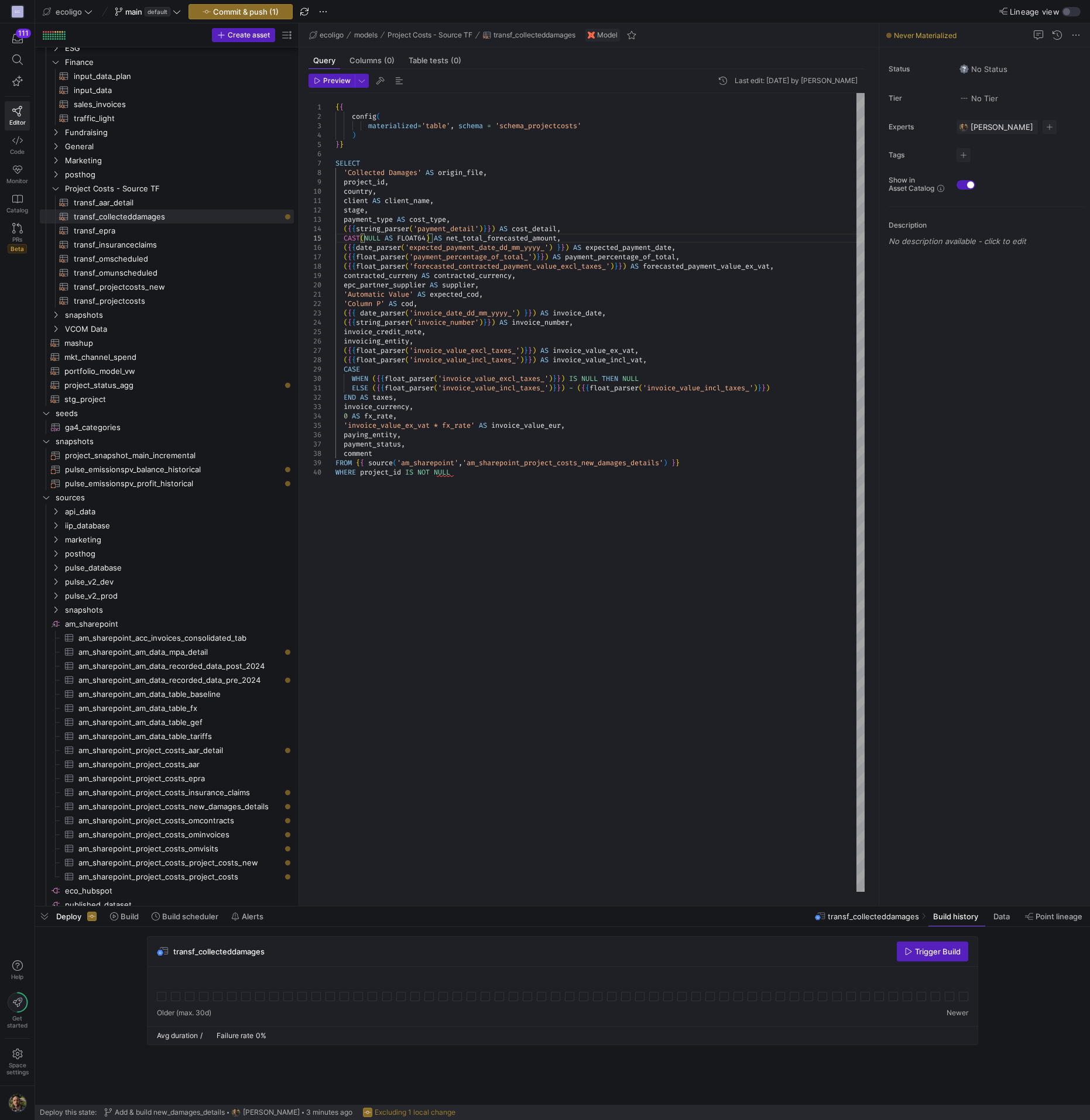
click at [461, 246] on div "{ { config ( materialized = 'table' , schema = 'schema_projectcosts' ) } } SELE…" at bounding box center [600, 492] width 529 height 799
click at [398, 262] on div "{ { config ( materialized = 'table' , schema = 'schema_projectcosts' ) } } SELE…" at bounding box center [600, 492] width 529 height 799
drag, startPoint x: 578, startPoint y: 244, endPoint x: 342, endPoint y: 247, distance: 236.0
click at [342, 247] on div "{ { config ( materialized = 'table' , schema = 'schema_projectcosts' ) } } SELE…" at bounding box center [600, 492] width 529 height 799
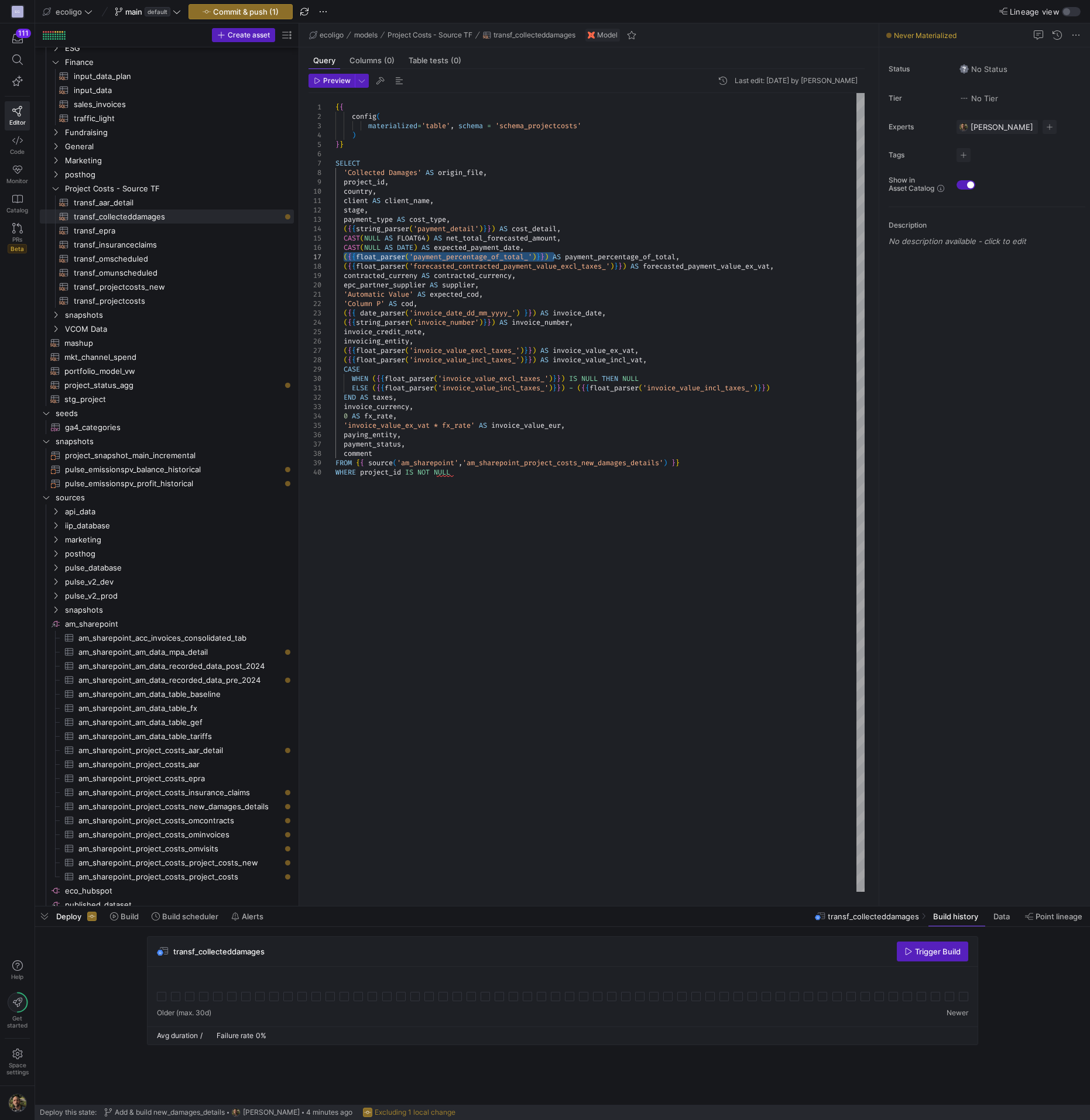
drag, startPoint x: 555, startPoint y: 255, endPoint x: 344, endPoint y: 258, distance: 211.0
click at [344, 258] on div "{ { config ( materialized = 'table' , schema = 'schema_projectcosts' ) } } SELE…" at bounding box center [600, 492] width 529 height 799
click at [637, 269] on div "{ { config ( materialized = 'table' , schema = 'schema_projectcosts' ) } } SELE…" at bounding box center [600, 492] width 529 height 799
click at [635, 268] on div "{ { config ( materialized = 'table' , schema = 'schema_projectcosts' ) } } SELE…" at bounding box center [600, 492] width 529 height 799
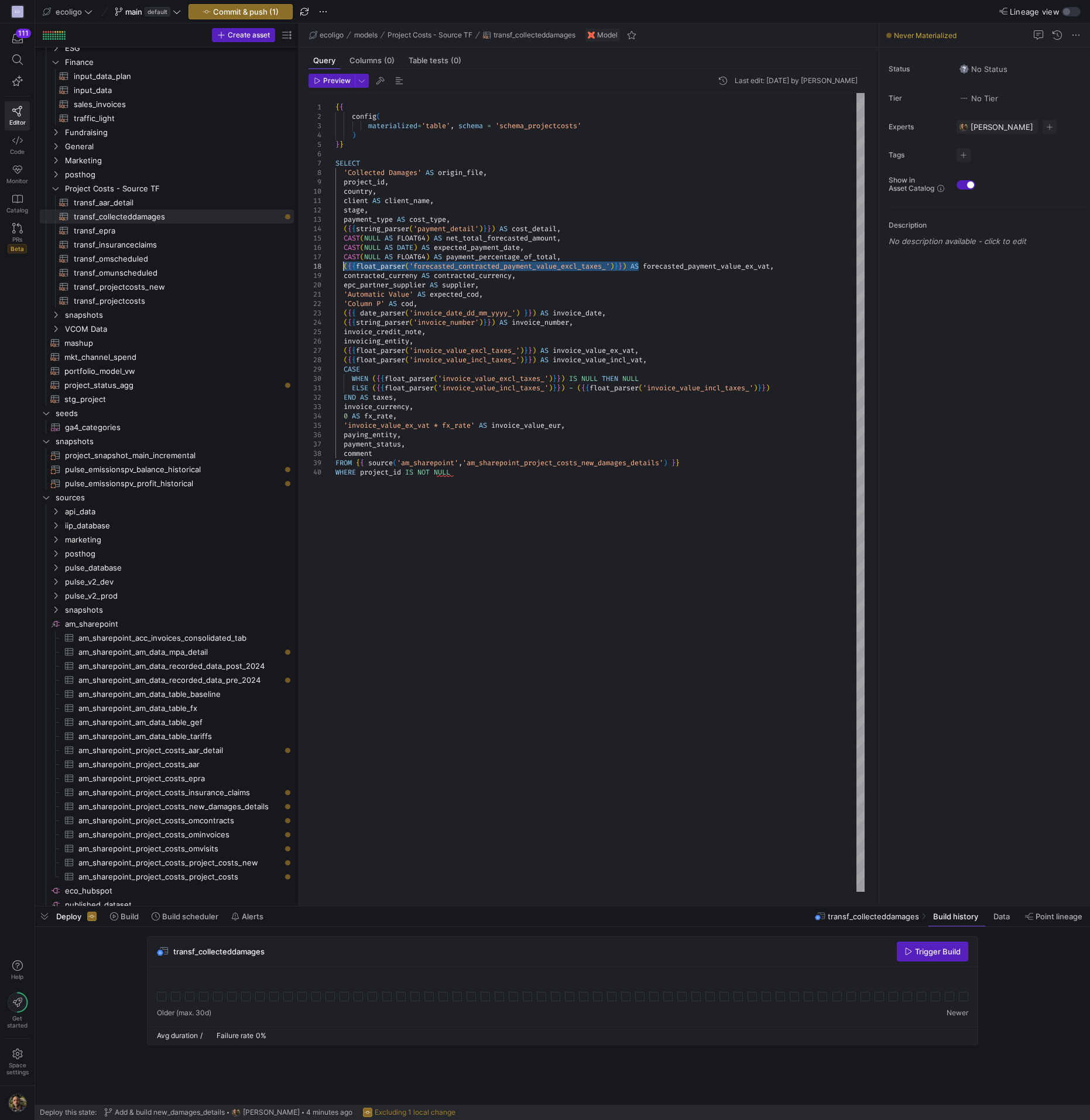
drag, startPoint x: 637, startPoint y: 266, endPoint x: 342, endPoint y: 269, distance: 295.0
click at [342, 269] on div "{ { config ( materialized = 'table' , schema = 'schema_projectcosts' ) } } SELE…" at bounding box center [600, 492] width 529 height 799
click at [601, 270] on div "{ { config ( materialized = 'table' , schema = 'schema_projectcosts' ) } } SELE…" at bounding box center [600, 492] width 529 height 799
drag, startPoint x: 421, startPoint y: 276, endPoint x: 346, endPoint y: 277, distance: 75.0
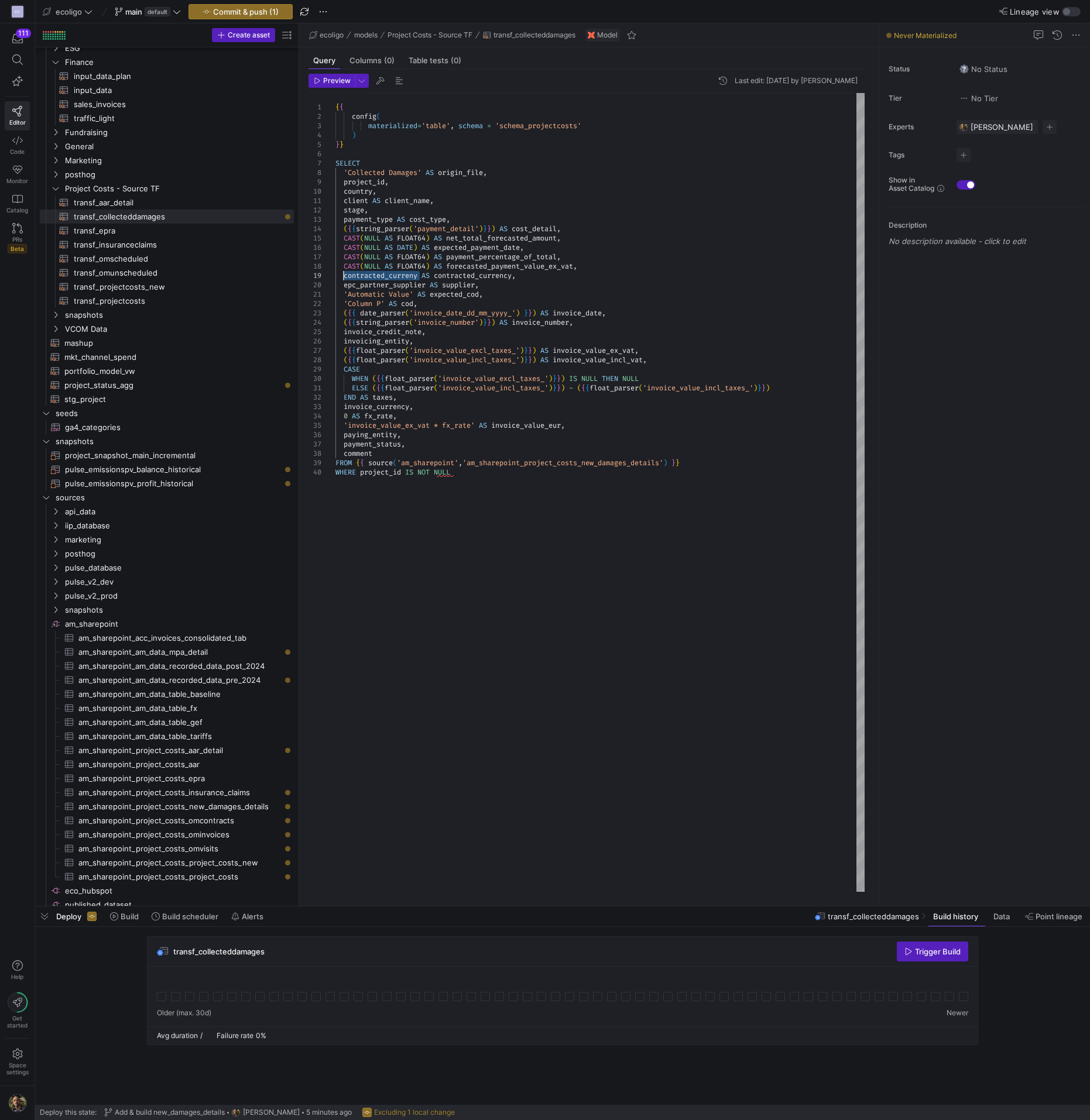
click at [346, 277] on div "{ { config ( materialized = 'table' , schema = 'schema_projectcosts' ) } } SELE…" at bounding box center [600, 492] width 529 height 799
click at [396, 321] on div at bounding box center [545, 560] width 1090 height 1120
click at [384, 341] on div "{ { config ( materialized = 'table' , schema = 'schema_projectcosts' ) } } SELE…" at bounding box center [600, 492] width 529 height 799
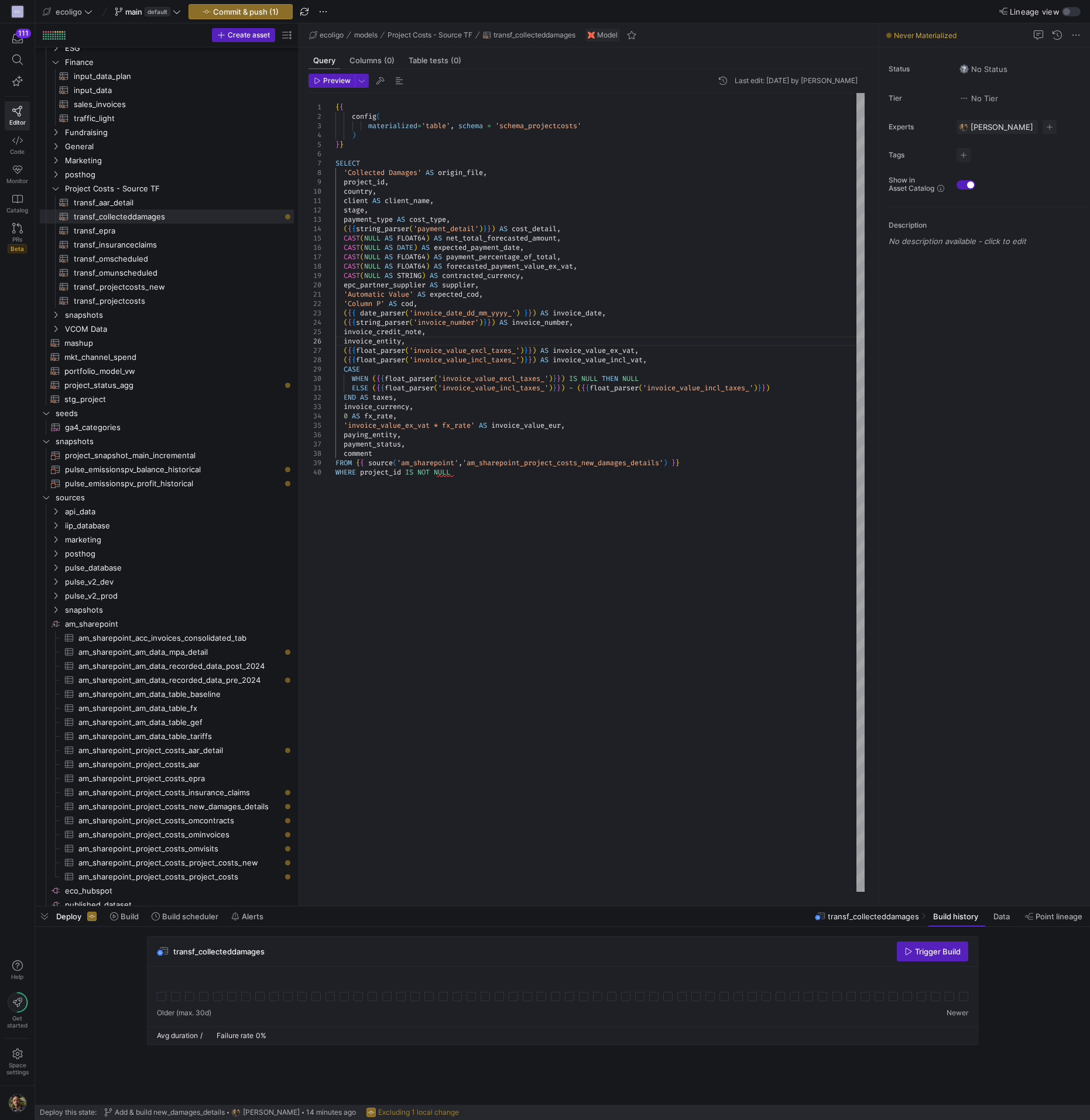
click at [411, 340] on div "{ { config ( materialized = 'table' , schema = 'schema_projectcosts' ) } } SELE…" at bounding box center [600, 492] width 529 height 799
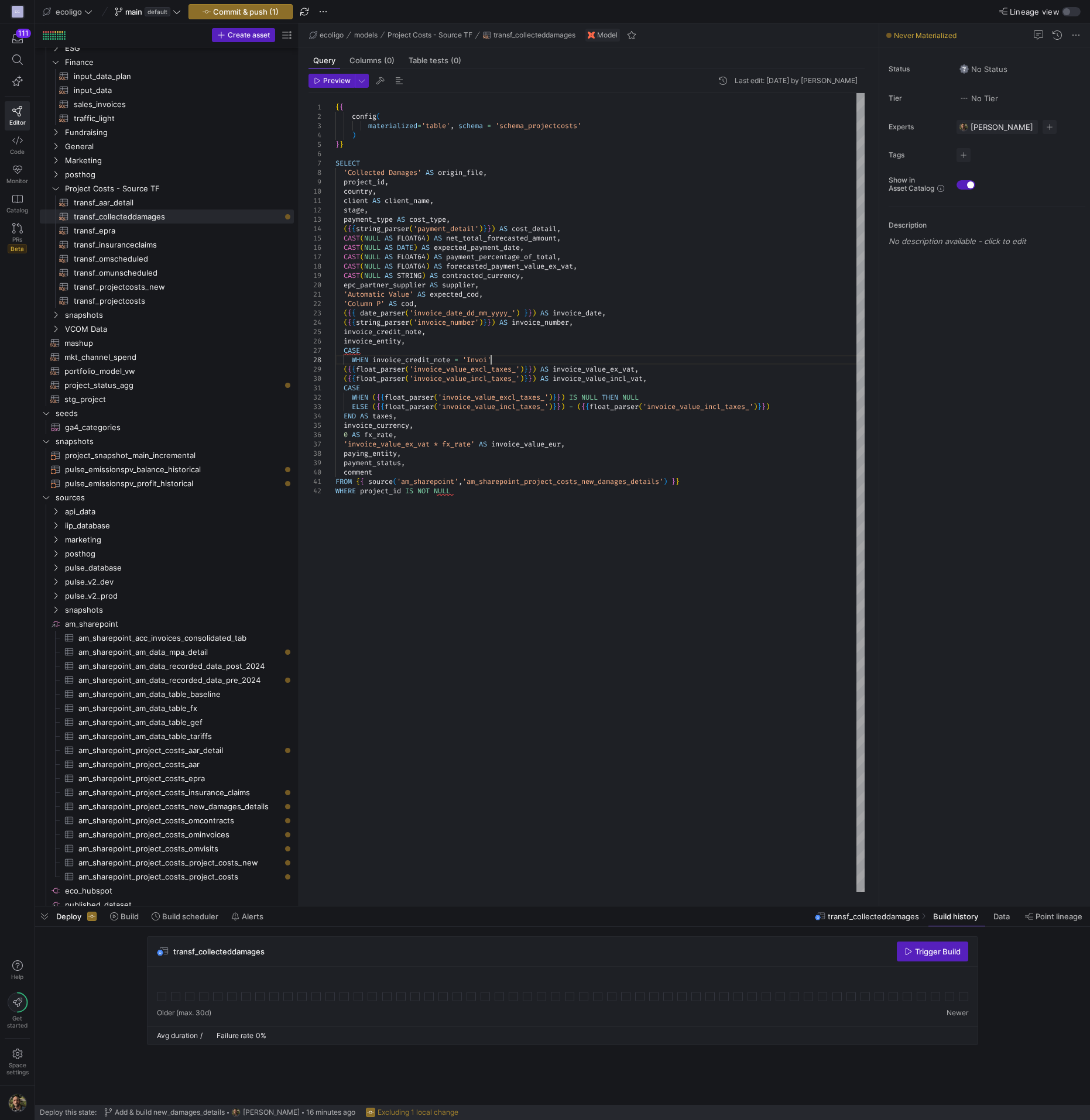
scroll to position [66, 164]
drag, startPoint x: 513, startPoint y: 356, endPoint x: 345, endPoint y: 351, distance: 168.1
click at [345, 351] on div "{ { config ( materialized = 'table' , schema = 'schema_projectcosts' ) } } SELE…" at bounding box center [600, 492] width 529 height 799
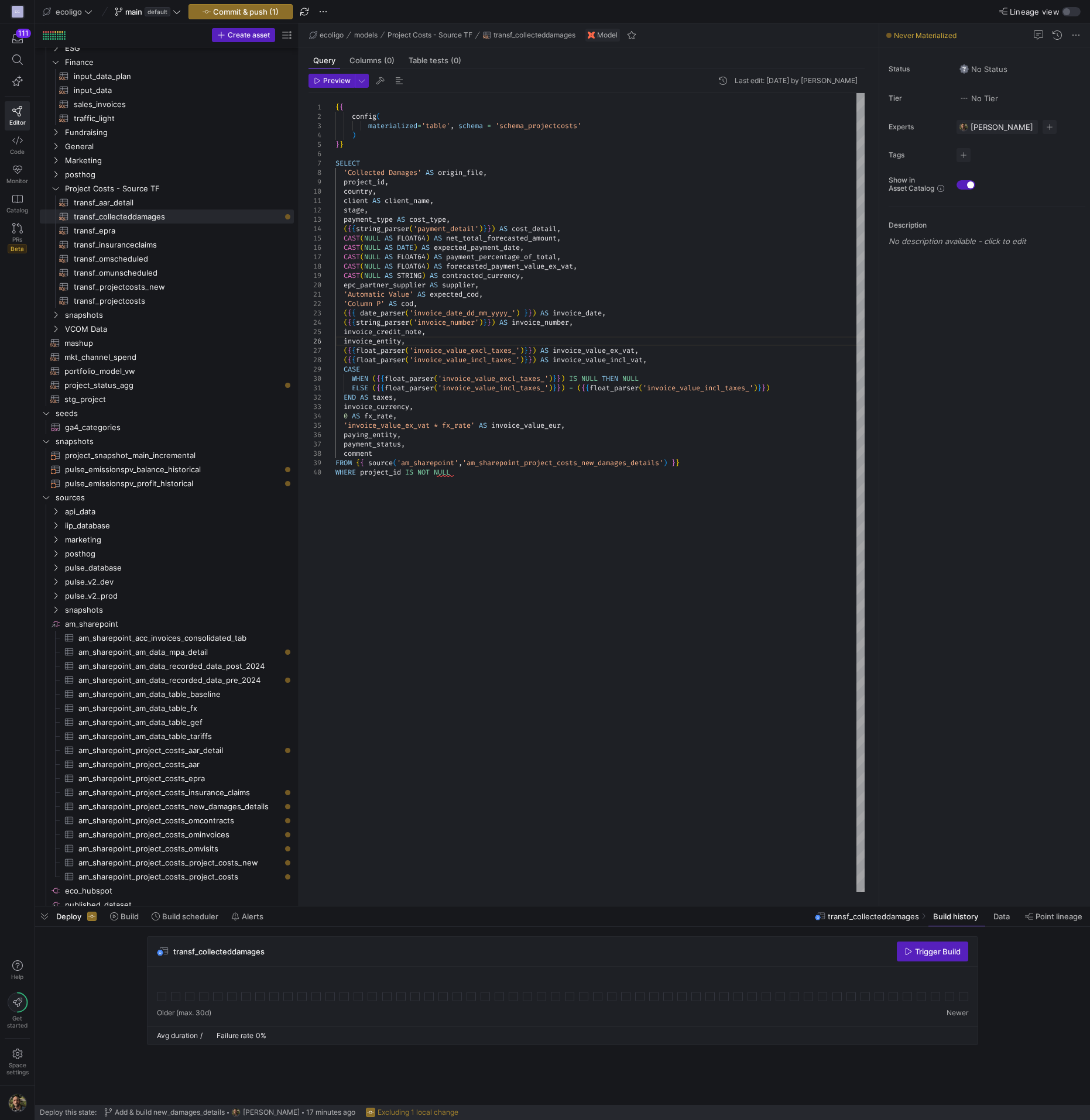
click at [344, 351] on div "{ { config ( materialized = 'table' , schema = 'schema_projectcosts' ) } } SELE…" at bounding box center [600, 492] width 529 height 799
click at [561, 351] on div "{ { config ( materialized = 'table' , schema = 'schema_projectcosts' ) } } SELE…" at bounding box center [600, 492] width 529 height 799
click at [621, 373] on div "{ { config ( materialized = 'table' , schema = 'schema_projectcosts' ) } } SELE…" at bounding box center [600, 492] width 529 height 799
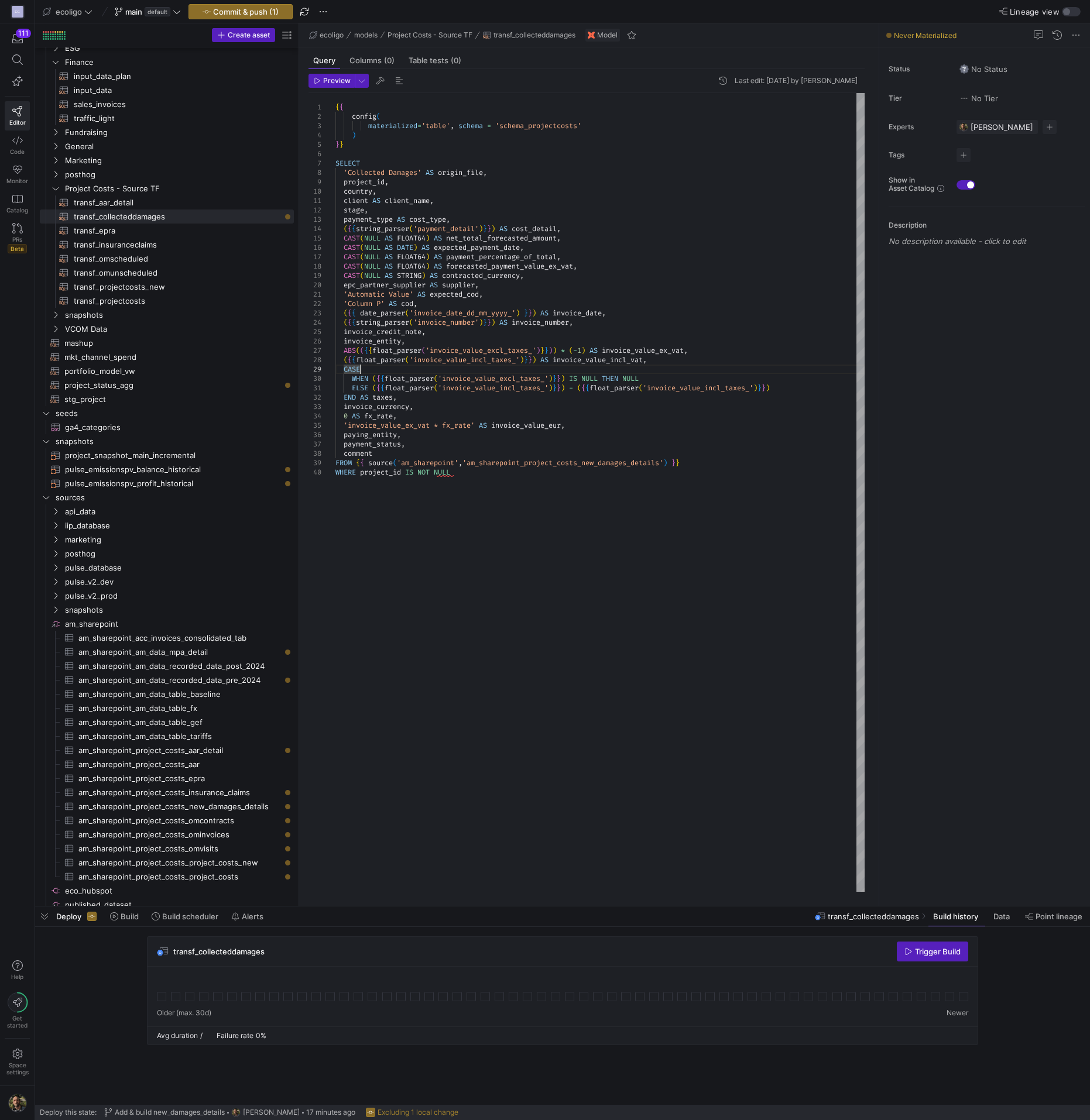
click at [344, 362] on div "{ { config ( materialized = 'table' , schema = 'schema_projectcosts' ) } } SELE…" at bounding box center [600, 492] width 529 height 799
click at [564, 361] on div "{ { config ( materialized = 'table' , schema = 'schema_projectcosts' ) } } SELE…" at bounding box center [600, 492] width 529 height 799
click at [576, 359] on div "{ { config ( materialized = 'table' , schema = 'schema_projectcosts' ) } } SELE…" at bounding box center [600, 492] width 529 height 799
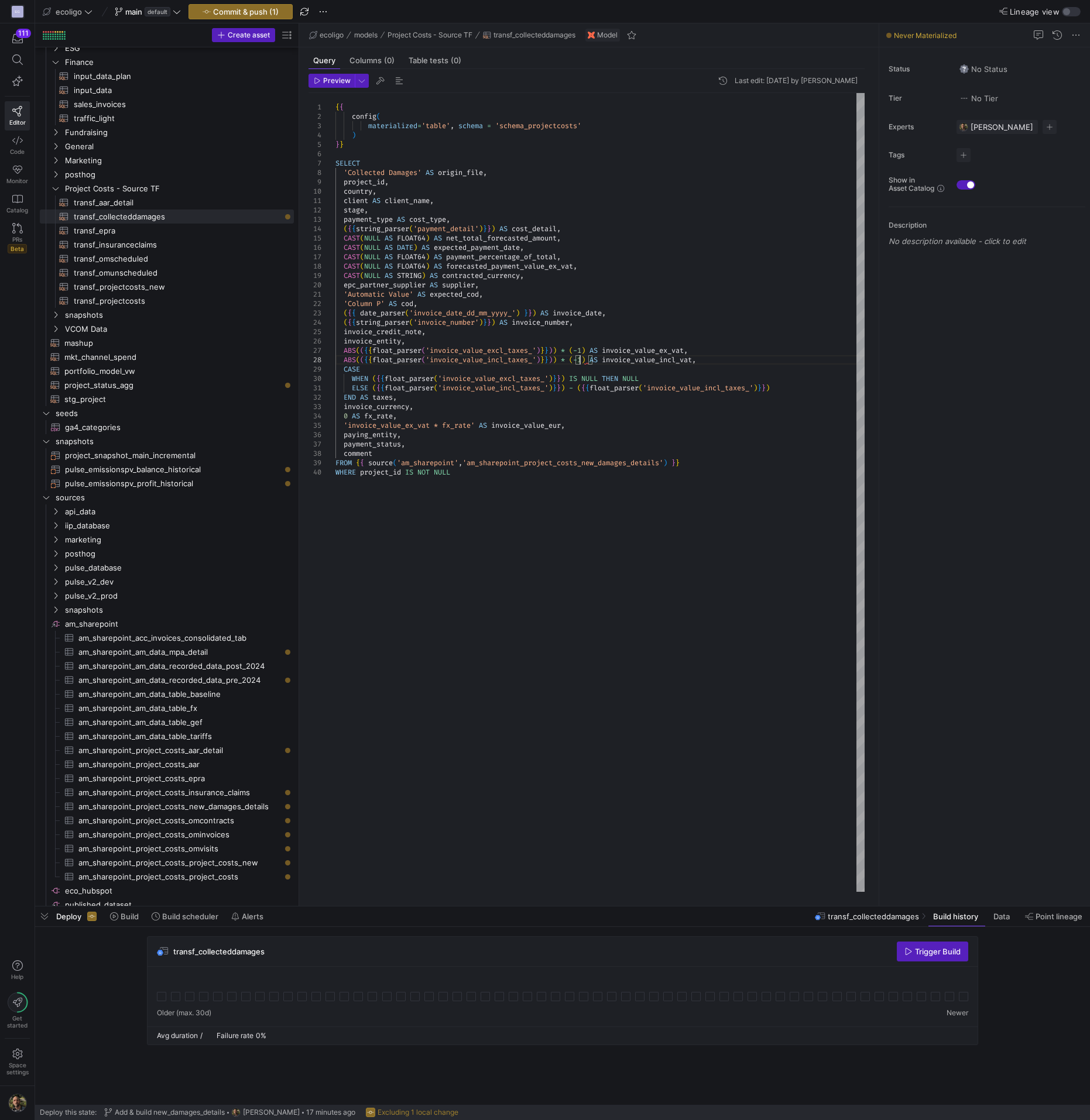
scroll to position [66, 245]
click at [732, 351] on div "{ { config ( materialized = 'table' , schema = 'schema_projectcosts' ) } } SELE…" at bounding box center [600, 492] width 529 height 799
click at [748, 361] on div "{ { config ( materialized = 'table' , schema = 'schema_projectcosts' ) } } SELE…" at bounding box center [600, 492] width 529 height 799
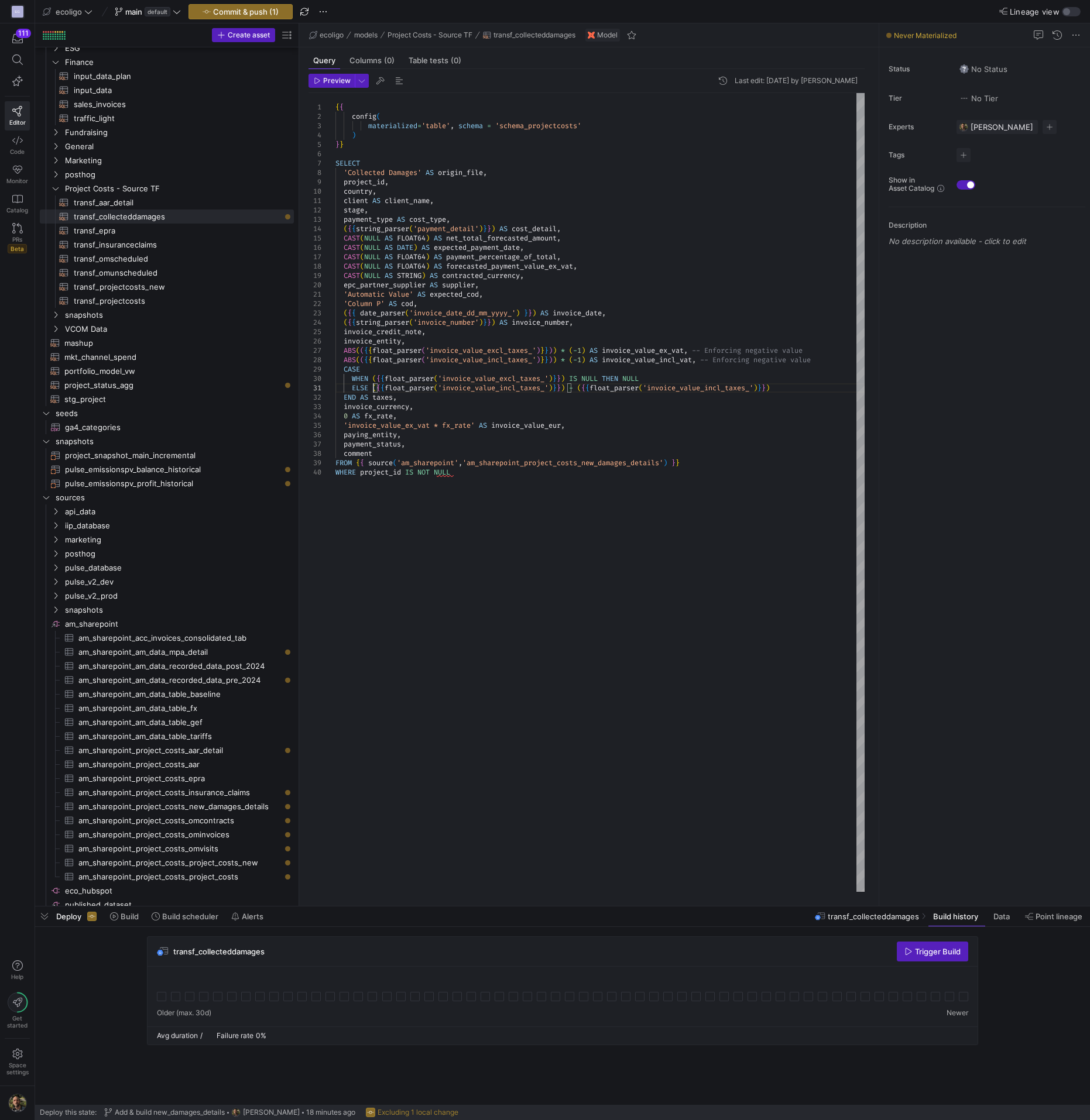
click at [373, 389] on div "{ { config ( materialized = 'table' , schema = 'schema_projectcosts' ) } } SELE…" at bounding box center [600, 492] width 529 height 799
drag, startPoint x: 594, startPoint y: 361, endPoint x: 344, endPoint y: 361, distance: 250.0
click at [344, 361] on div "{ { config ( materialized = 'table' , schema = 'schema_projectcosts' ) } } SELE…" at bounding box center [600, 492] width 529 height 799
drag, startPoint x: 573, startPoint y: 388, endPoint x: 374, endPoint y: 392, distance: 199.0
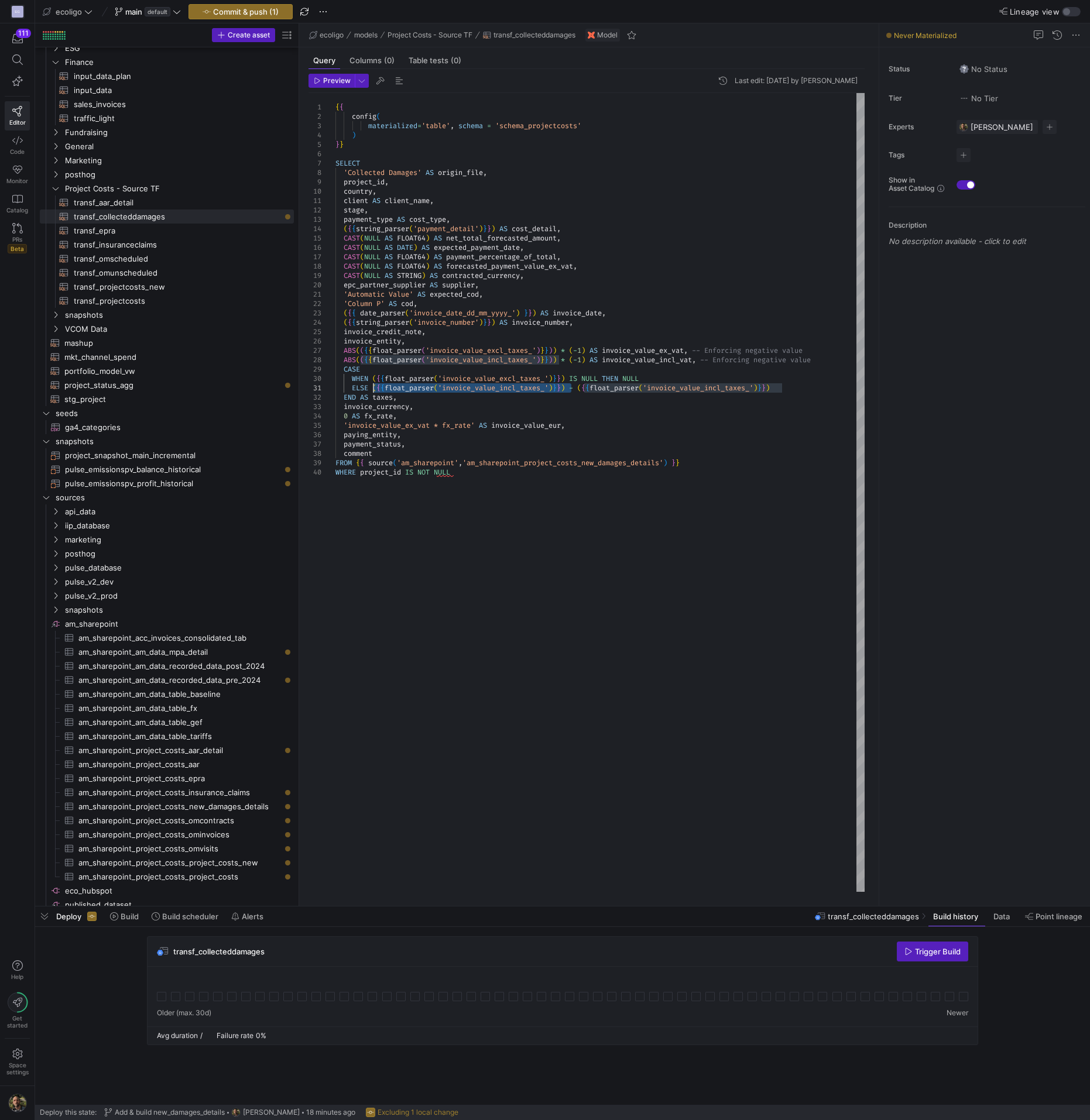
click at [374, 392] on div "{ { config ( materialized = 'table' , schema = 'schema_projectcosts' ) } } SELE…" at bounding box center [600, 492] width 529 height 799
click at [566, 392] on div "{ { config ( materialized = 'table' , schema = 'schema_projectcosts' ) } } SELE…" at bounding box center [600, 492] width 529 height 799
drag, startPoint x: 572, startPoint y: 388, endPoint x: 372, endPoint y: 389, distance: 200.0
click at [372, 389] on div "{ { config ( materialized = 'table' , schema = 'schema_projectcosts' ) } } SELE…" at bounding box center [600, 492] width 529 height 799
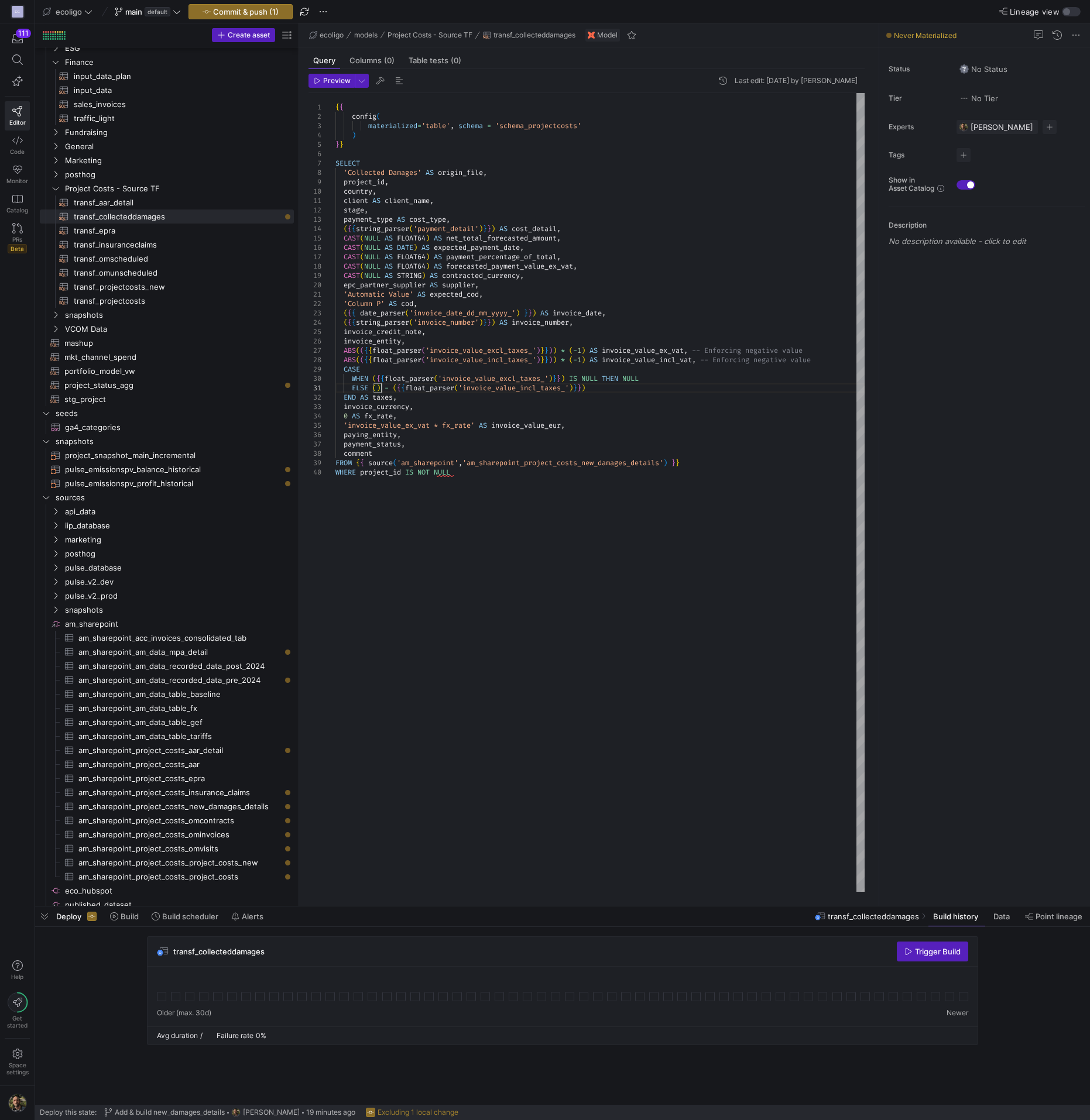
click at [377, 388] on div "{ { config ( materialized = 'table' , schema = 'schema_projectcosts' ) } } SELE…" at bounding box center [600, 492] width 529 height 799
drag, startPoint x: 644, startPoint y: 386, endPoint x: 844, endPoint y: 387, distance: 200.0
click at [844, 387] on div "{ { config ( materialized = 'table' , schema = 'schema_projectcosts' ) } } SELE…" at bounding box center [601, 492] width 530 height 799
drag, startPoint x: 595, startPoint y: 351, endPoint x: 345, endPoint y: 350, distance: 250.0
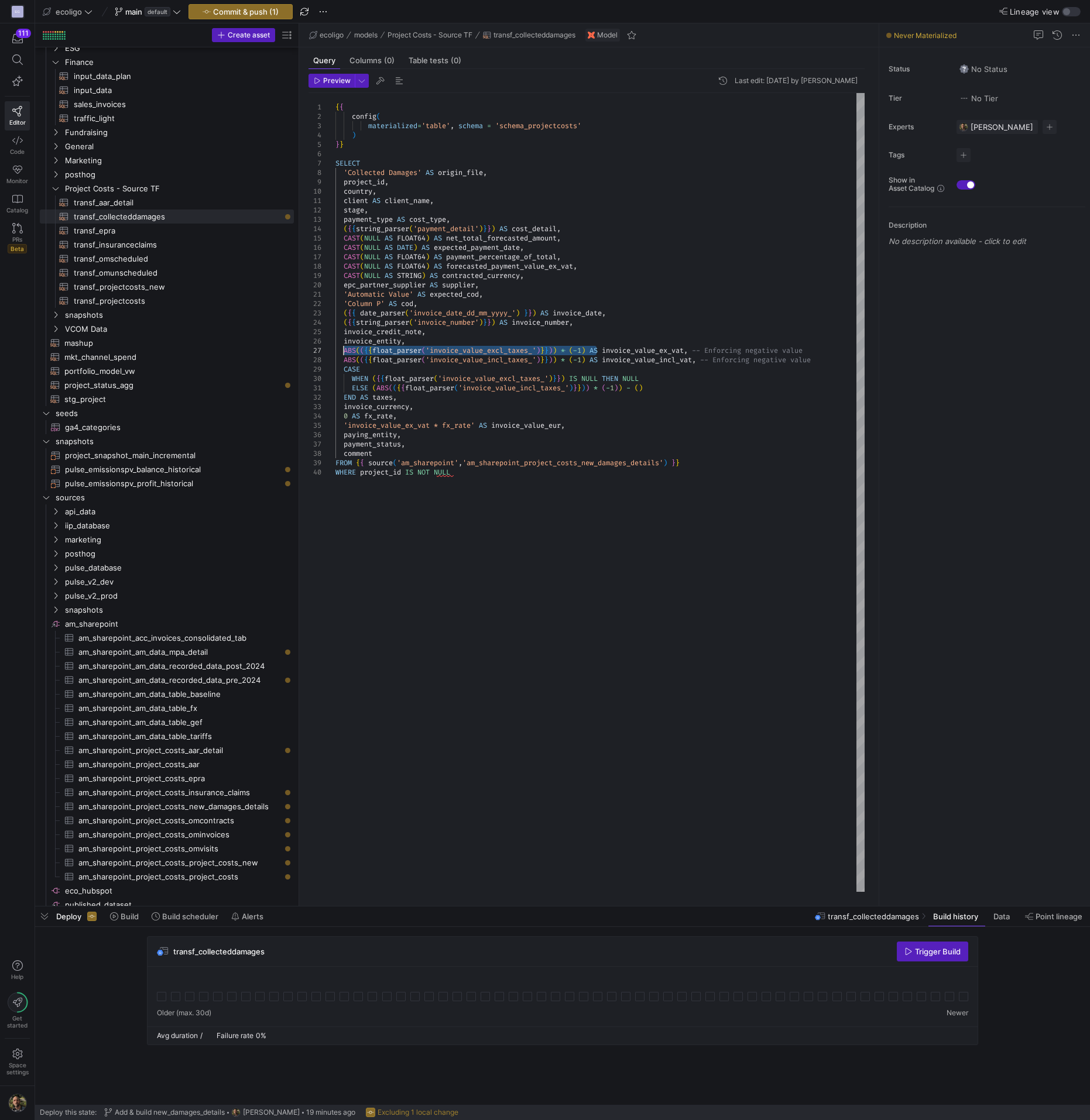
click at [345, 350] on div "{ { config ( materialized = 'table' , schema = 'schema_projectcosts' ) } } SELE…" at bounding box center [600, 492] width 529 height 799
click at [648, 388] on div "{ { config ( materialized = 'table' , schema = 'schema_projectcosts' ) } } SELE…" at bounding box center [600, 492] width 529 height 799
click at [495, 404] on div "{ { config ( materialized = 'table' , schema = 'schema_projectcosts' ) } } SELE…" at bounding box center [632, 492] width 594 height 799
click at [583, 427] on div "{ { config ( materialized = 'table' , schema = 'schema_projectcosts' ) } } SELE…" at bounding box center [632, 492] width 594 height 799
click at [393, 389] on div "{ { config ( materialized = 'table' , schema = 'schema_projectcosts' ) } } SELE…" at bounding box center [632, 492] width 594 height 799
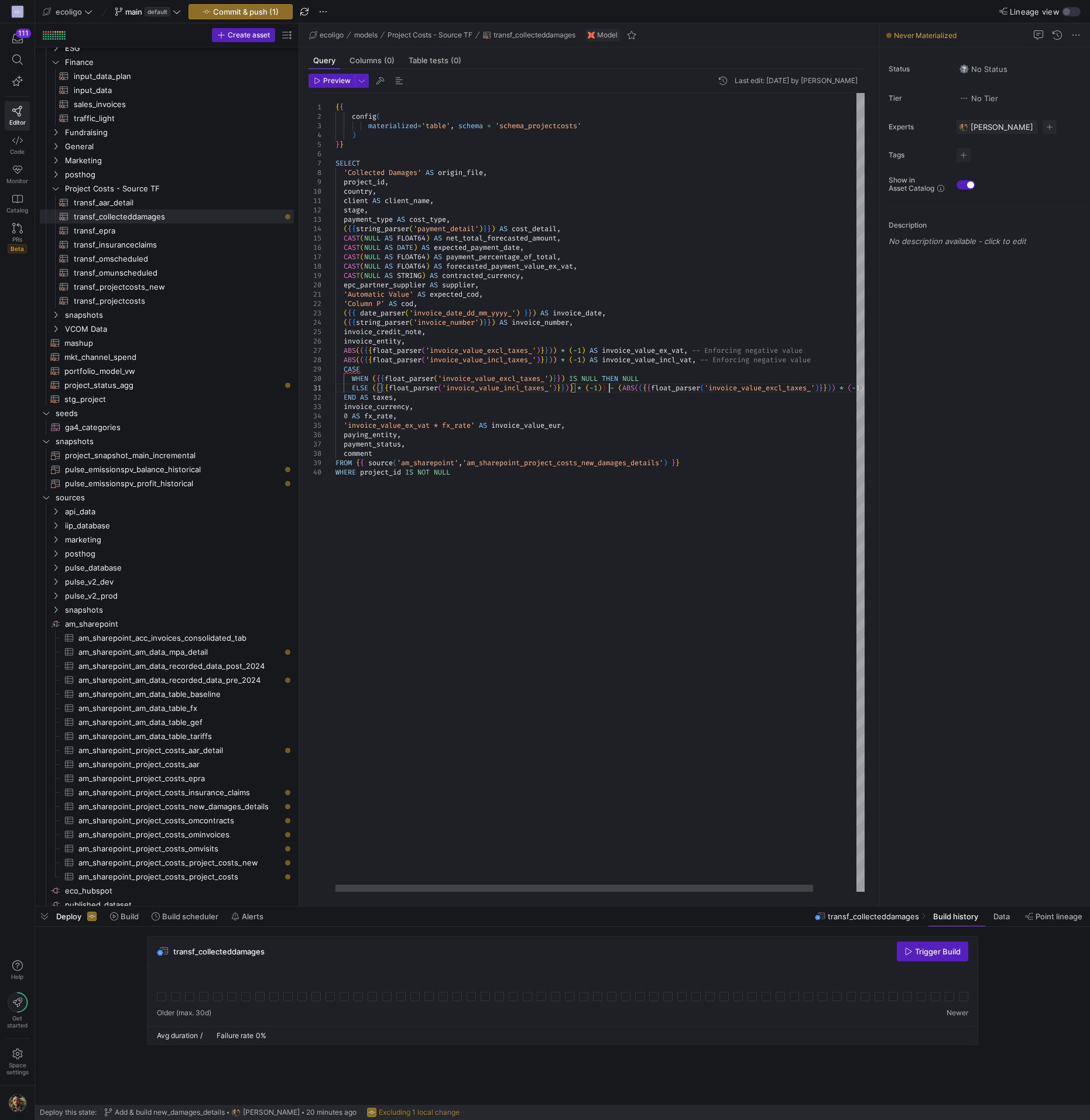
click at [611, 389] on div "{ { config ( materialized = 'table' , schema = 'schema_projectcosts' ) } } SELE…" at bounding box center [623, 492] width 577 height 799
click at [599, 389] on div "{ { config ( materialized = 'table' , schema = 'schema_projectcosts' ) } } SELE…" at bounding box center [607, 492] width 544 height 799
click at [607, 389] on div "{ { config ( materialized = 'table' , schema = 'schema_projectcosts' ) } } SELE…" at bounding box center [604, 492] width 539 height 799
click at [838, 386] on div "{ { config ( materialized = 'table' , schema = 'schema_projectcosts' ) } } SELE…" at bounding box center [600, 492] width 529 height 799
click at [379, 389] on div "{ { config ( materialized = 'table' , schema = 'schema_projectcosts' ) } } SELE…" at bounding box center [600, 492] width 529 height 799
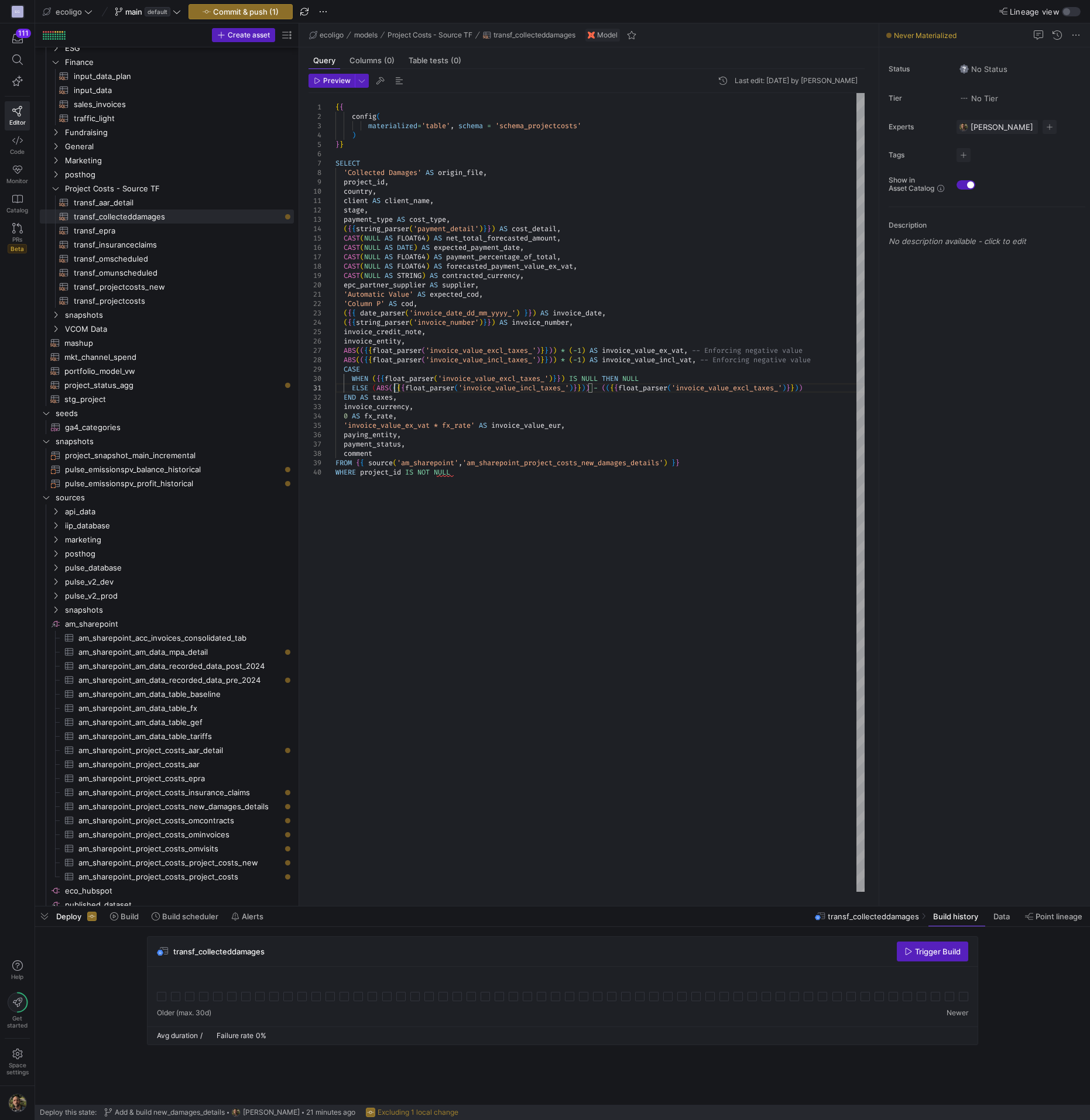
scroll to position [9, 59]
click at [599, 389] on div "{ { config ( materialized = 'table' , schema = 'schema_projectcosts' ) } } SELE…" at bounding box center [600, 492] width 529 height 799
click at [617, 387] on div "{ { config ( materialized = 'table' , schema = 'schema_projectcosts' ) } } SELE…" at bounding box center [600, 492] width 529 height 799
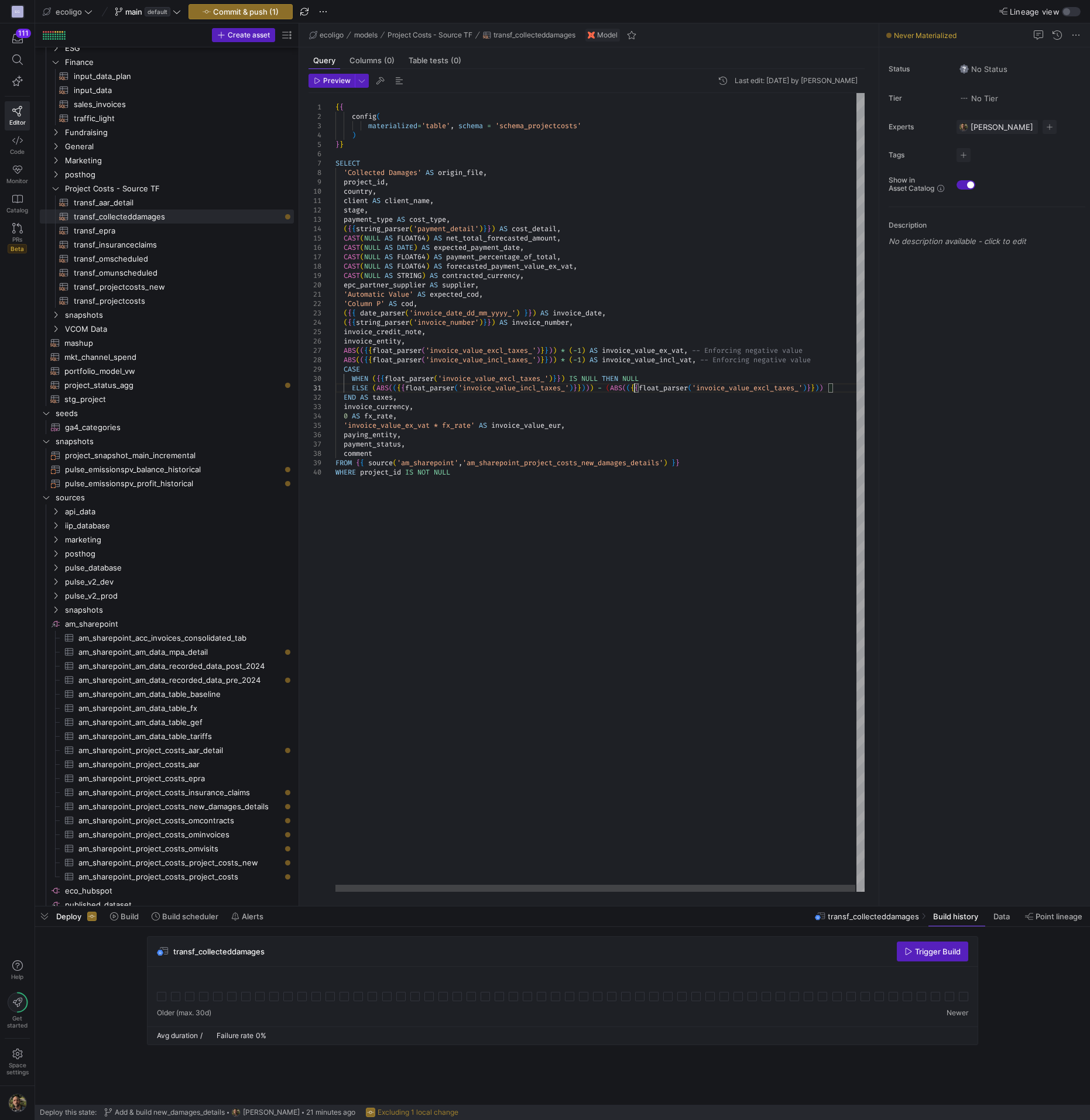
click at [841, 389] on div "{ { config ( materialized = 'table' , schema = 'schema_projectcosts' ) } } SELE…" at bounding box center [601, 492] width 530 height 799
click at [838, 385] on div "{ { config ( materialized = 'table' , schema = 'schema_projectcosts' ) } } SELE…" at bounding box center [601, 492] width 530 height 799
click at [373, 389] on div "{ { config ( materialized = 'table' , schema = 'schema_projectcosts' ) } } SELE…" at bounding box center [602, 492] width 535 height 799
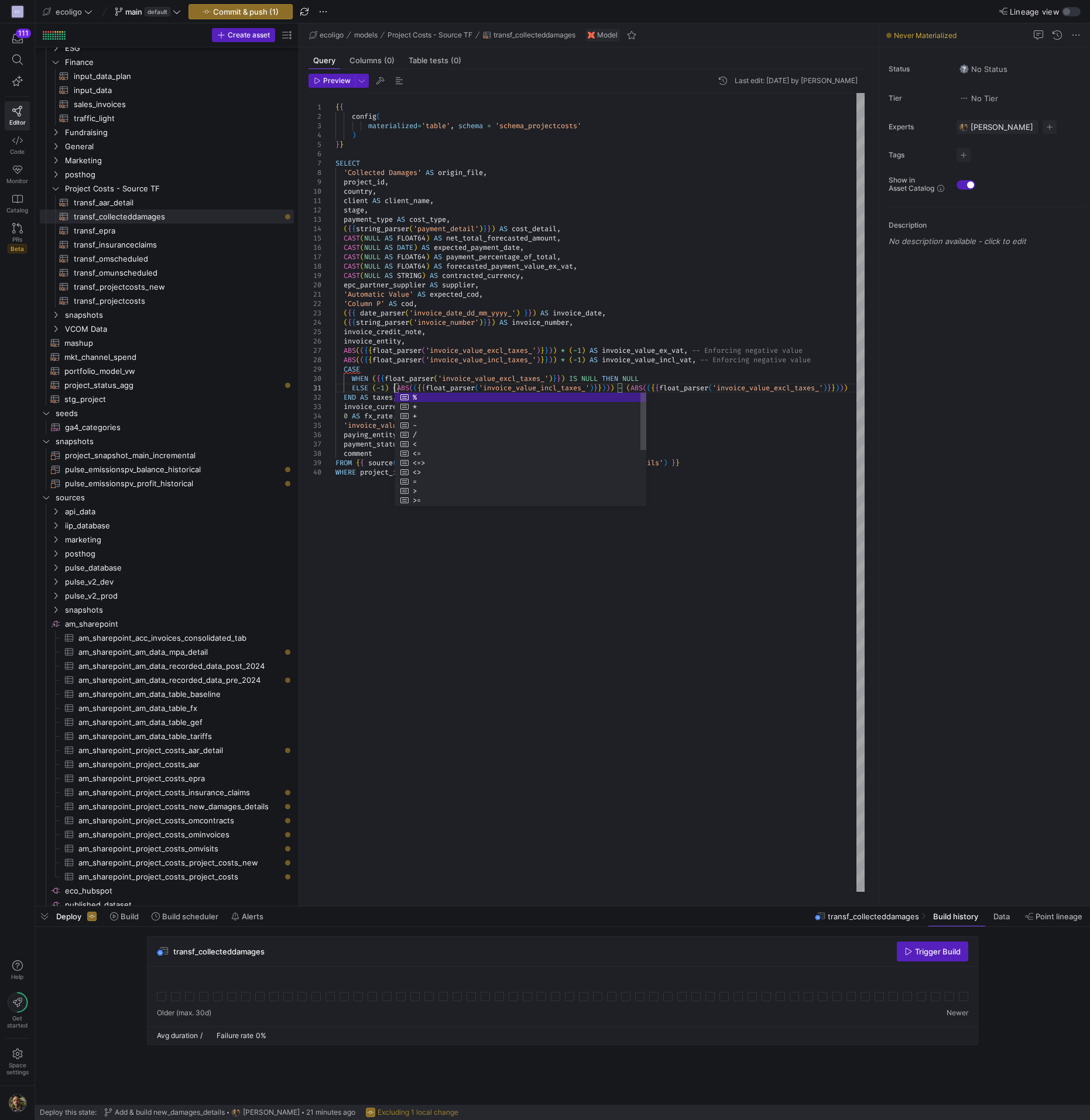
type textarea "ELSE (-1) *(ABS(({{float_parser('invoice_value_incl_taxes_')}}))) - (ABS(({{flo…"
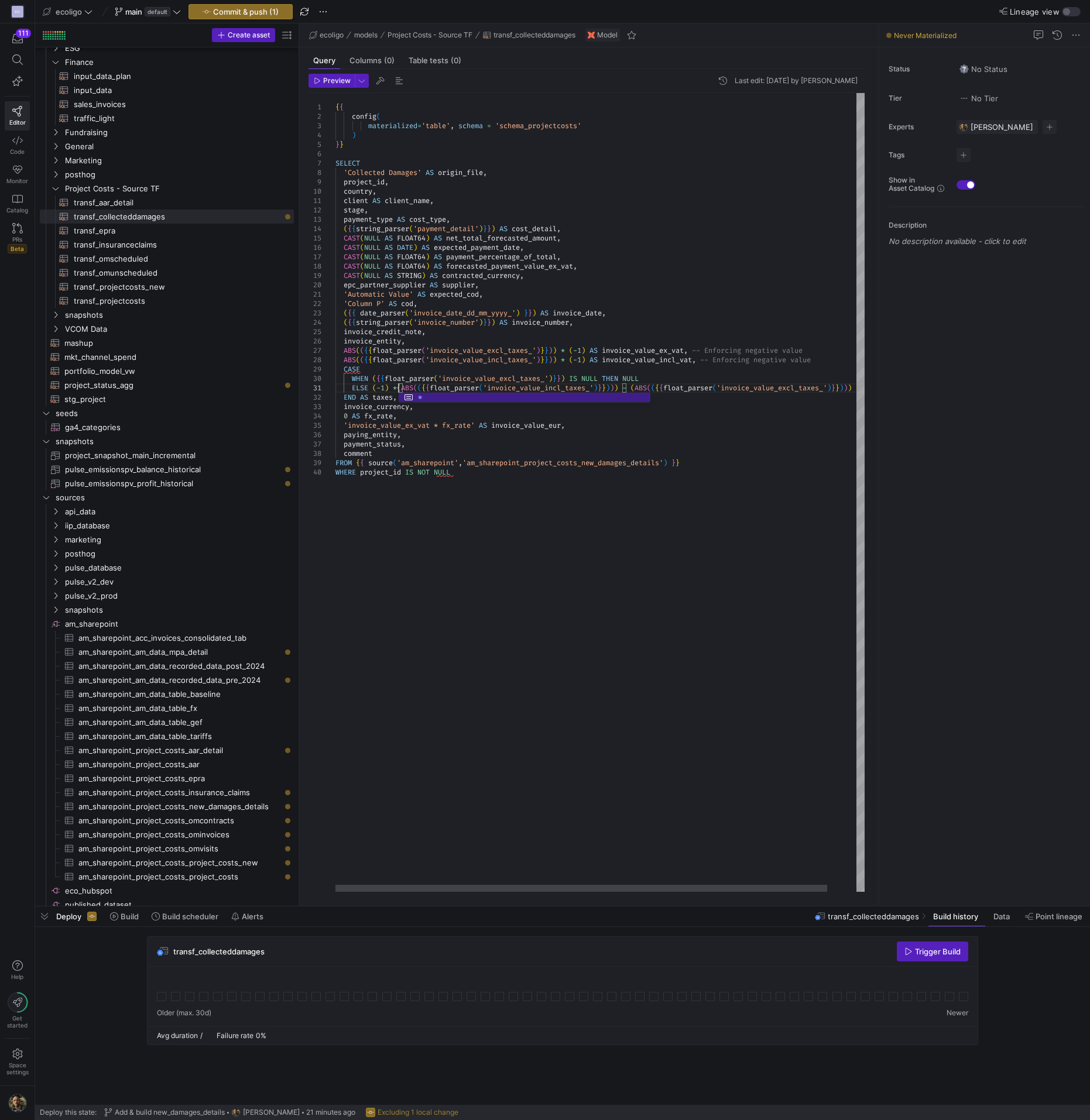
scroll to position [9, 63]
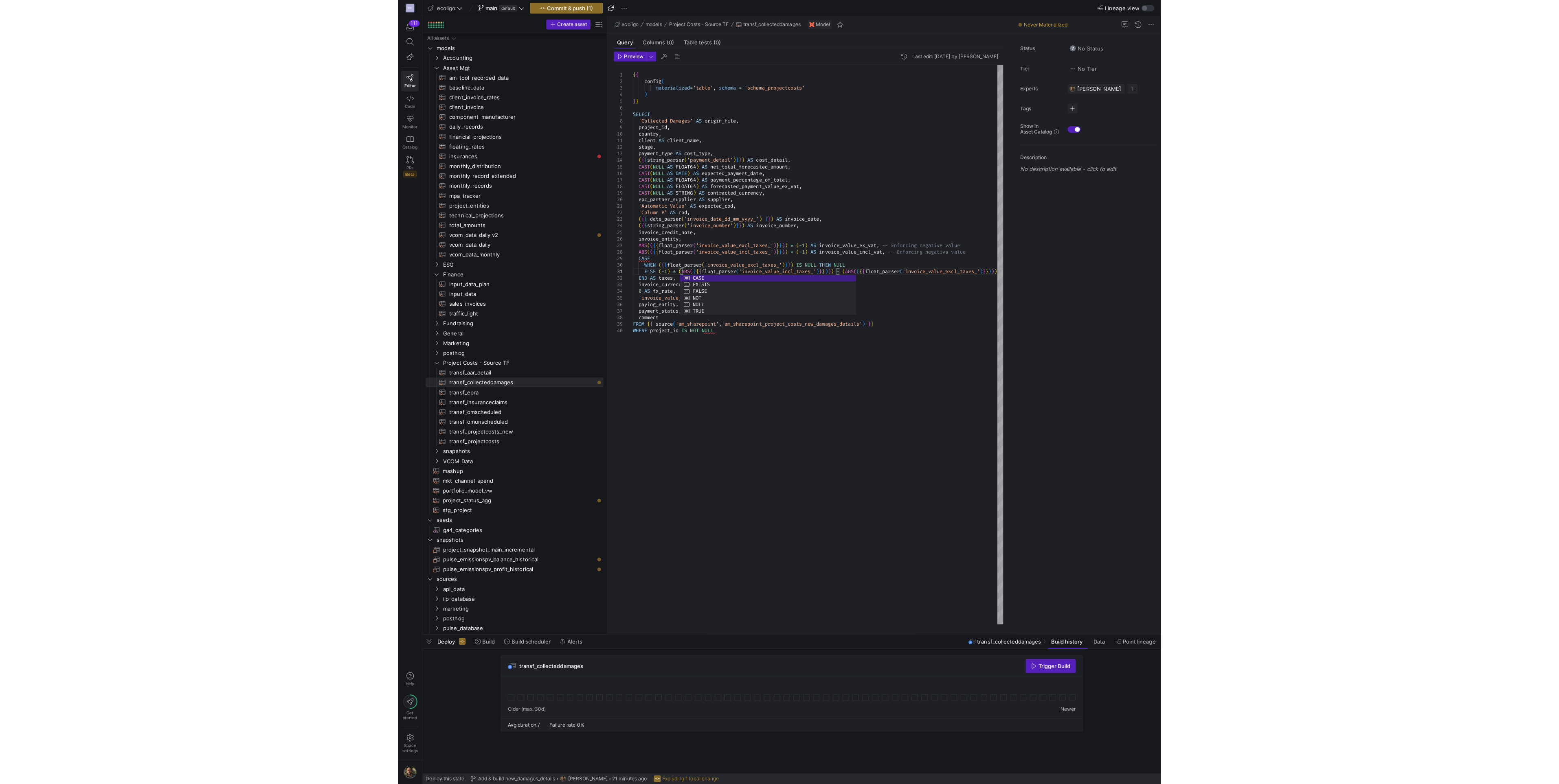
scroll to position [6, 46]
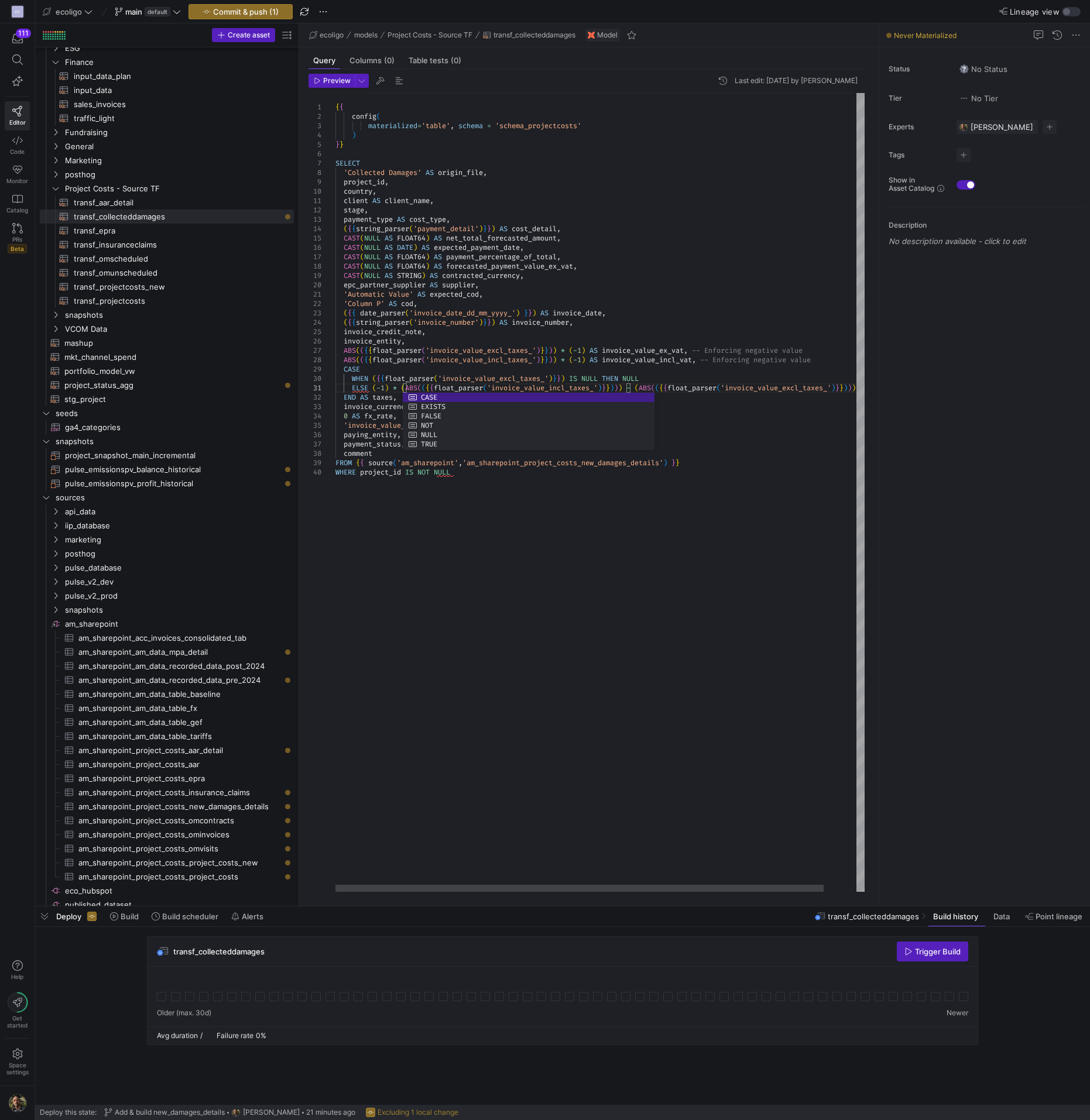
click at [660, 514] on div "{ { config ( materialized = 'table' , schema = 'schema_projectcosts' ) } } SELE…" at bounding box center [618, 492] width 564 height 799
type textarea "ELSE (-1) * (ABS(({{float_parser('invoice_value_incl_taxes_')}}))) - (ABS(({{fl…"
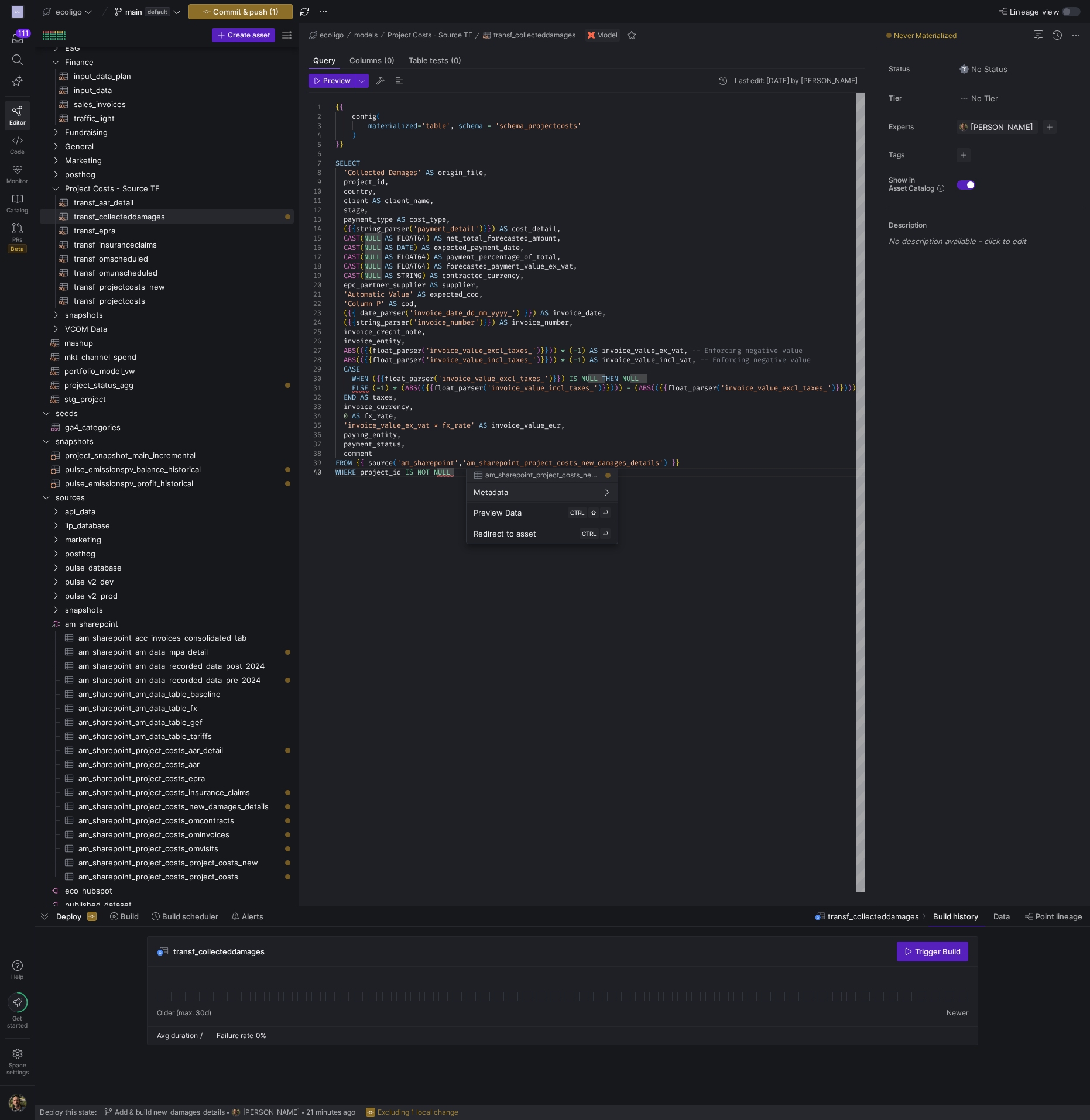
click at [238, 16] on div at bounding box center [545, 560] width 1090 height 1120
click at [243, 12] on span "Commit & push (1)" at bounding box center [245, 11] width 66 height 9
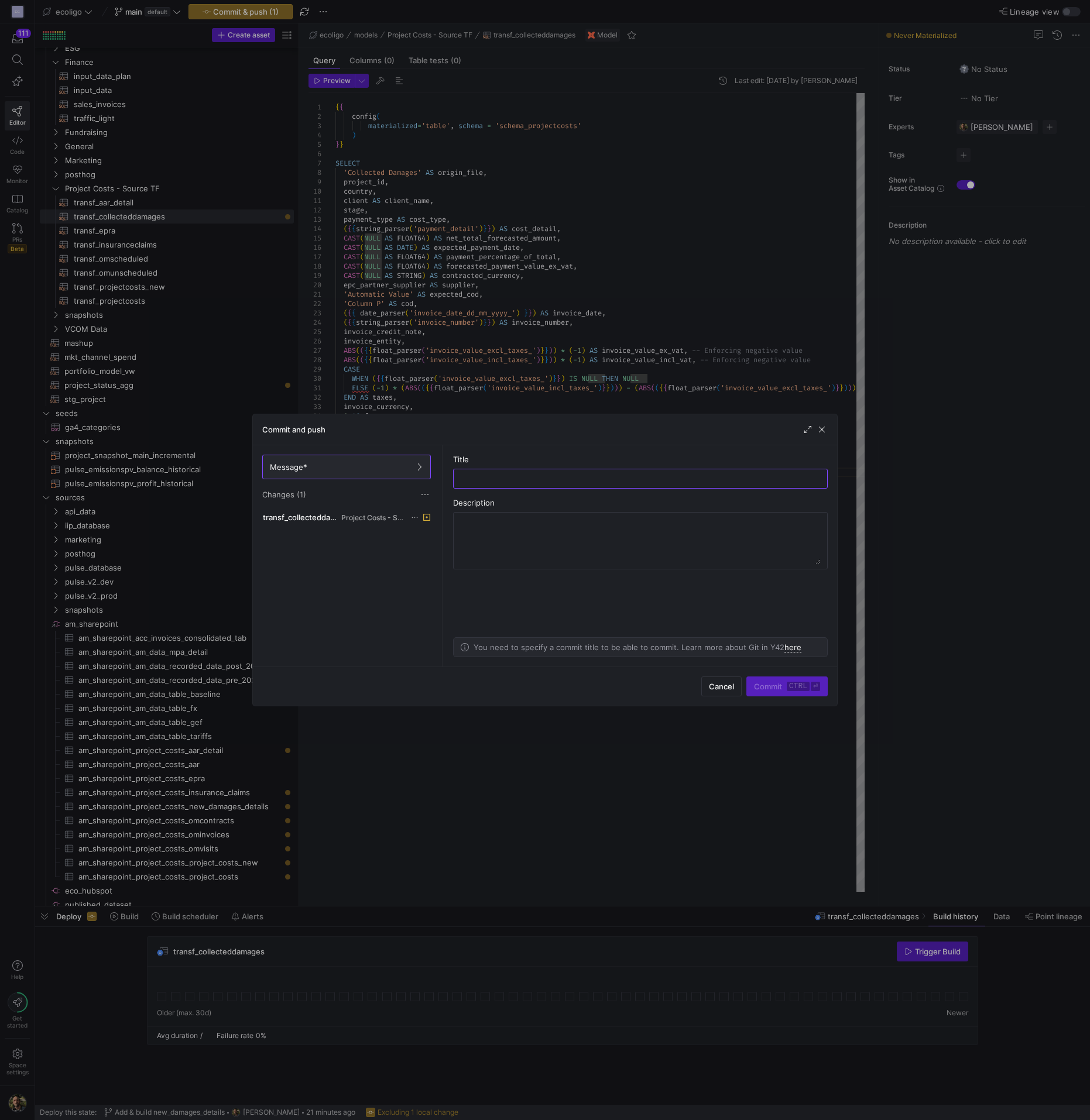
click at [476, 465] on div "Title" at bounding box center [641, 472] width 374 height 34
click at [480, 473] on div at bounding box center [640, 479] width 354 height 19
type input "new_damages_details - Building model"
click at [796, 699] on div "Cancel Commit ctrl ⏎" at bounding box center [545, 686] width 584 height 39
click at [771, 688] on span "Commit ctrl ⏎" at bounding box center [788, 687] width 67 height 9
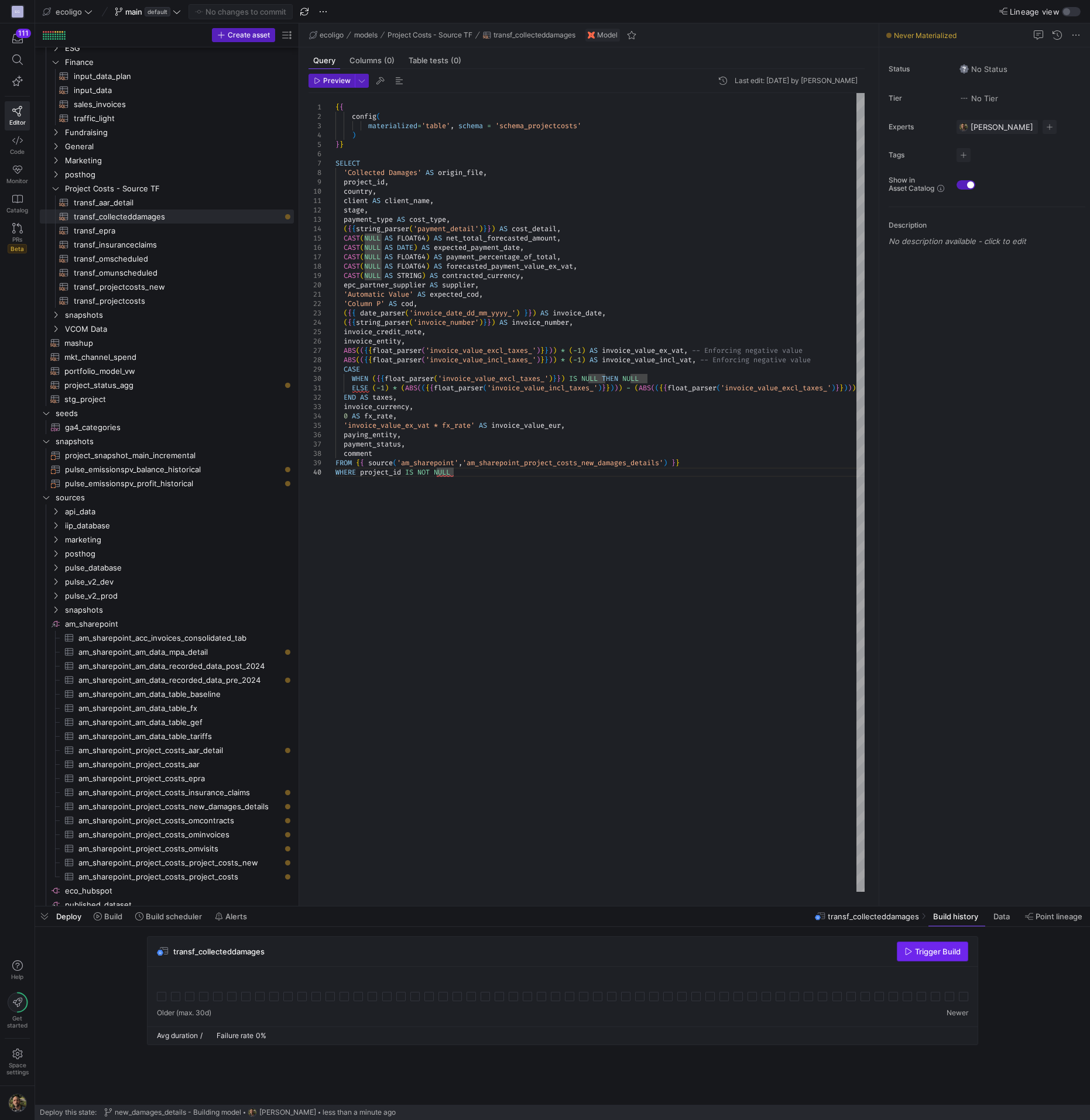
click at [909, 951] on icon "button" at bounding box center [908, 952] width 9 height 9
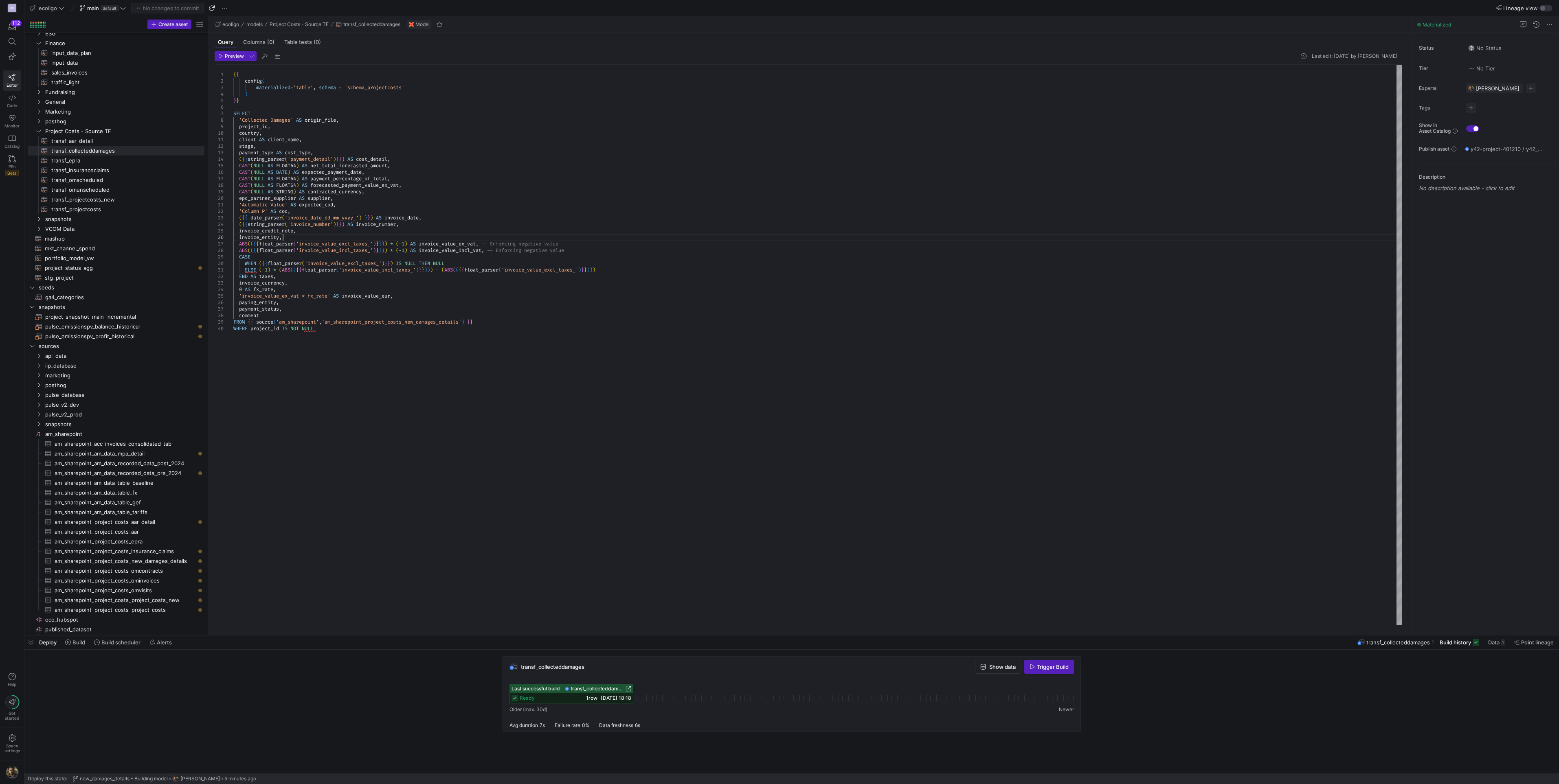
click at [282, 237] on div "{ { config ( materialized = 'table' , schema = 'schema_projectcosts' ) } } SELE…" at bounding box center [818, 345] width 1168 height 560
type textarea "'Automatic Value' AS expected_cod, 'Column P' AS cod, ({{ date_parser('invoice_…"
click at [181, 7] on span "Commit & push (1)" at bounding box center [171, 8] width 46 height 7
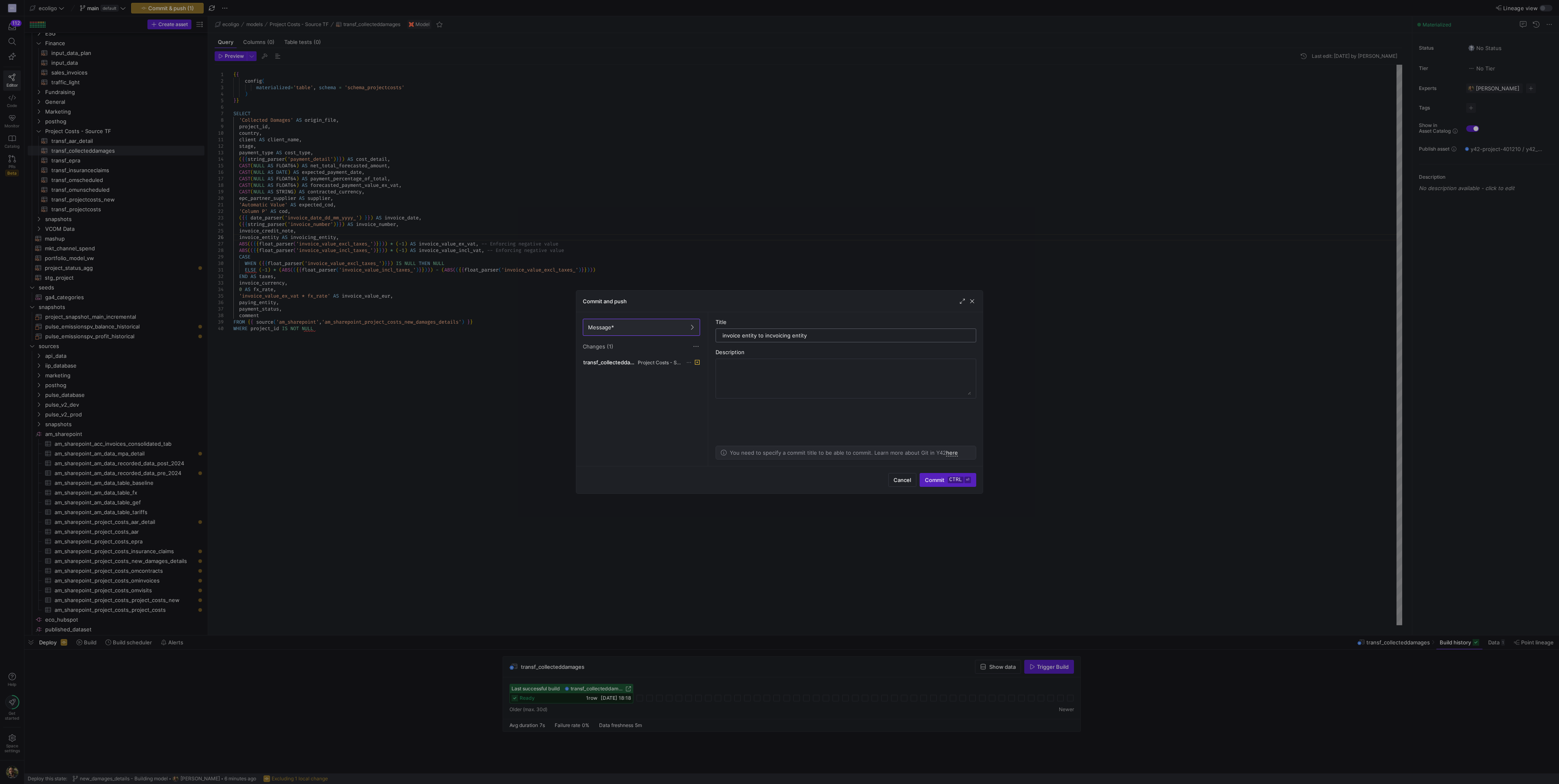
click at [758, 336] on input "invoice entity to incvoicing entity" at bounding box center [845, 336] width 247 height 7
type input "invoice entity to invoicing entity"
click at [758, 474] on span "submit" at bounding box center [948, 480] width 56 height 13
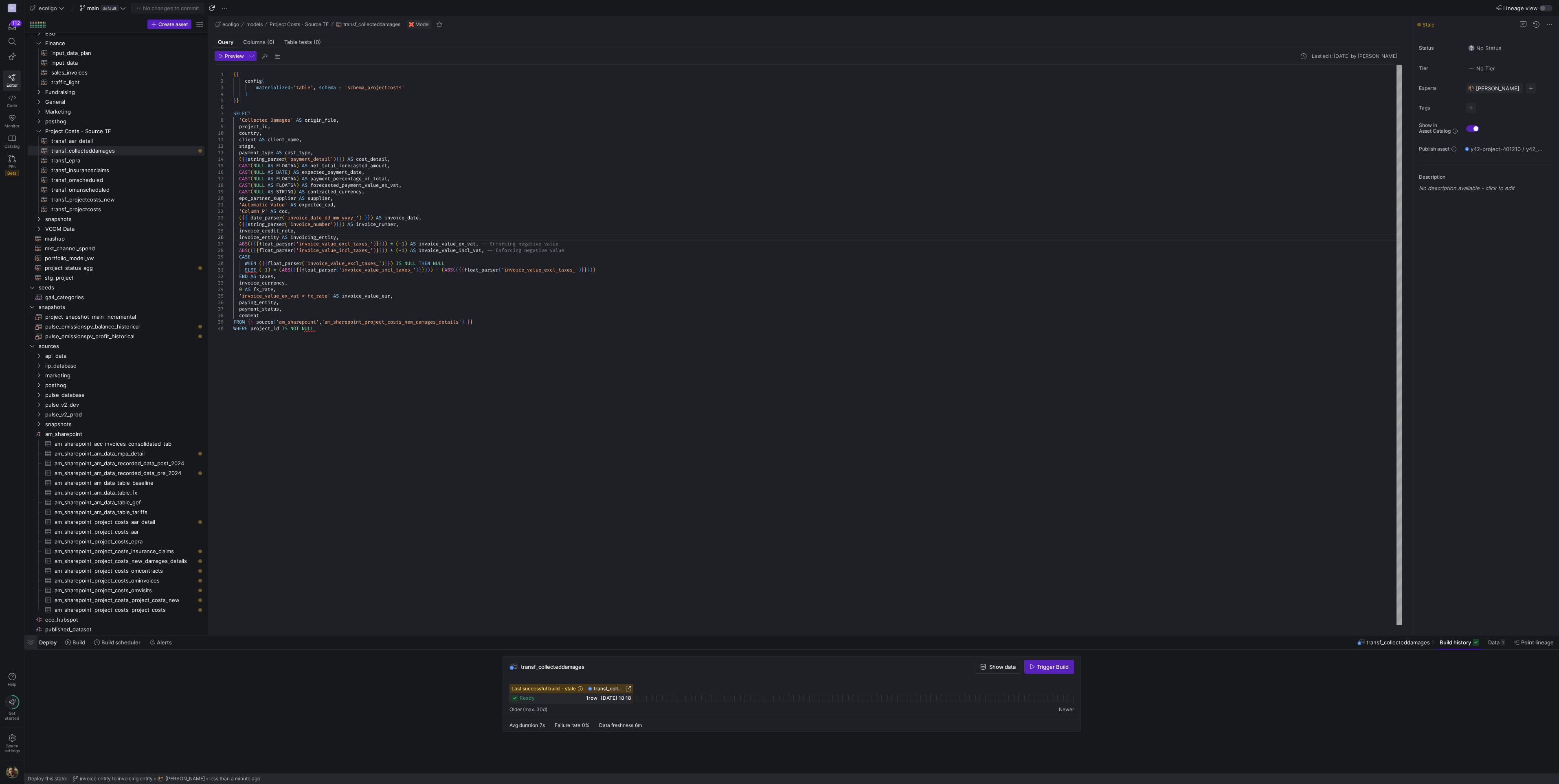
click at [29, 643] on span "button" at bounding box center [31, 642] width 13 height 14
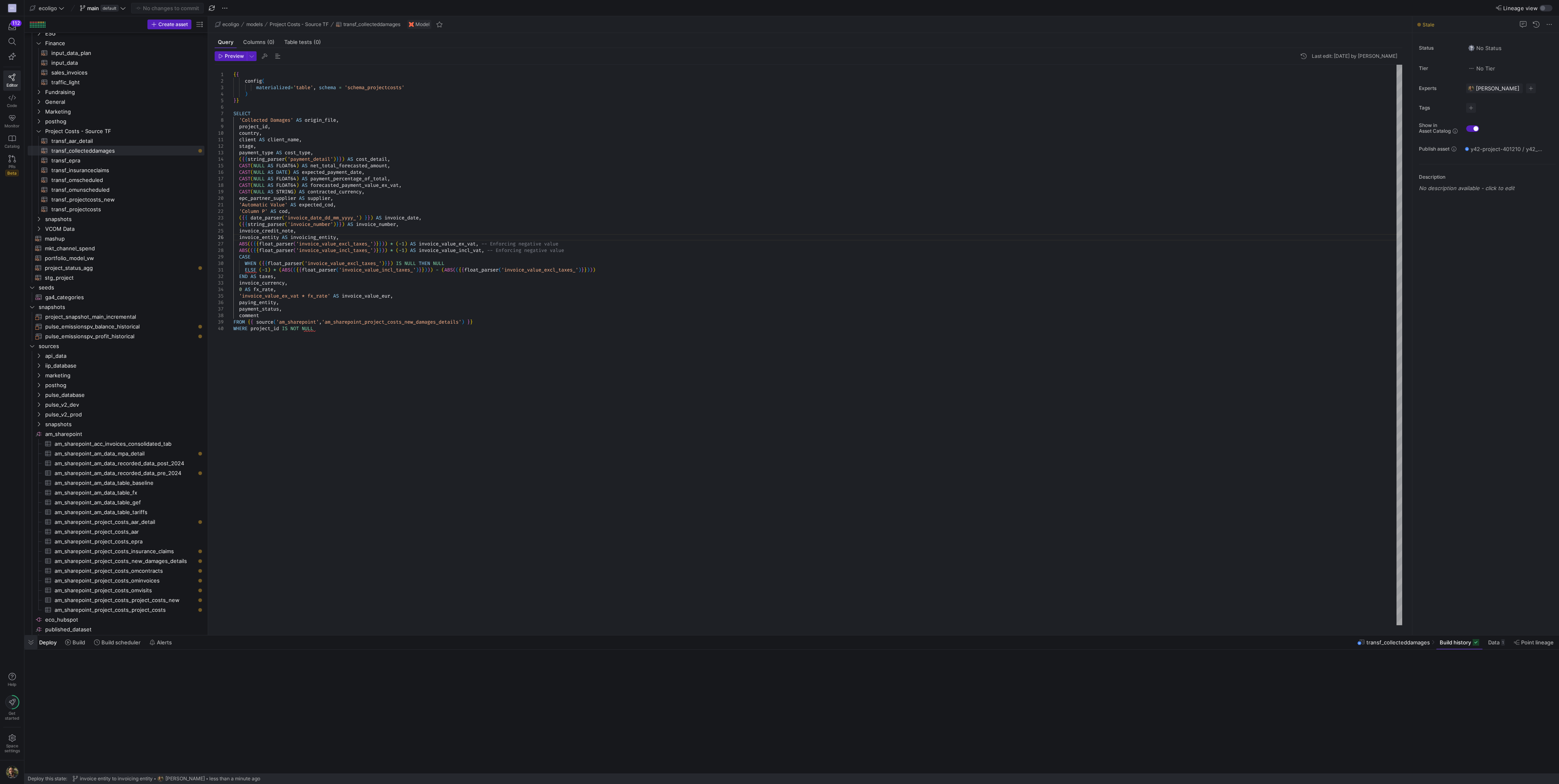
scroll to position [124, 0]
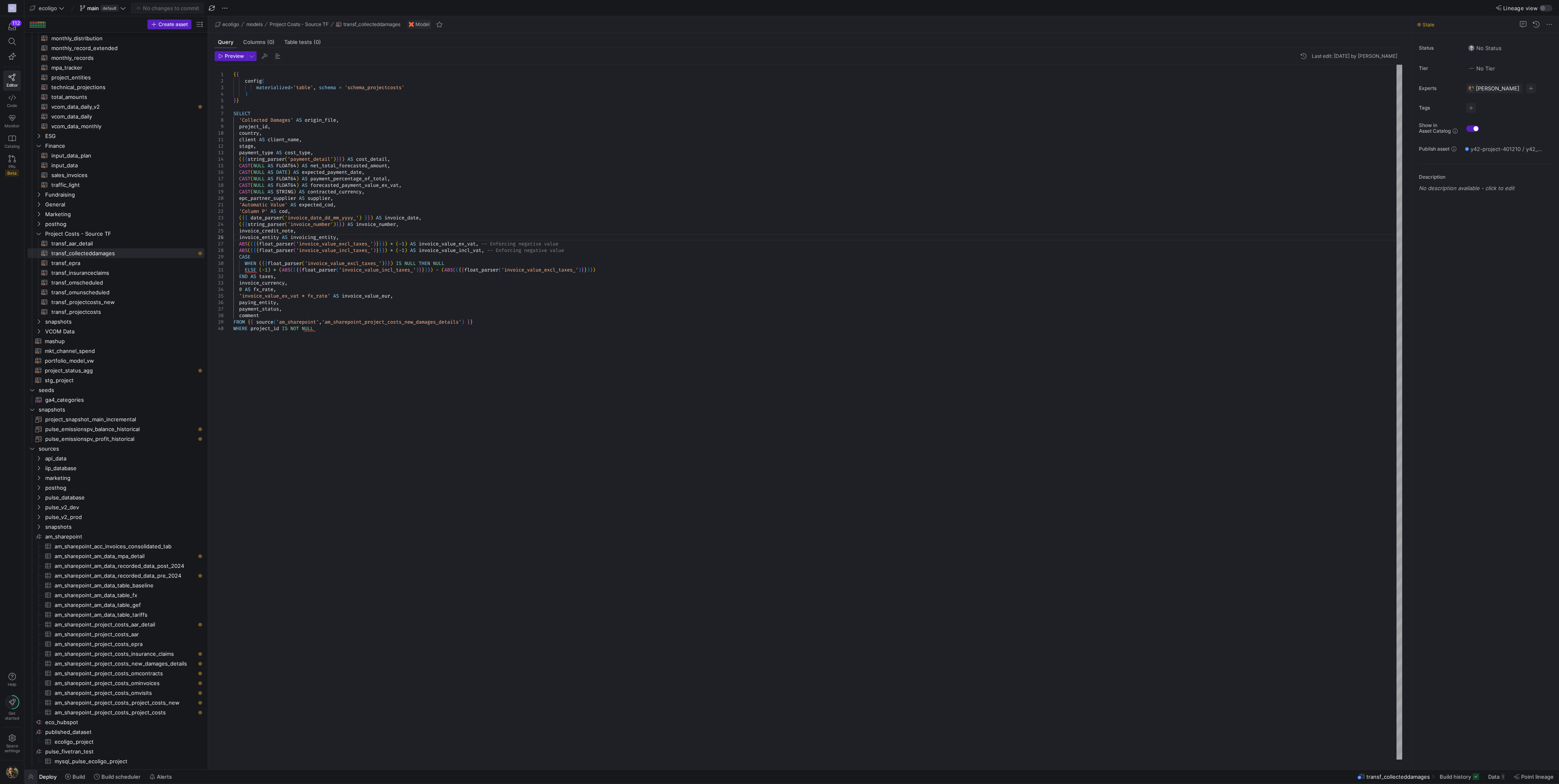
click at [31, 777] on span "button" at bounding box center [31, 776] width 13 height 14
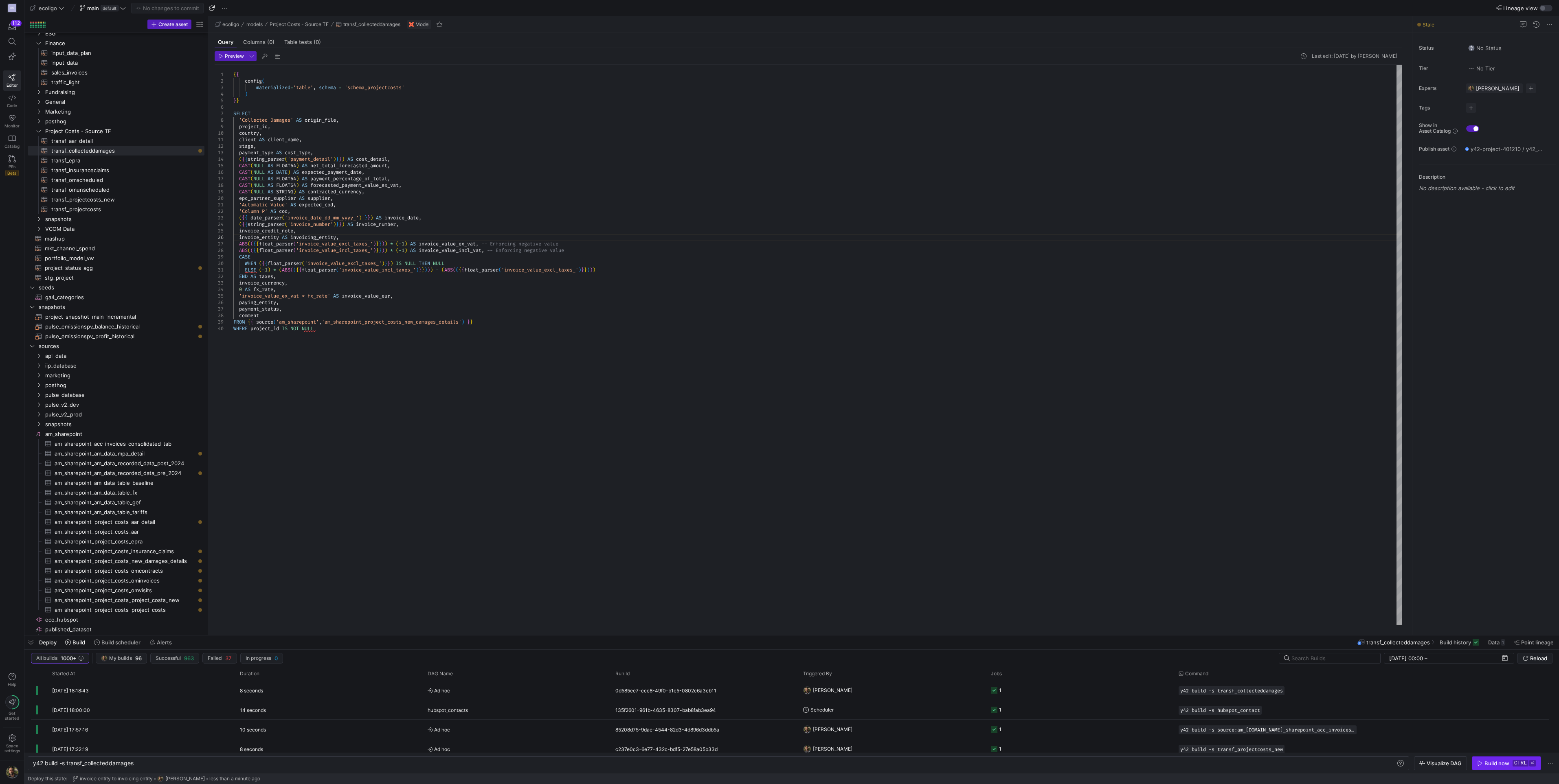
click at [758, 762] on div "Build now" at bounding box center [1497, 763] width 25 height 7
click at [87, 203] on span "transf_projectcosts_new​​​​​​​​​​" at bounding box center [124, 199] width 144 height 9
type textarea "{{ config( materialized='table', schema = 'schema_projectcosts' ) }} SELECT 'Pr…"
type textarea "y42 build -s transf_projectcosts_new"
click at [79, 209] on span "transf_projectcosts​​​​​​​​​​" at bounding box center [124, 209] width 144 height 9
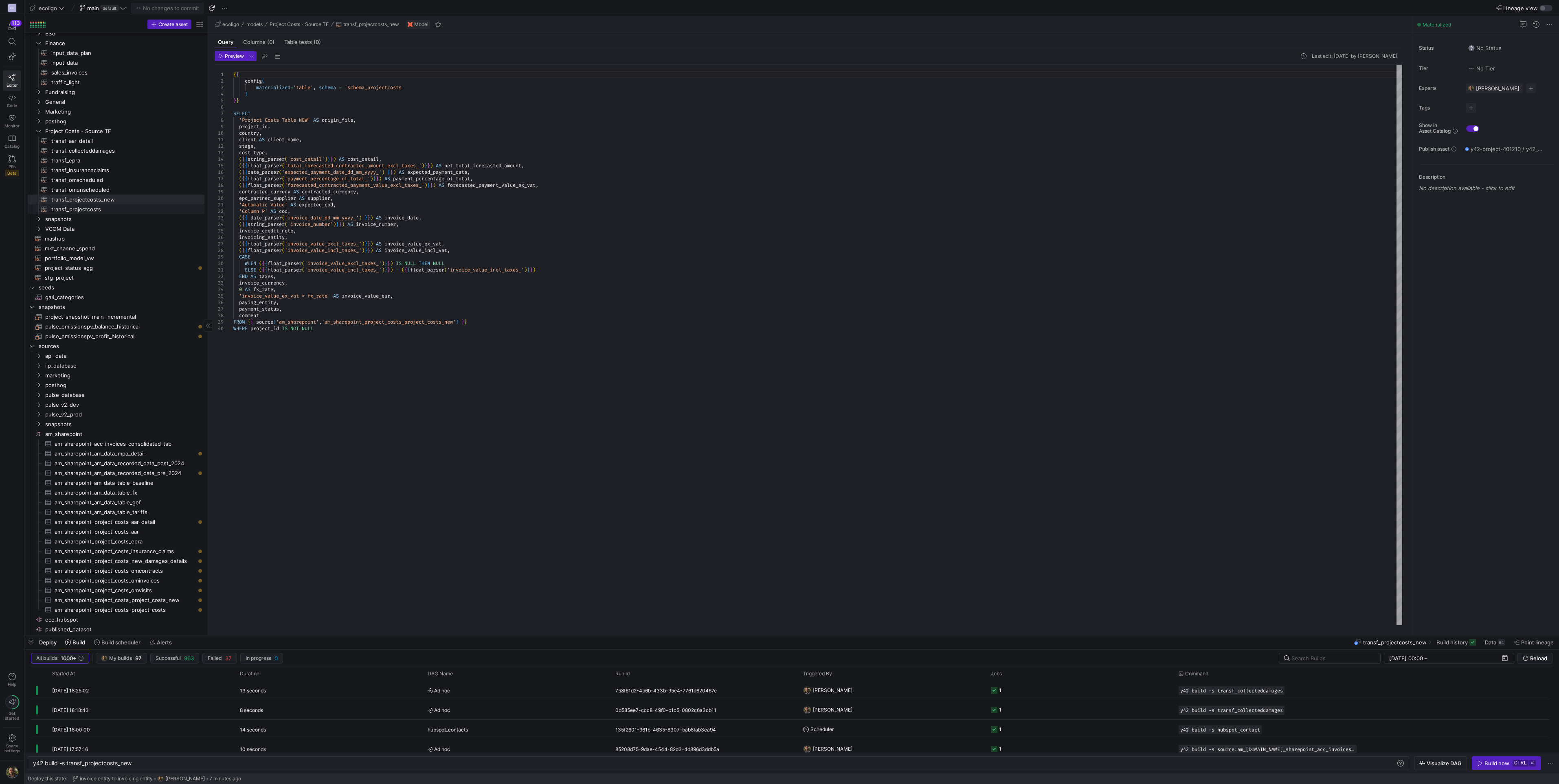
type textarea "{{ config( materialized='table', schema = 'schema_projectcosts' ) }} SELECT 'Pr…"
type textarea "y42 build -s transf_projectcosts"
click at [95, 209] on span "transf_projectcosts​​​​​​​​​​" at bounding box center [124, 209] width 144 height 9
drag, startPoint x: 360, startPoint y: 244, endPoint x: 289, endPoint y: 242, distance: 71.0
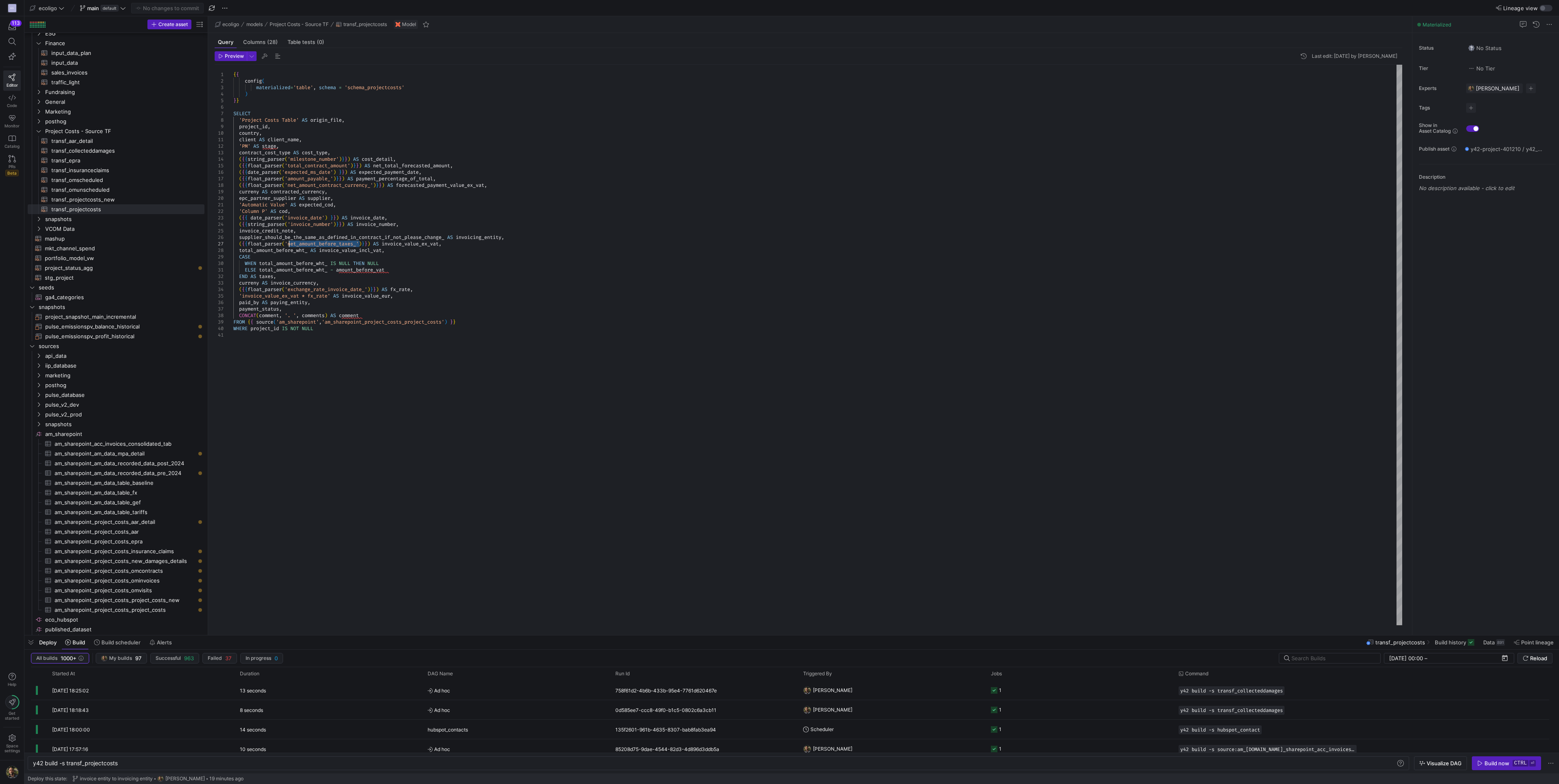
click at [289, 242] on div "{ { config ( materialized = 'table' , schema = 'schema_projectcosts' ) } } SELE…" at bounding box center [818, 345] width 1168 height 560
type textarea "'Automatic Value' AS expected_cod, 'Column P' AS cod, ({{ date_parser('invoice_…"
click at [174, 3] on span "button" at bounding box center [167, 8] width 71 height 10
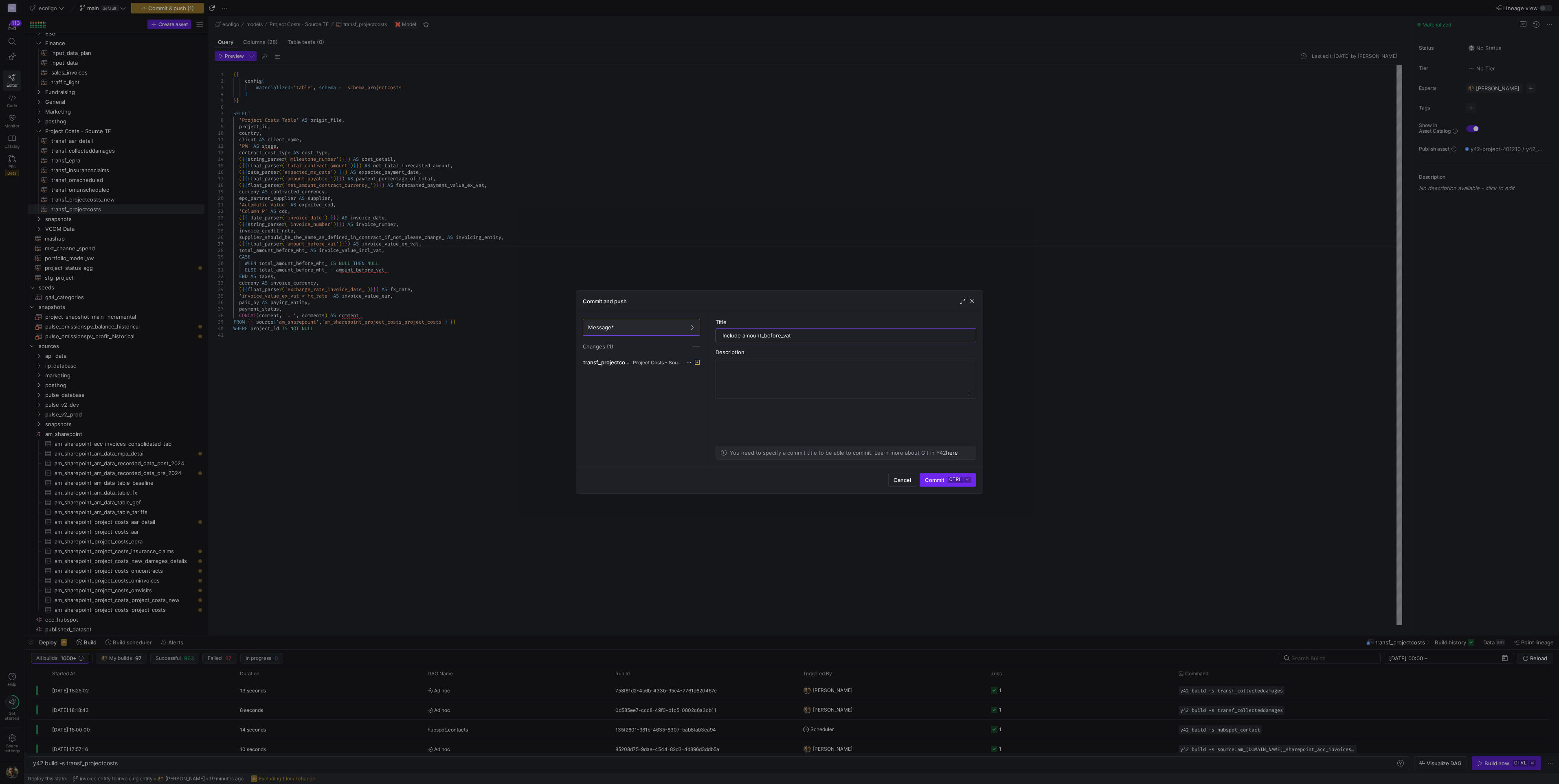
type input "Include amount_before_vat"
click at [758, 486] on span "submit" at bounding box center [948, 480] width 56 height 13
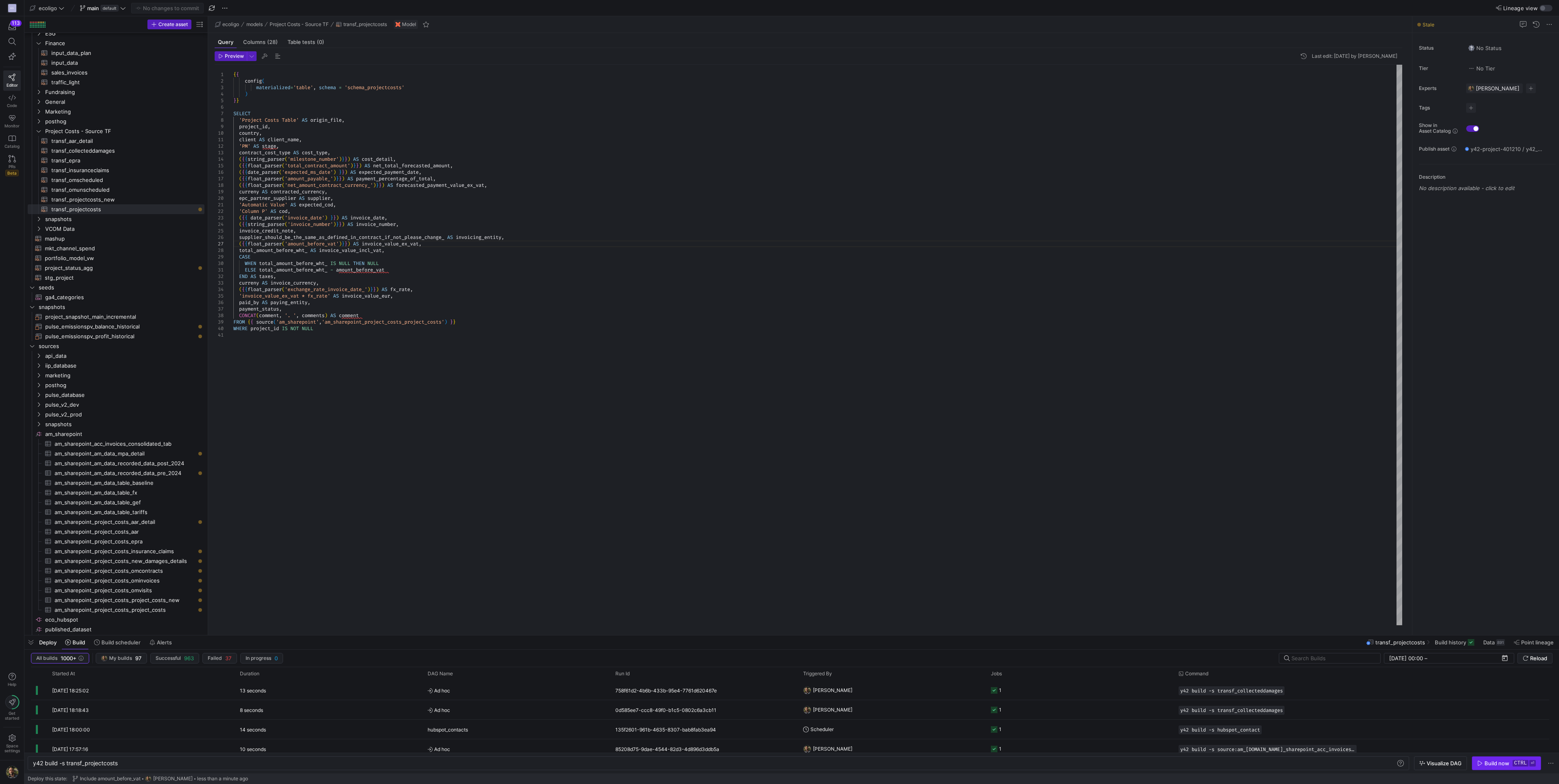
click at [758, 756] on button "Build now ctrl ⏎" at bounding box center [1506, 763] width 69 height 14
click at [758, 768] on span "button" at bounding box center [1506, 763] width 69 height 13
